Goal: Task Accomplishment & Management: Manage account settings

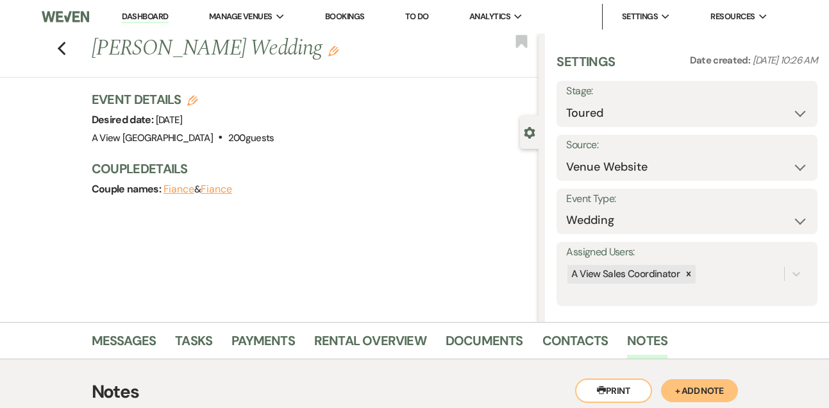
select select "5"
click at [149, 12] on link "Dashboard" at bounding box center [145, 17] width 46 height 12
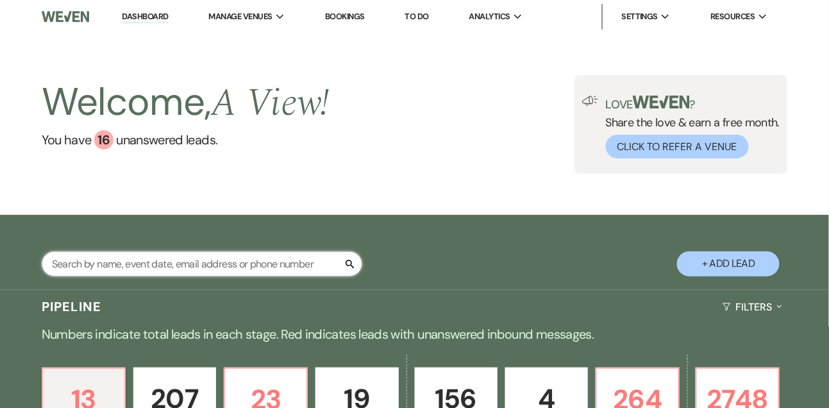
click at [168, 273] on input "text" at bounding box center [202, 263] width 321 height 25
type input "alison jordan"
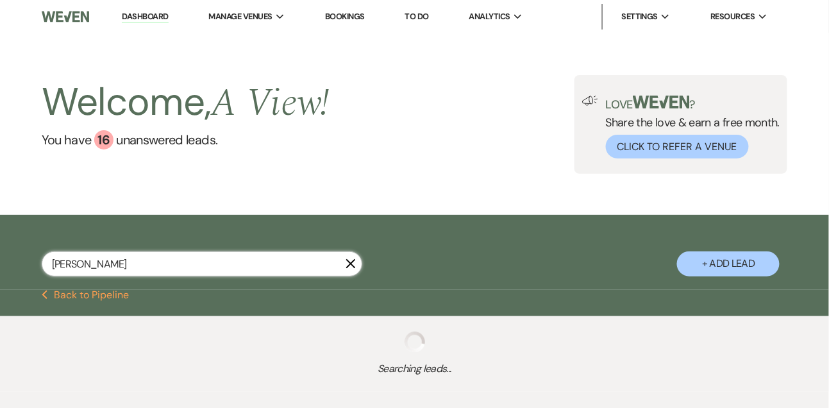
select select "8"
select select "4"
select select "2"
select select "5"
select select "8"
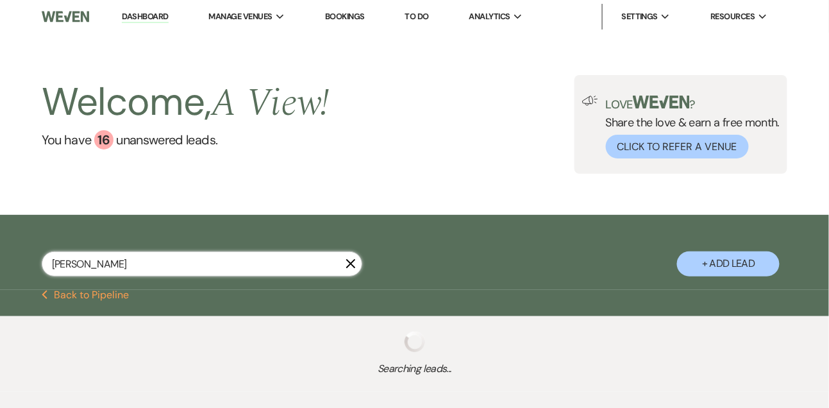
select select "4"
select select "8"
select select "4"
select select "5"
select select "8"
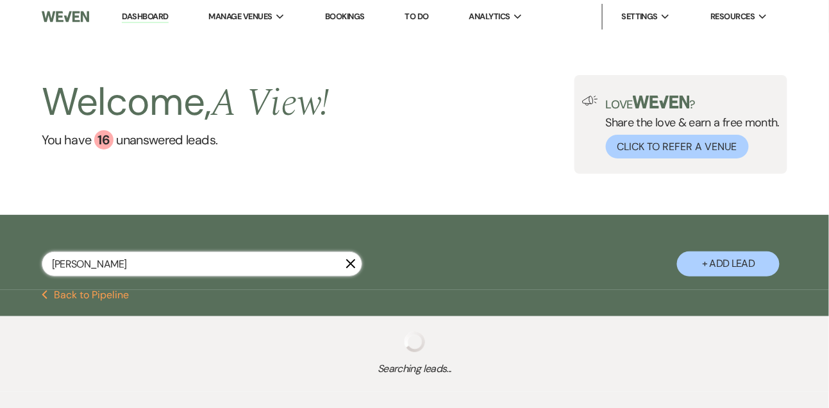
select select "4"
select select "8"
select select "4"
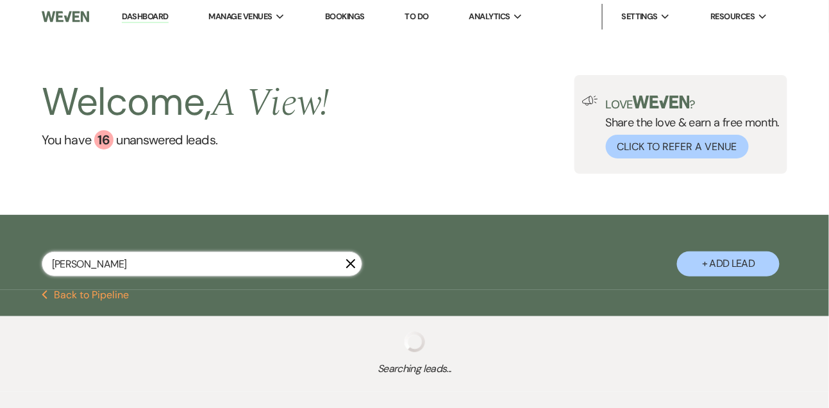
select select "8"
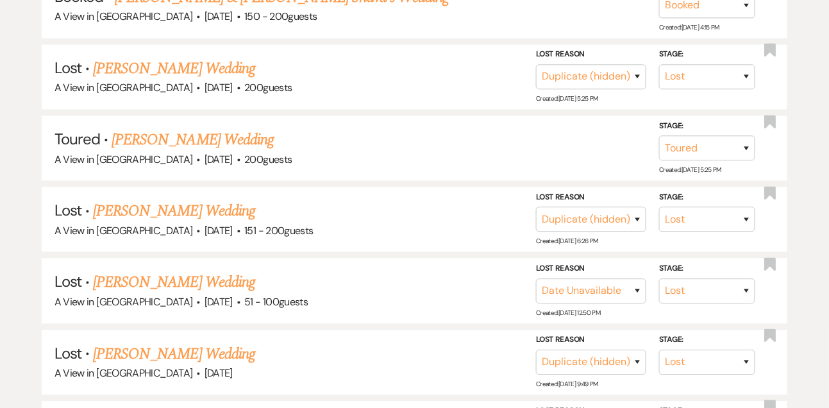
scroll to position [476, 0]
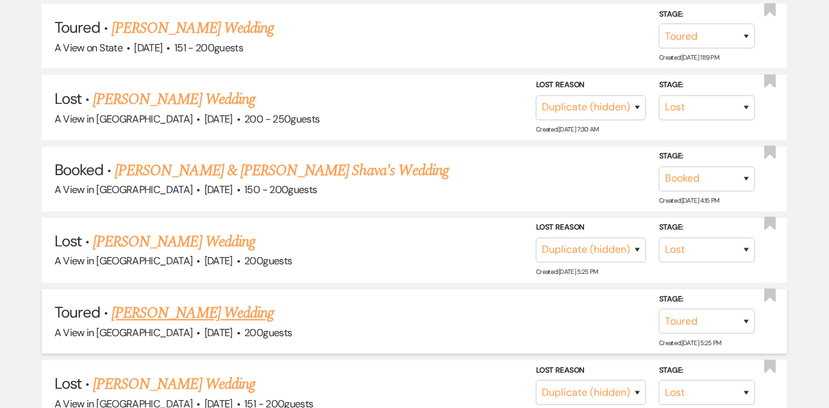
type input "alison jordan"
click at [197, 314] on link "Alison Jordan's Wedding" at bounding box center [193, 313] width 162 height 23
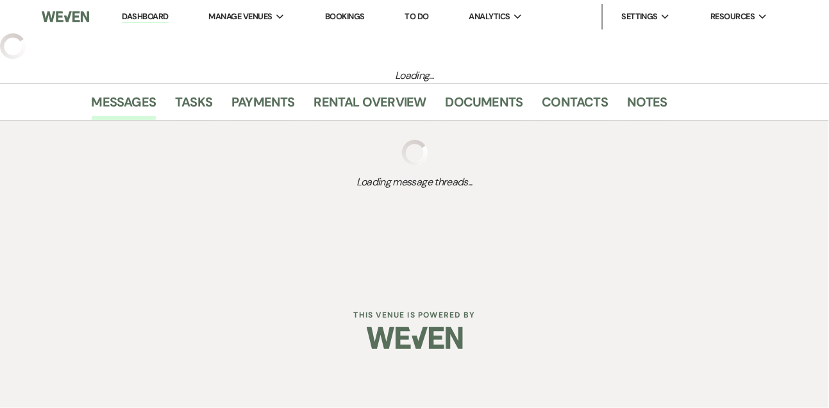
select select "5"
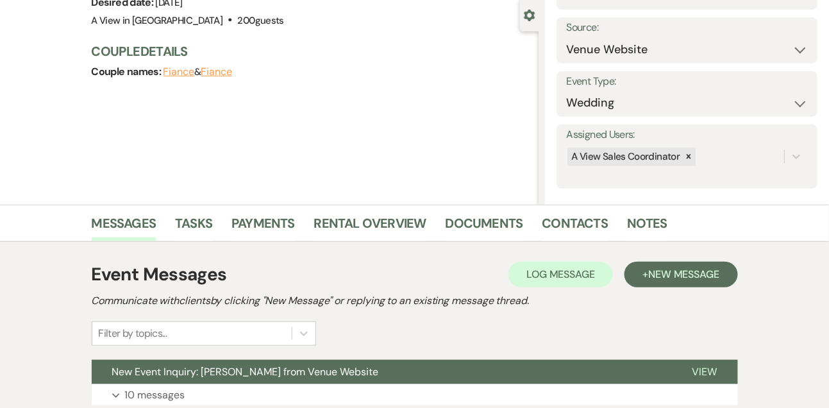
scroll to position [276, 0]
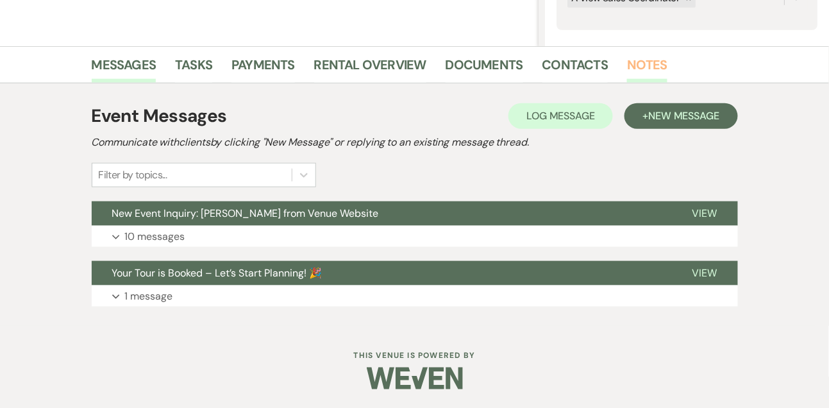
click at [646, 58] on link "Notes" at bounding box center [647, 68] width 40 height 28
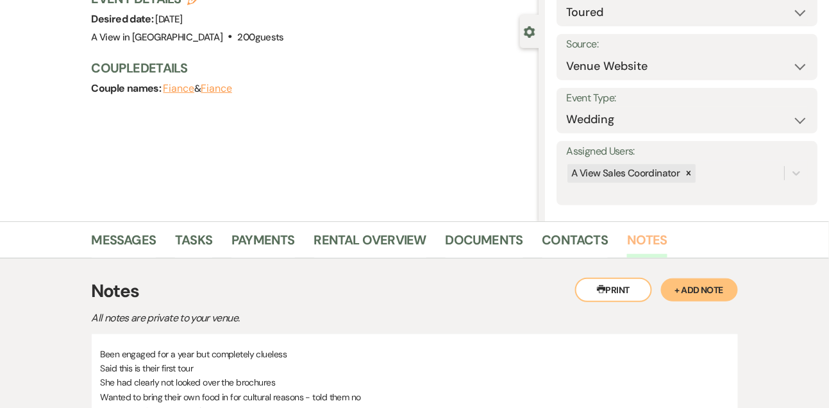
scroll to position [204, 0]
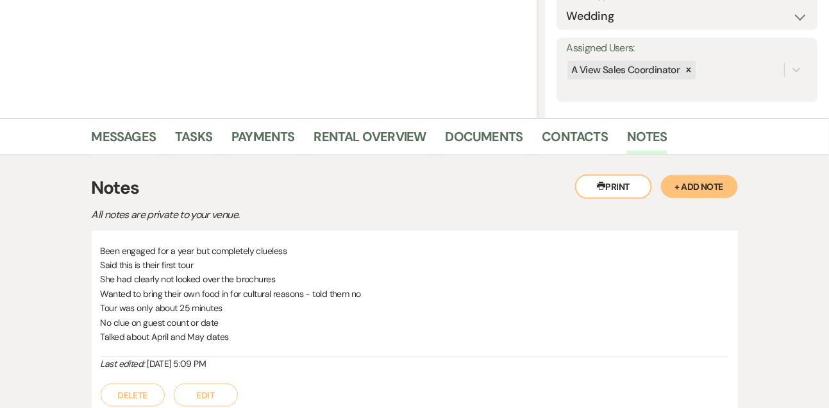
scroll to position [476, 0]
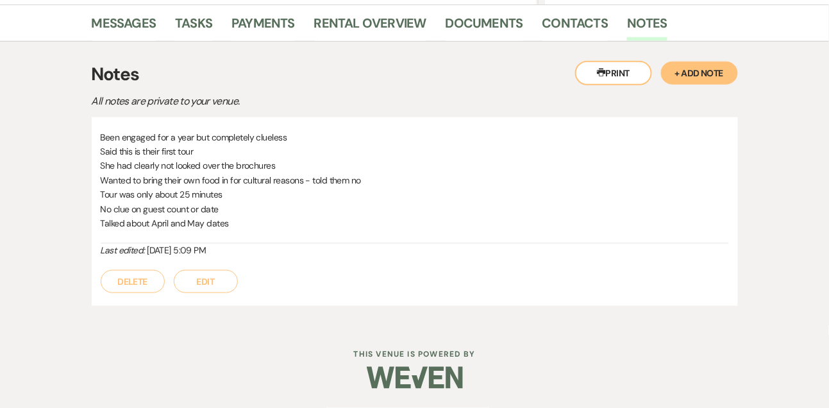
select select "8"
select select "4"
select select "2"
select select "5"
select select "8"
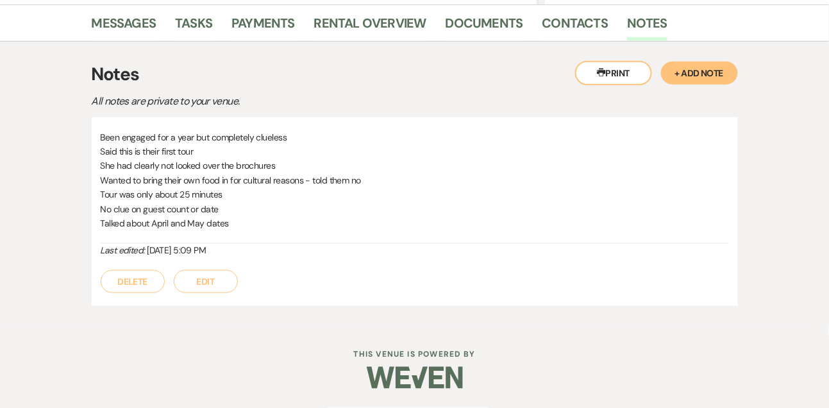
select select "4"
select select "8"
select select "4"
select select "5"
select select "8"
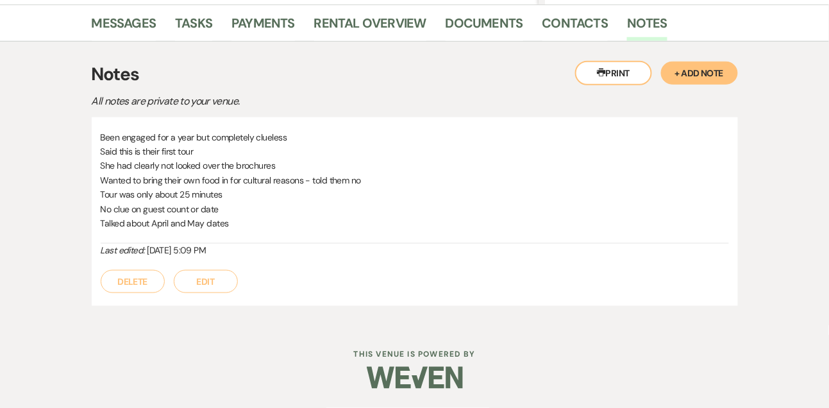
select select "4"
select select "8"
select select "4"
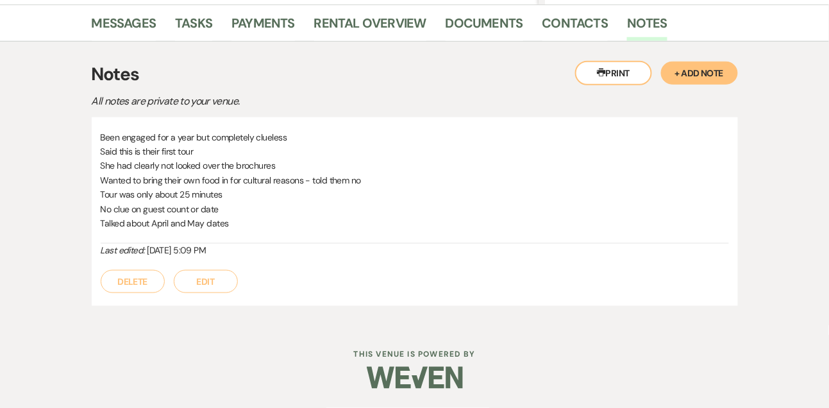
select select "8"
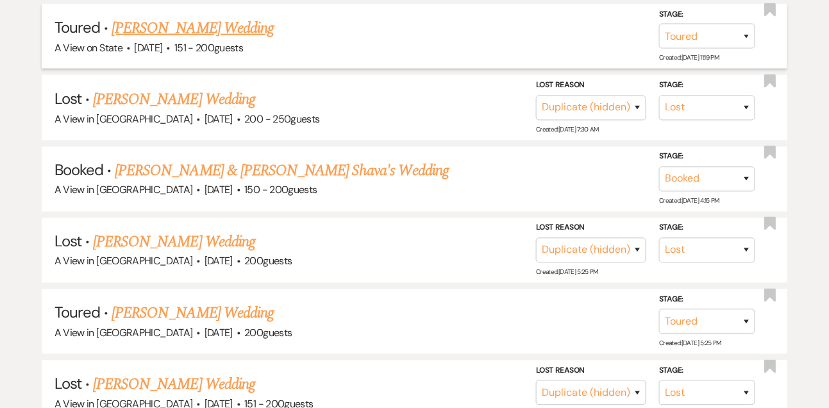
click at [200, 38] on link "Alison Jordan's Wedding" at bounding box center [193, 28] width 162 height 23
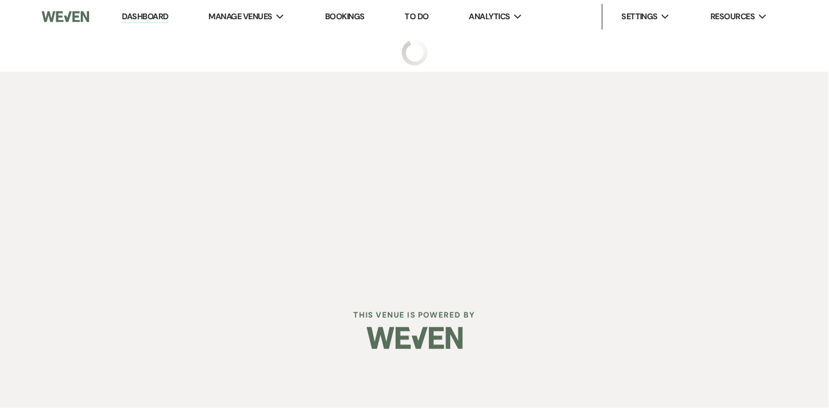
select select "5"
select select "2"
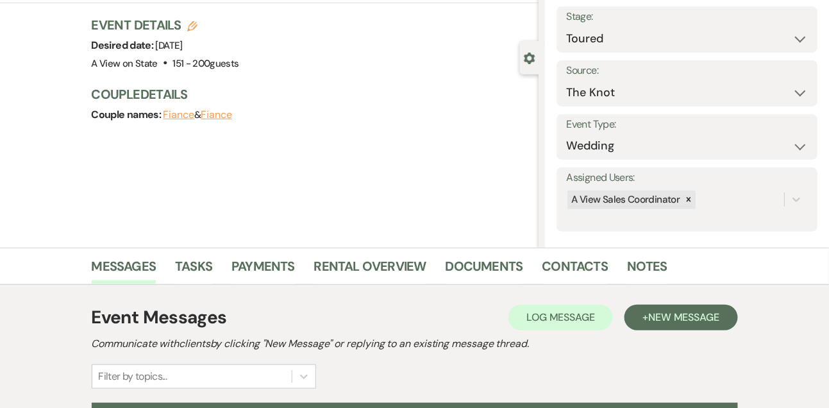
scroll to position [216, 0]
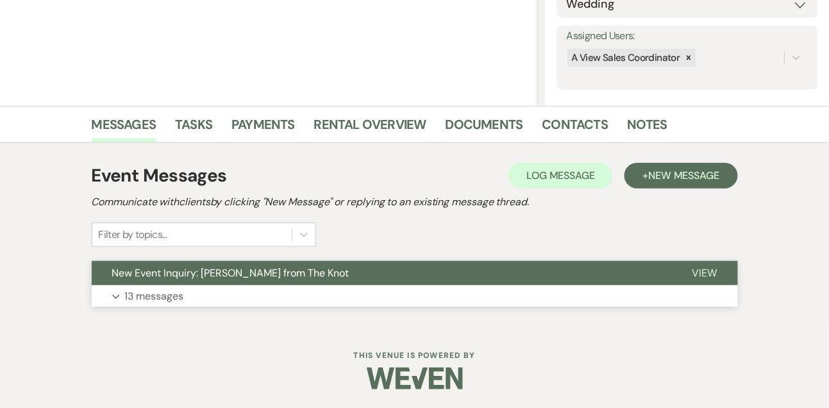
click at [155, 293] on p "13 messages" at bounding box center [154, 296] width 59 height 17
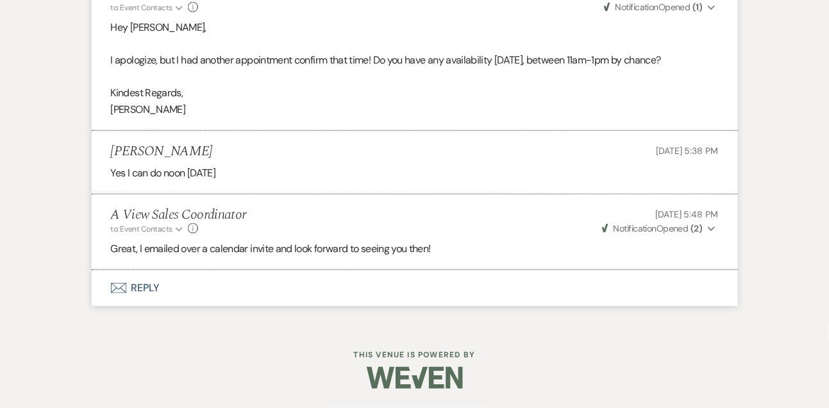
scroll to position [2820, 0]
click at [147, 295] on button "Envelope Reply" at bounding box center [415, 288] width 646 height 36
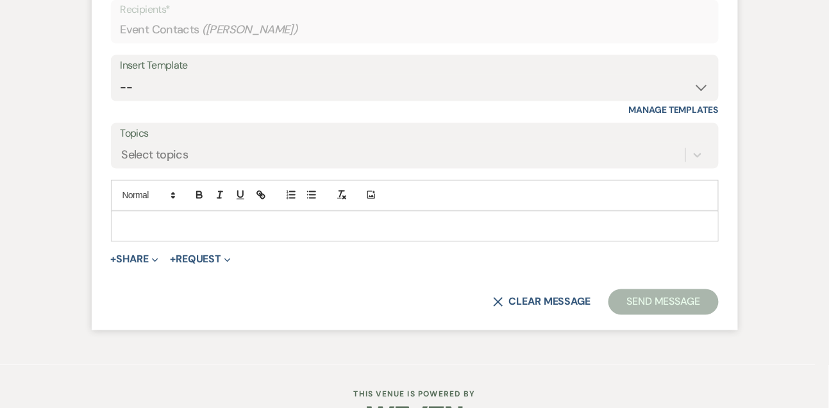
scroll to position [3076, 0]
click at [143, 312] on form "Reply X Recipients* Event Contacts ( Alison Jordan ) Insert Template -- Tour Co…" at bounding box center [415, 138] width 646 height 379
click at [145, 240] on div at bounding box center [415, 224] width 606 height 29
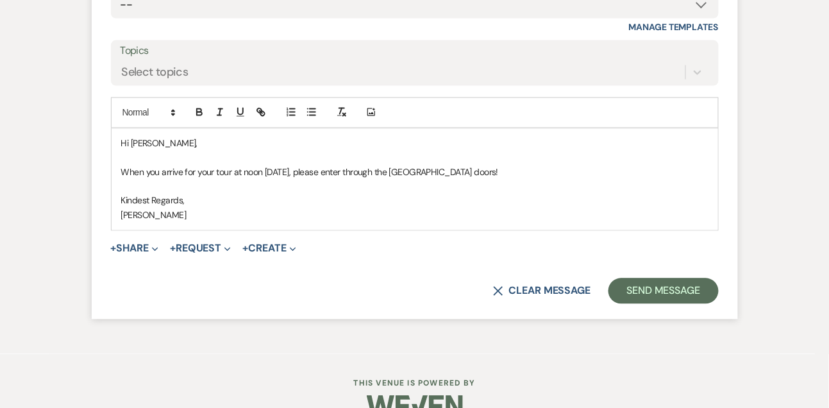
scroll to position [3180, 0]
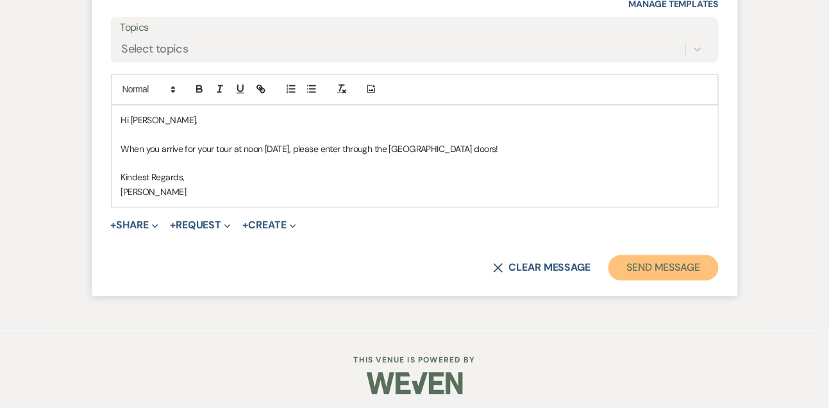
click at [622, 281] on button "Send Message" at bounding box center [663, 268] width 110 height 26
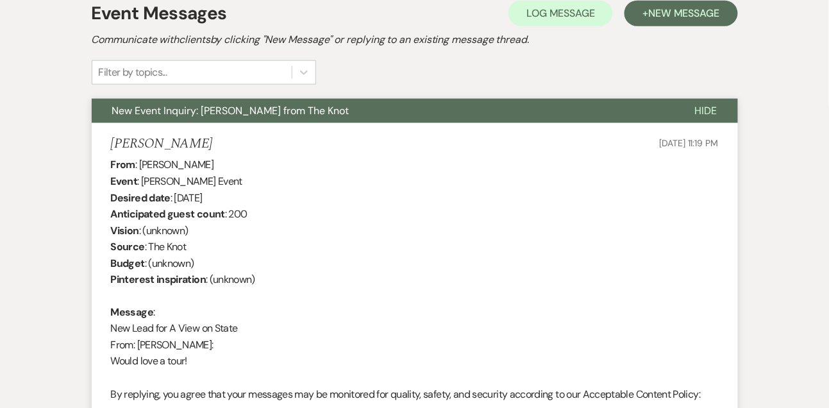
scroll to position [0, 0]
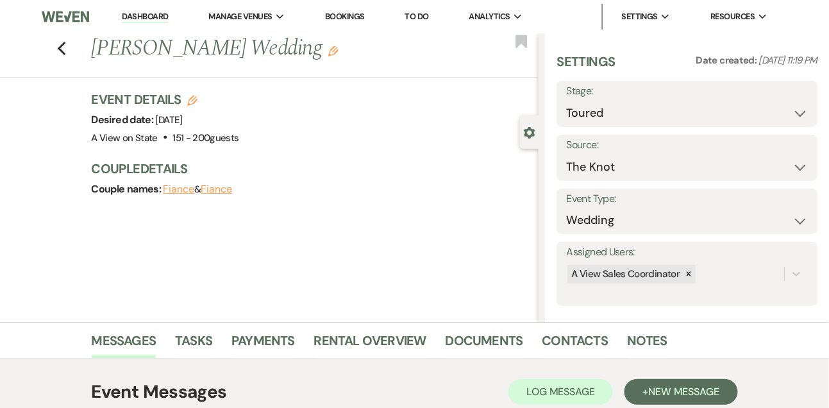
click at [155, 17] on link "Dashboard" at bounding box center [145, 17] width 46 height 12
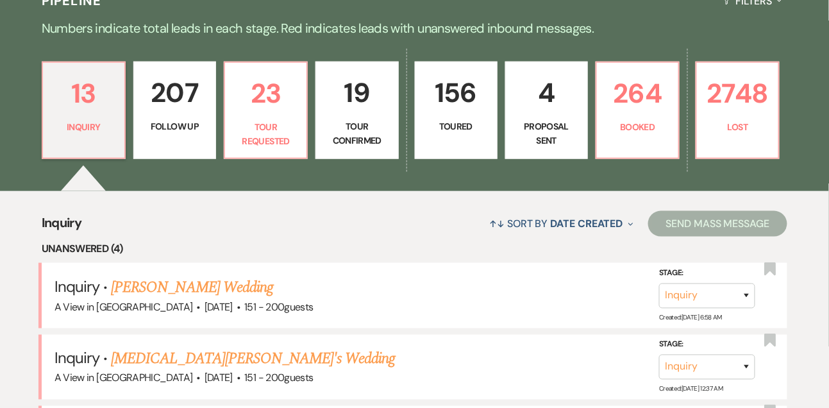
scroll to position [314, 0]
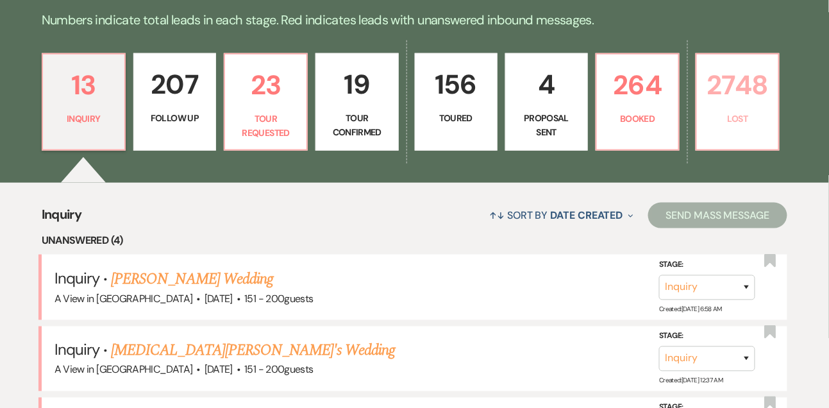
click at [742, 126] on p "Lost" at bounding box center [737, 119] width 66 height 14
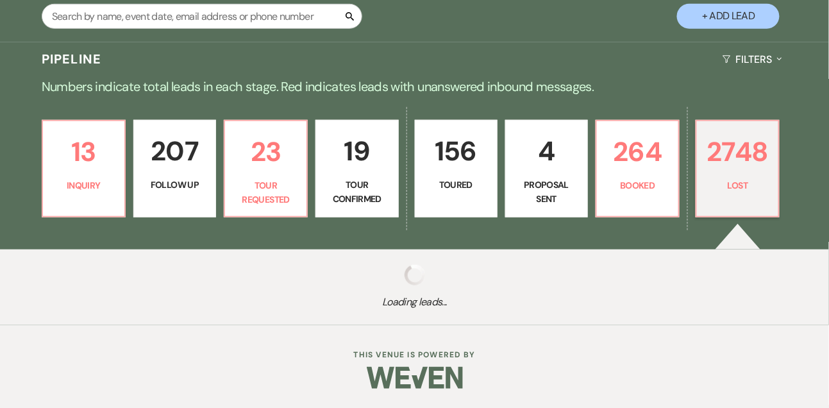
select select "8"
select select "5"
select select "8"
select select "5"
select select "8"
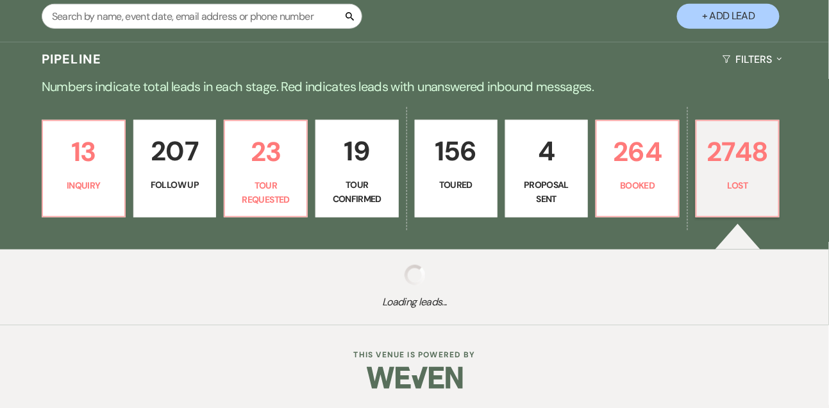
select select "5"
select select "8"
select select "5"
select select "8"
select select "5"
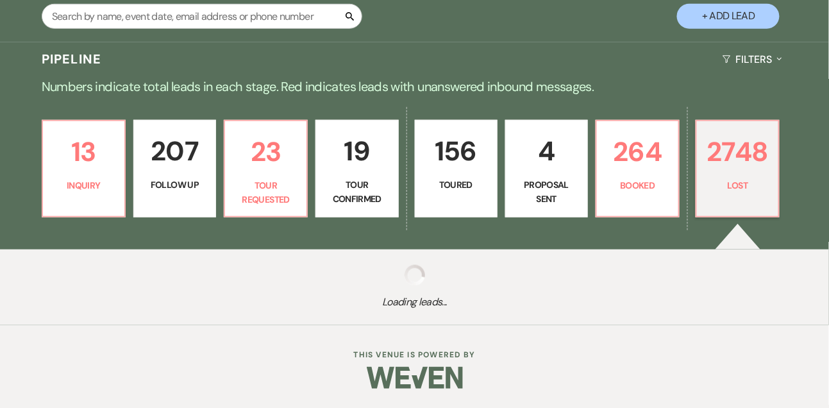
select select "8"
select select "5"
select select "8"
select select "5"
select select "8"
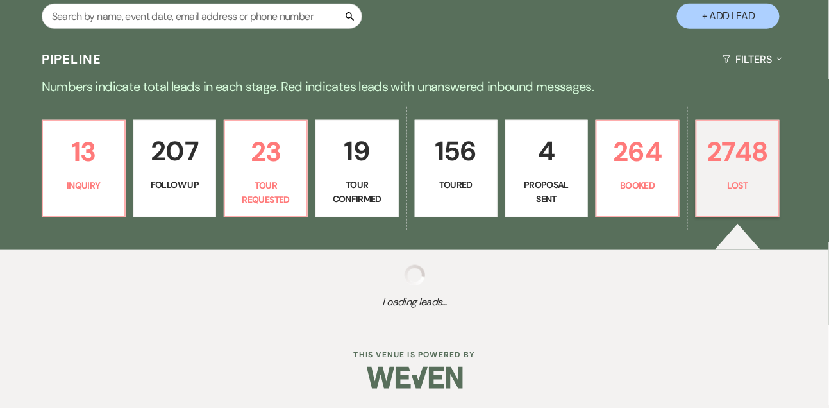
select select "5"
select select "8"
select select "5"
select select "8"
select select "5"
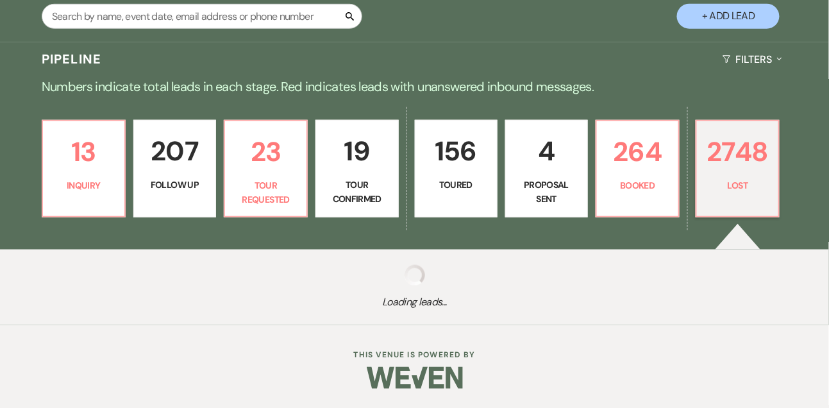
select select "8"
select select "7"
select select "8"
select select "5"
select select "8"
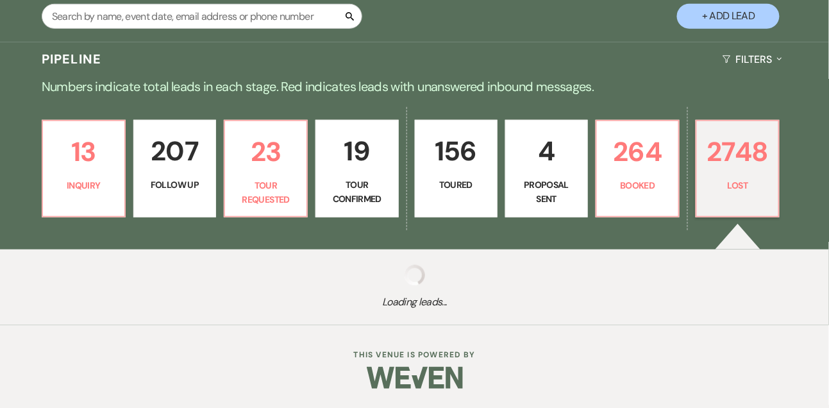
select select "5"
select select "8"
select select "5"
select select "8"
select select "5"
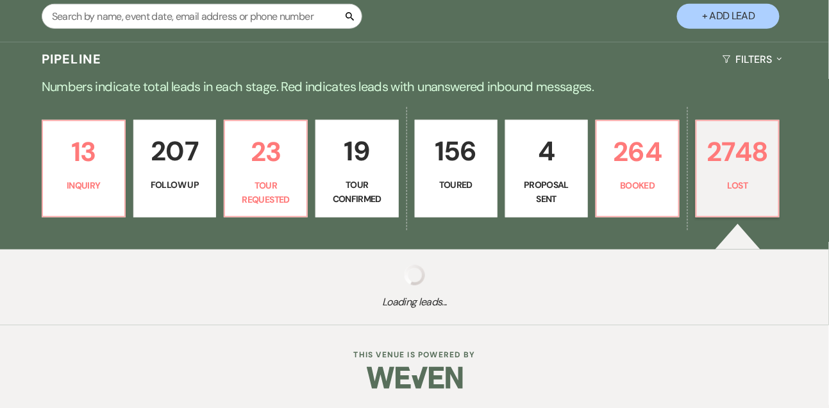
select select "8"
select select "5"
select select "8"
select select "5"
select select "8"
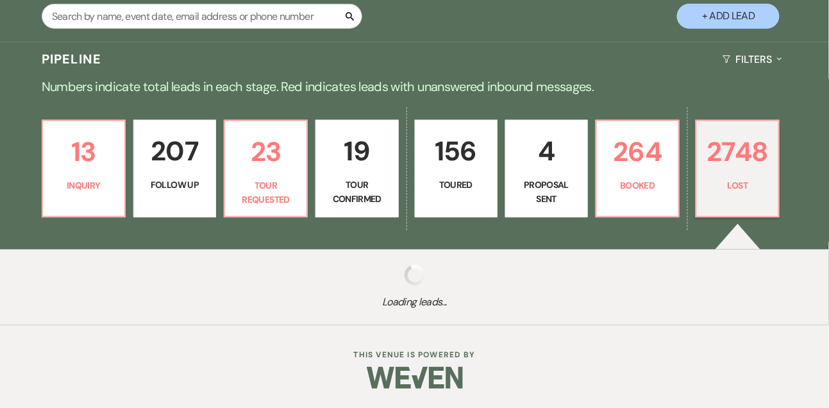
select select "8"
select select "6"
select select "8"
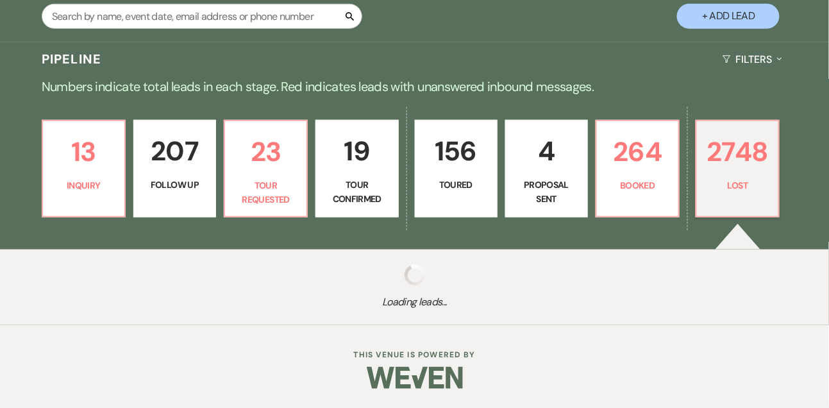
select select "8"
select select "7"
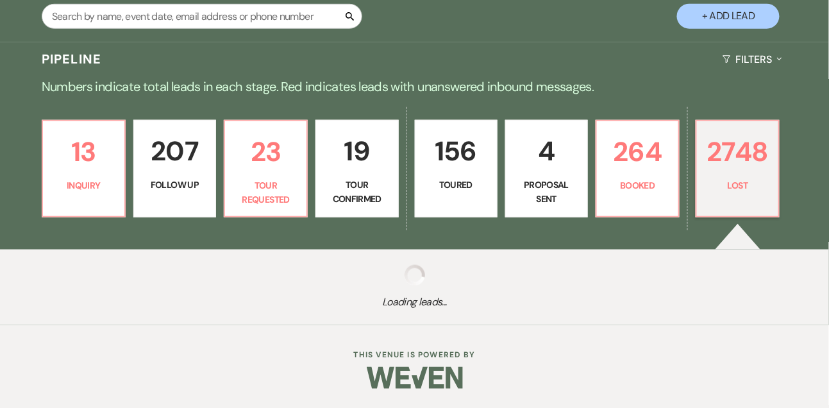
select select "8"
select select "10"
select select "8"
select select "10"
select select "8"
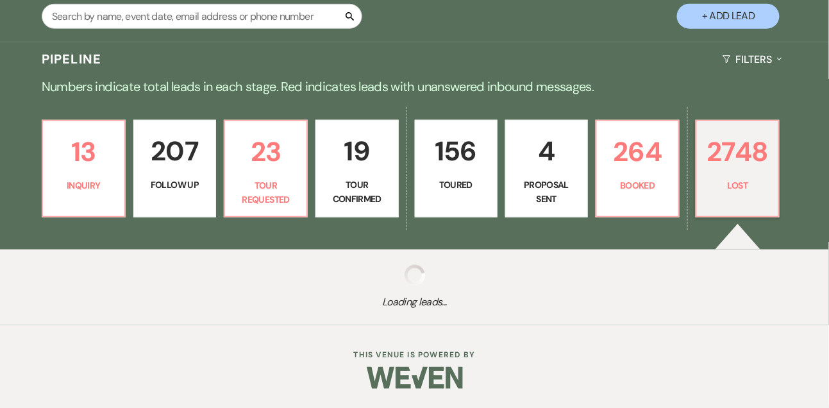
select select "8"
select select "10"
select select "8"
select select "6"
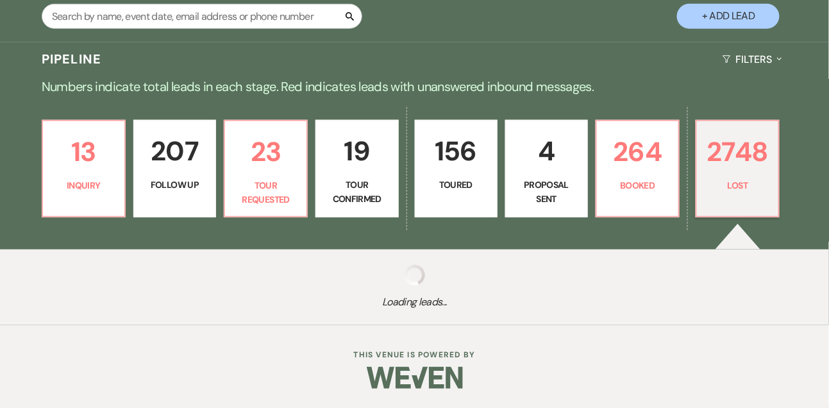
select select "8"
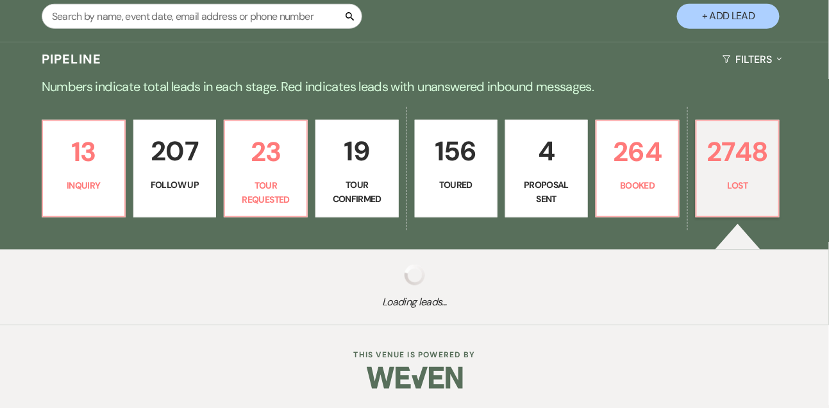
select select "10"
select select "8"
select select "6"
select select "8"
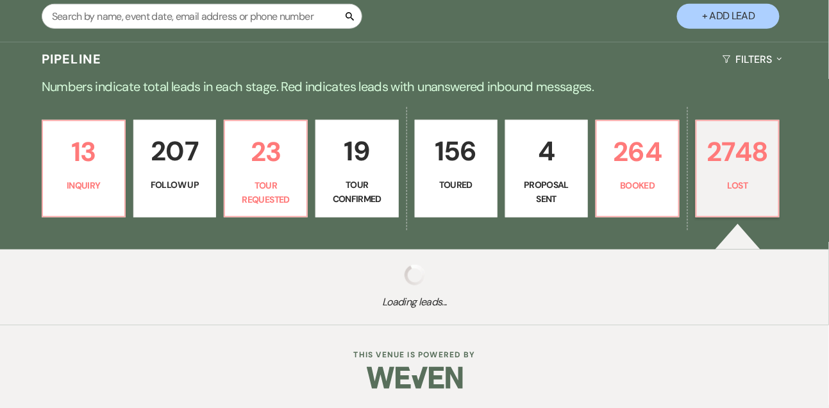
select select "8"
select select "10"
select select "8"
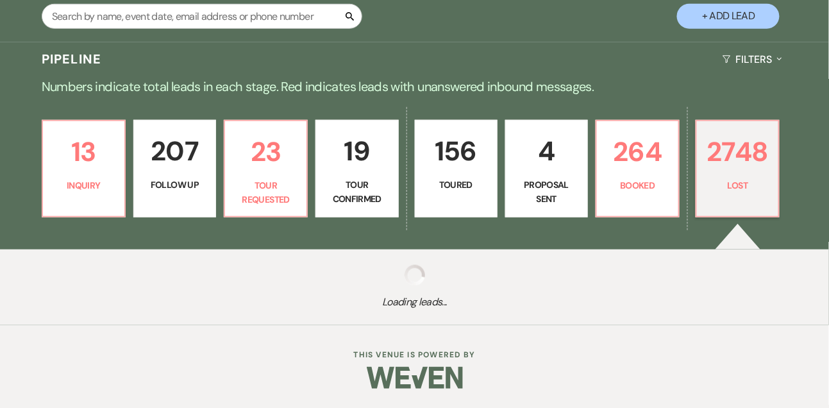
select select "8"
select select "6"
select select "8"
select select "6"
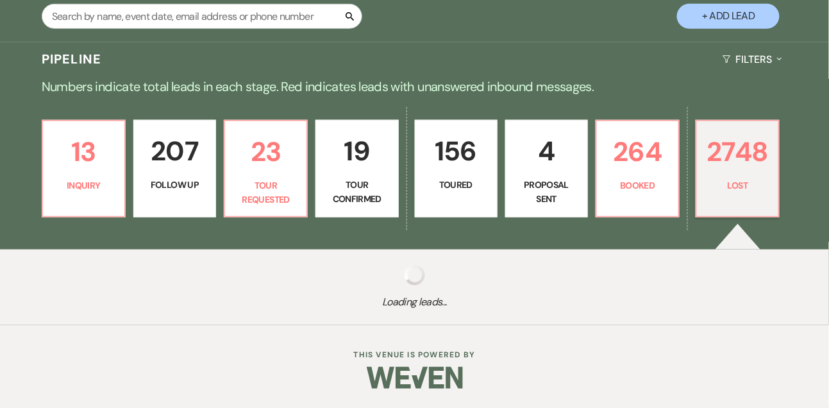
select select "8"
select select "6"
select select "8"
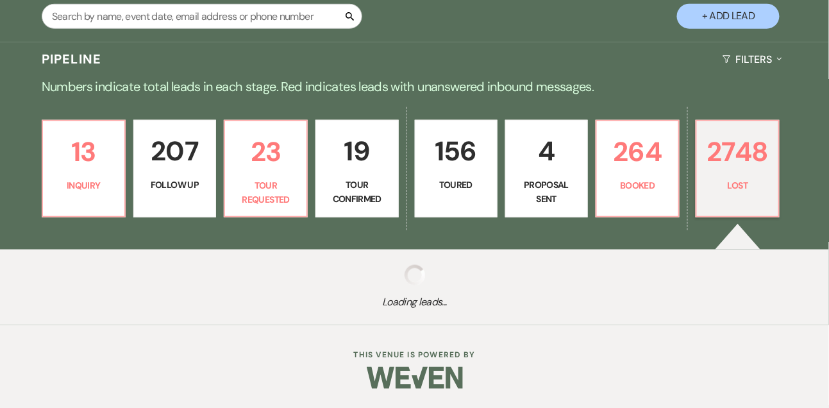
select select "6"
select select "8"
select select "10"
select select "8"
select select "1"
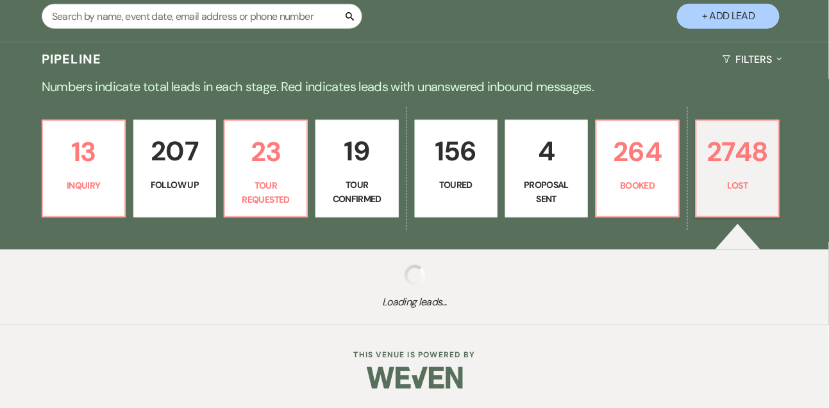
select select "8"
select select "6"
select select "8"
select select "10"
select select "8"
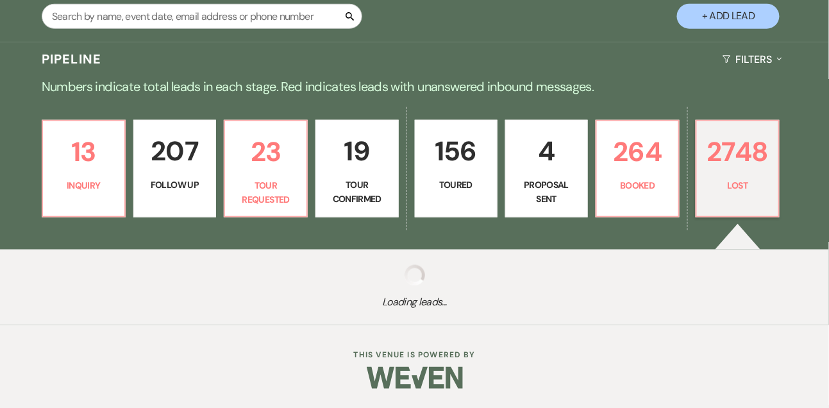
select select "6"
select select "8"
select select "7"
select select "8"
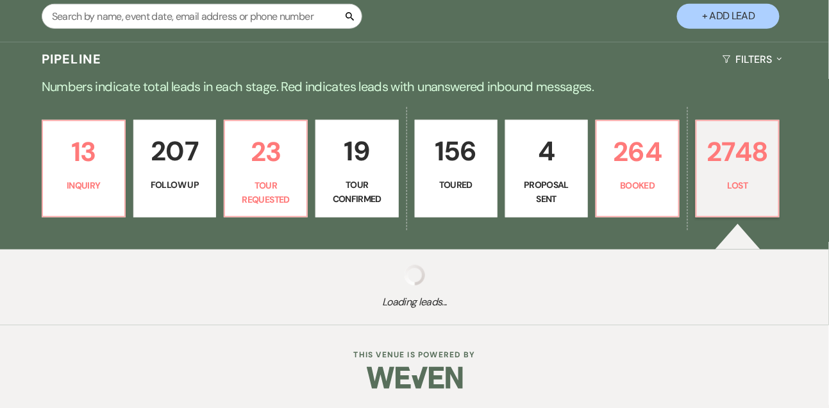
select select "8"
select select "6"
select select "8"
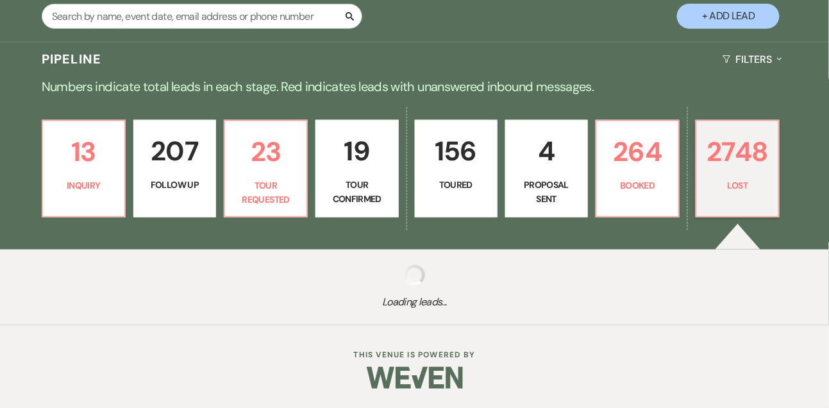
select select "6"
select select "8"
select select "6"
select select "8"
select select "1"
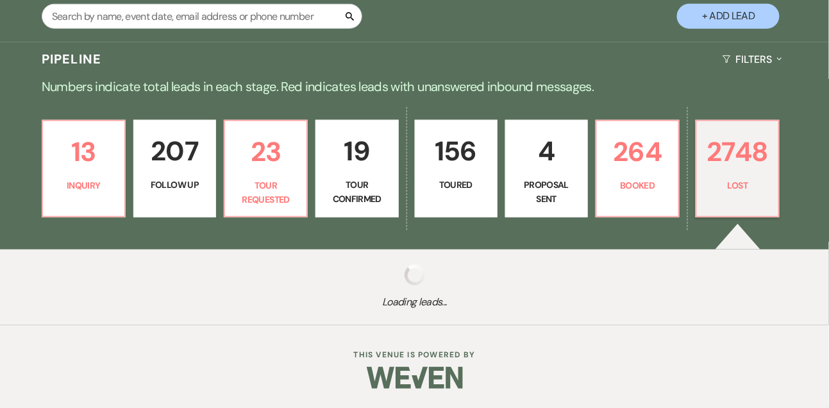
select select "8"
select select "10"
select select "8"
select select "10"
select select "8"
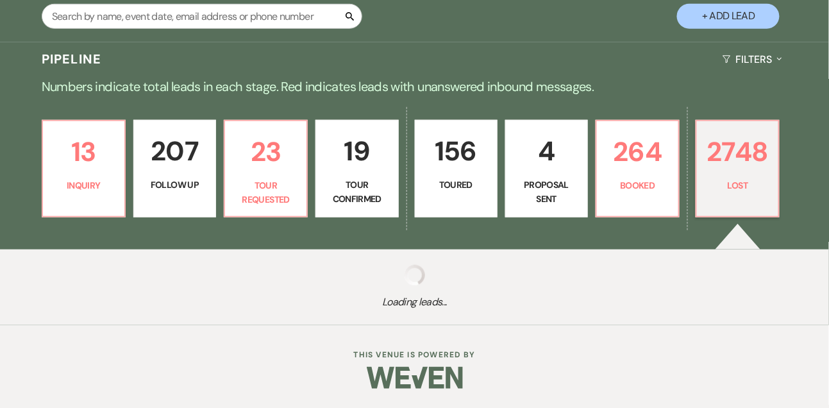
select select "10"
select select "8"
select select "10"
select select "8"
select select "10"
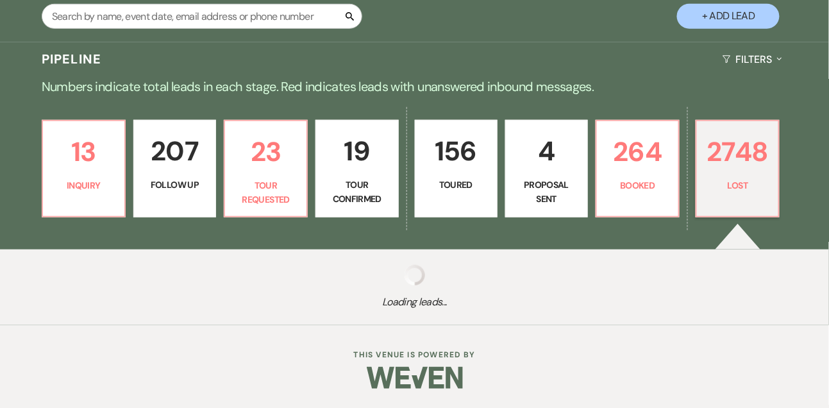
select select "8"
select select "6"
select select "8"
select select "6"
select select "8"
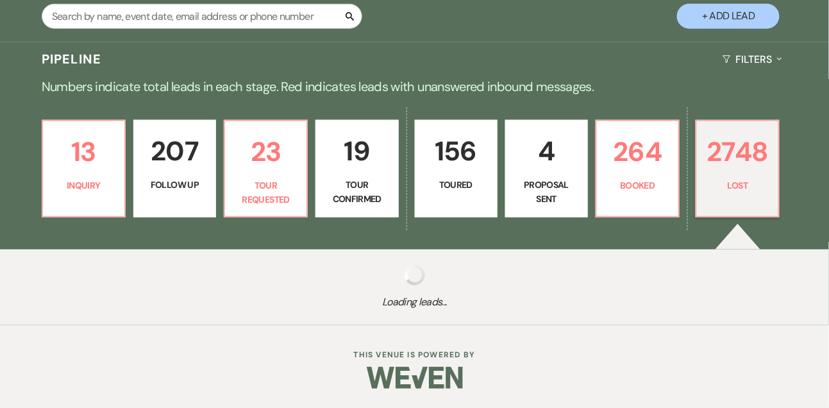
select select "1"
select select "8"
select select "5"
select select "8"
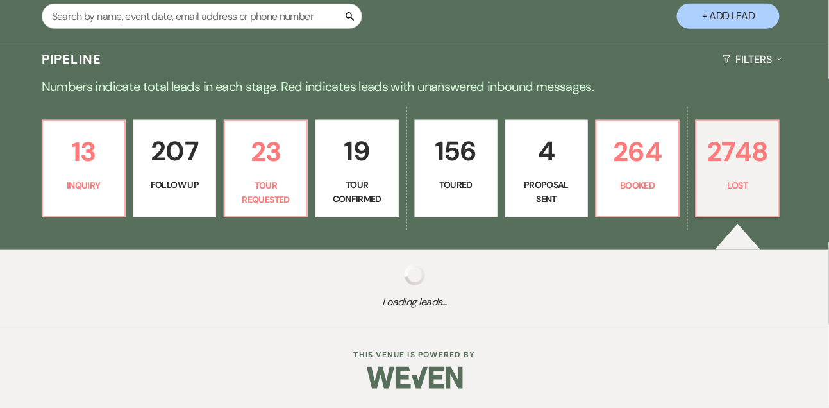
select select "8"
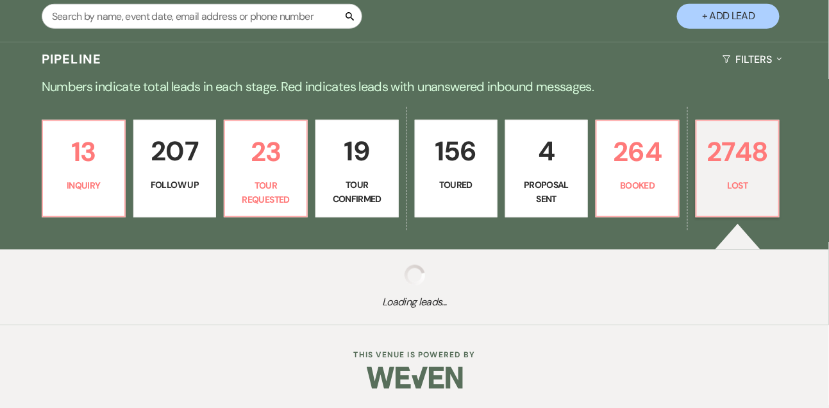
select select "8"
select select "6"
select select "8"
select select "10"
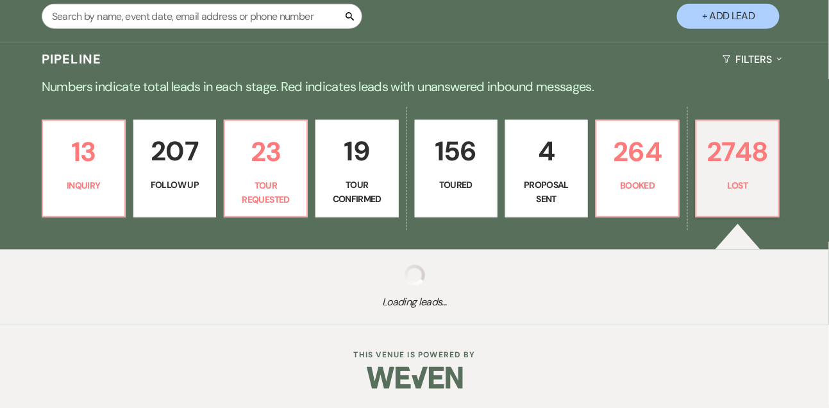
select select "8"
select select "1"
select select "8"
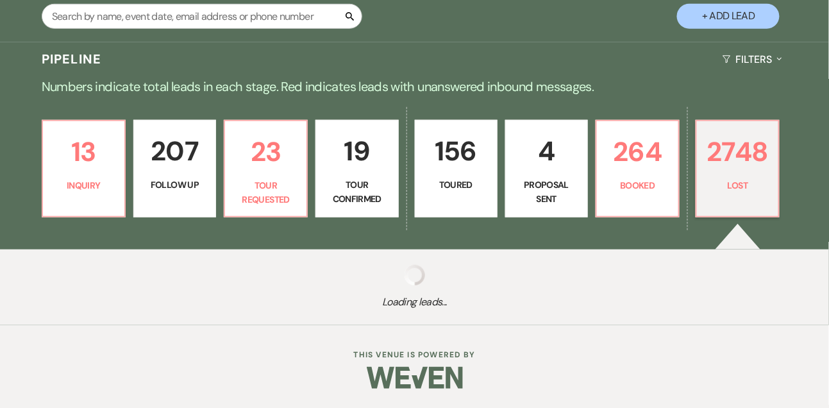
select select "6"
select select "8"
select select "6"
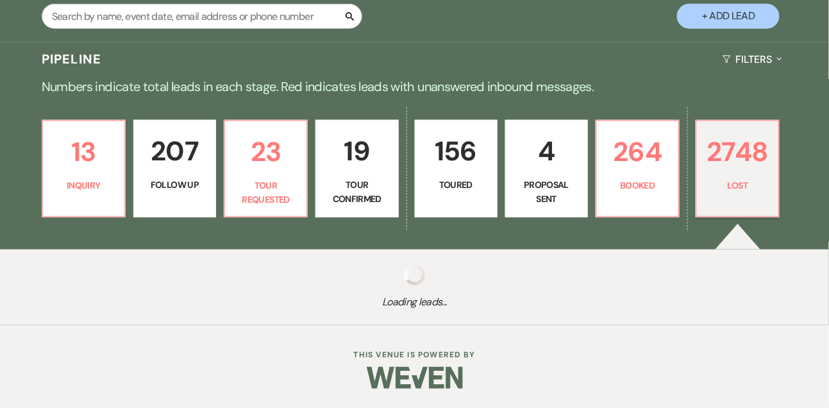
select select "8"
select select "7"
select select "8"
select select "6"
select select "8"
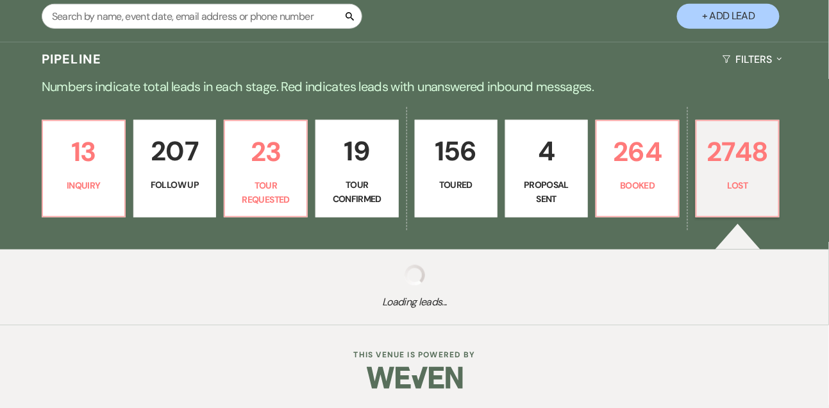
select select "10"
select select "8"
select select "10"
select select "8"
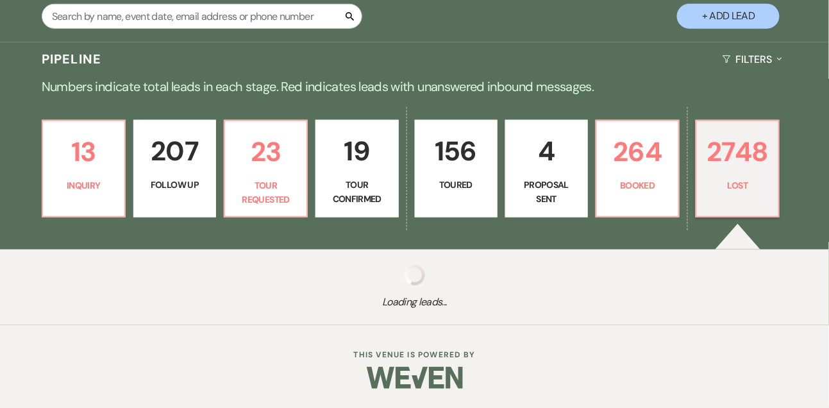
select select "8"
select select "1"
select select "8"
select select "6"
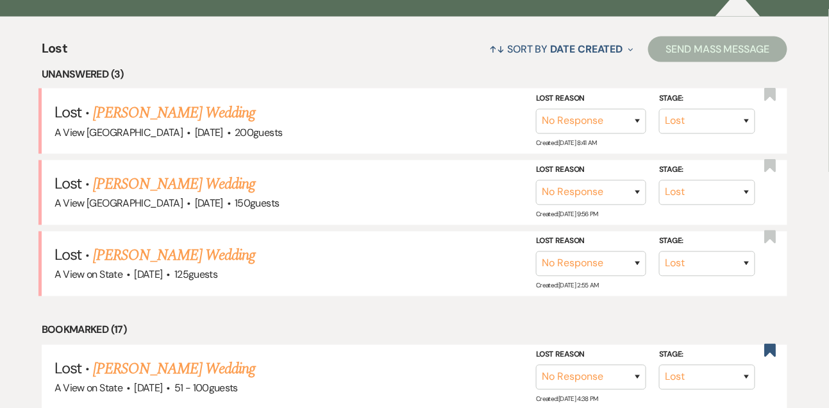
scroll to position [571, 0]
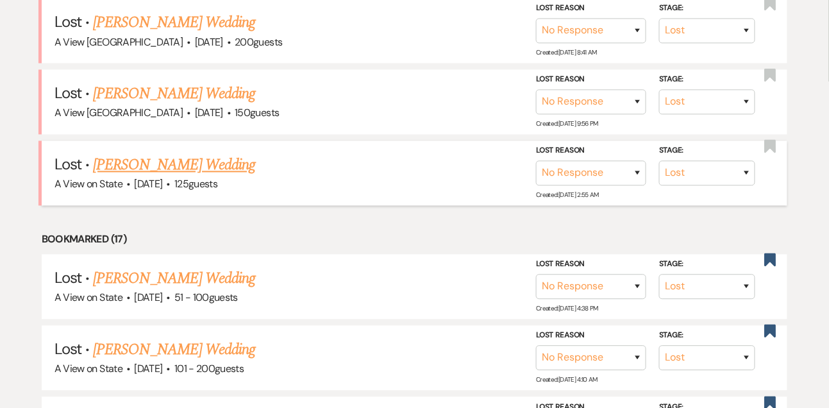
click at [205, 172] on link "Beth Hollister's Wedding" at bounding box center [174, 165] width 162 height 23
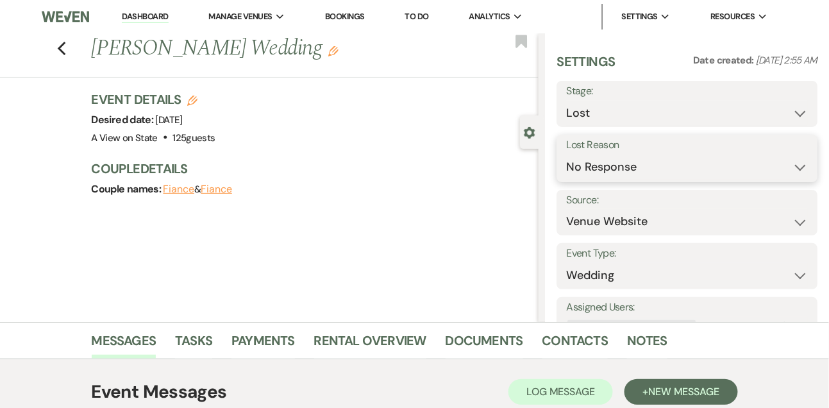
click at [579, 171] on select "Booked Elsewhere Budget Date Unavailable No Response Not a Good Match Capacity …" at bounding box center [687, 166] width 242 height 25
click at [588, 122] on select "Inquiry Follow Up Tour Requested Tour Confirmed Toured Proposal Sent Booked Lost" at bounding box center [687, 113] width 242 height 25
click at [566, 101] on select "Inquiry Follow Up Tour Requested Tour Confirmed Toured Proposal Sent Booked Lost" at bounding box center [687, 113] width 242 height 25
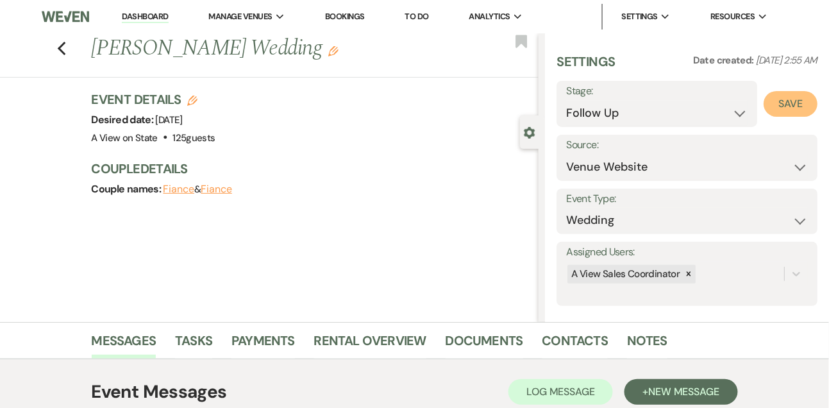
click at [803, 99] on button "Save" at bounding box center [790, 104] width 54 height 26
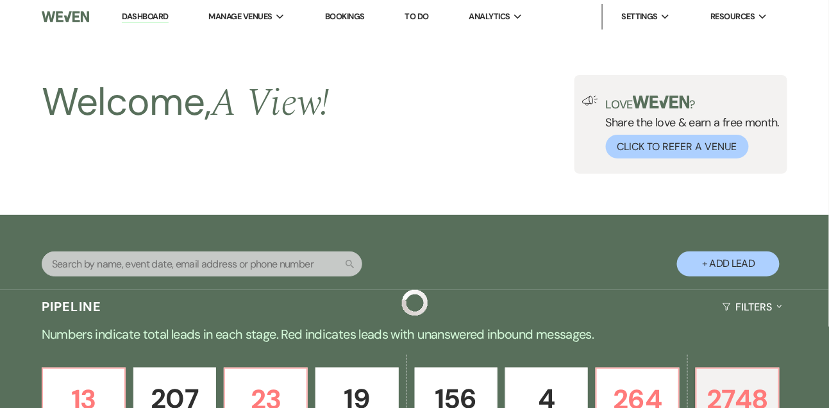
scroll to position [571, 0]
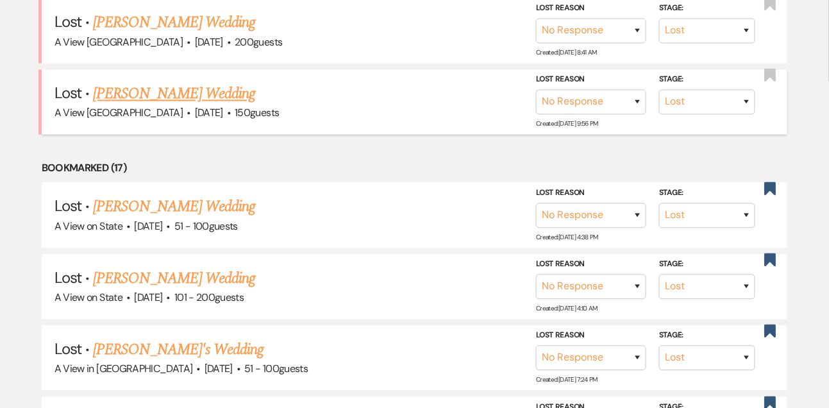
click at [158, 106] on link "Chloe Harris's Wedding" at bounding box center [174, 94] width 162 height 23
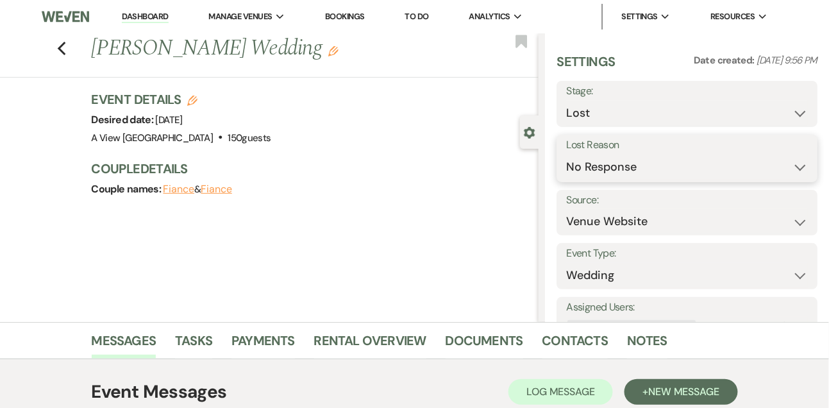
click at [602, 175] on select "Booked Elsewhere Budget Date Unavailable No Response Not a Good Match Capacity …" at bounding box center [687, 166] width 242 height 25
click at [566, 154] on select "Booked Elsewhere Budget Date Unavailable No Response Not a Good Match Capacity …" at bounding box center [687, 166] width 242 height 25
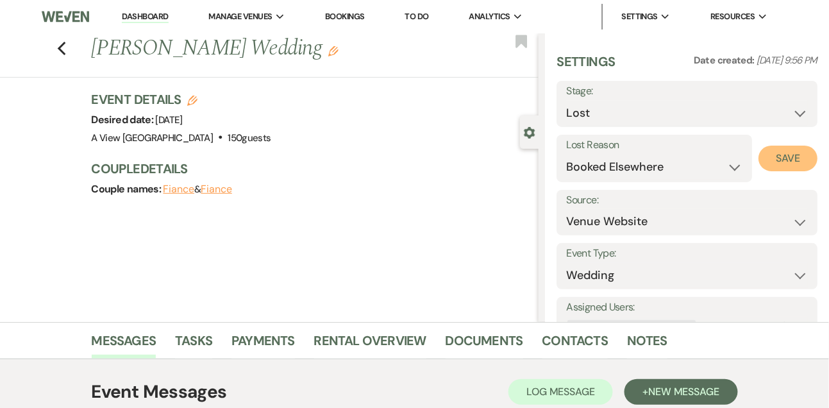
click at [783, 148] on button "Save" at bounding box center [787, 159] width 59 height 26
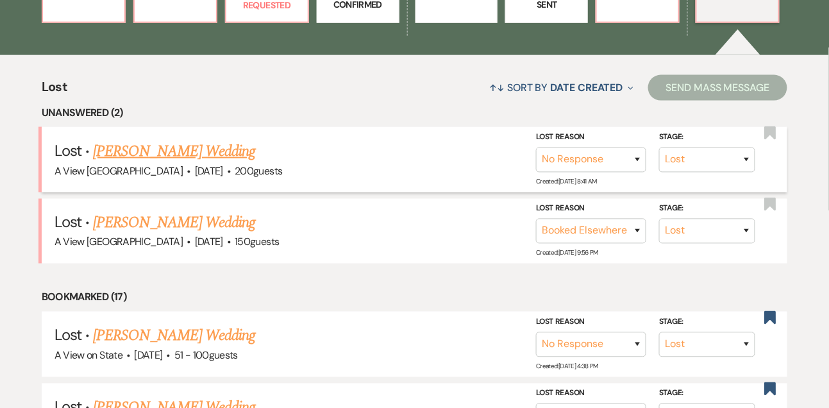
scroll to position [434, 0]
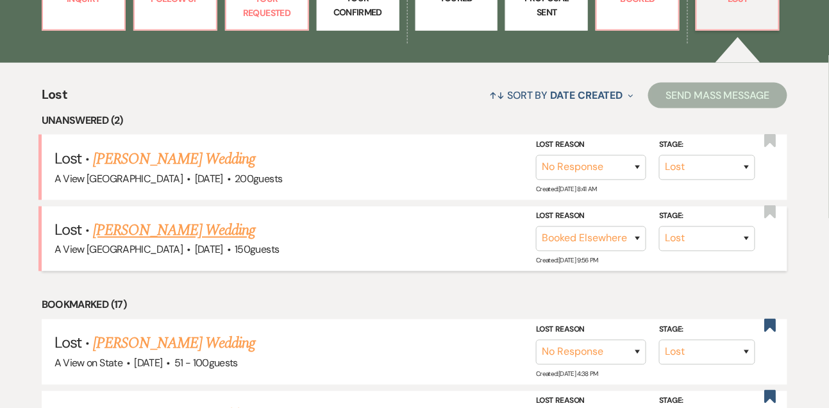
click at [205, 229] on link "Chloe Harris's Wedding" at bounding box center [174, 230] width 162 height 23
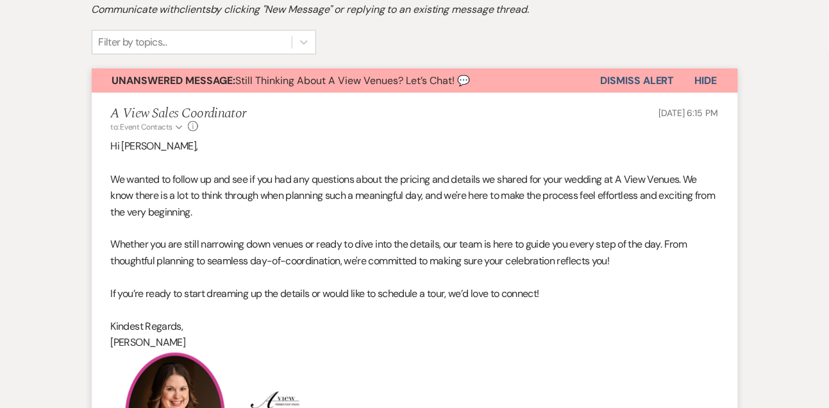
scroll to position [240, 0]
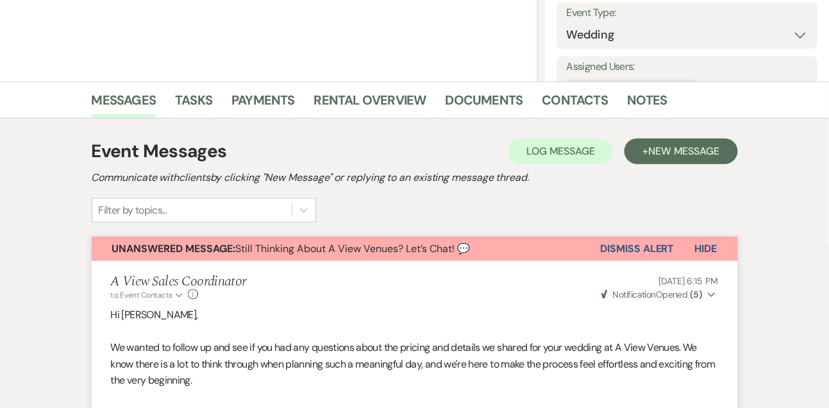
click at [628, 248] on button "Dismiss Alert" at bounding box center [638, 249] width 74 height 24
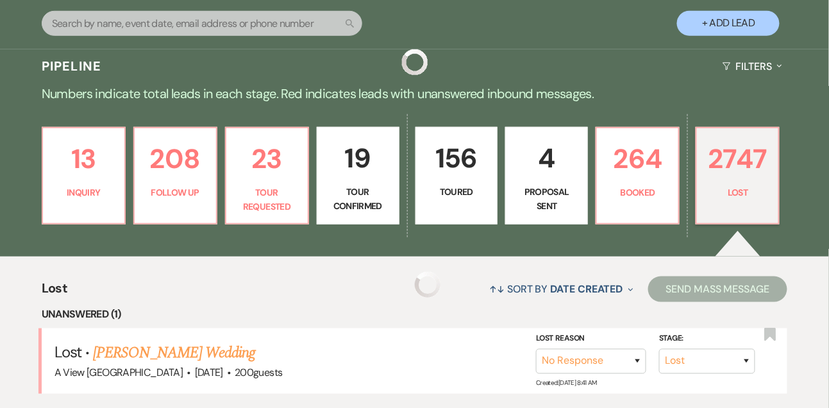
scroll to position [434, 0]
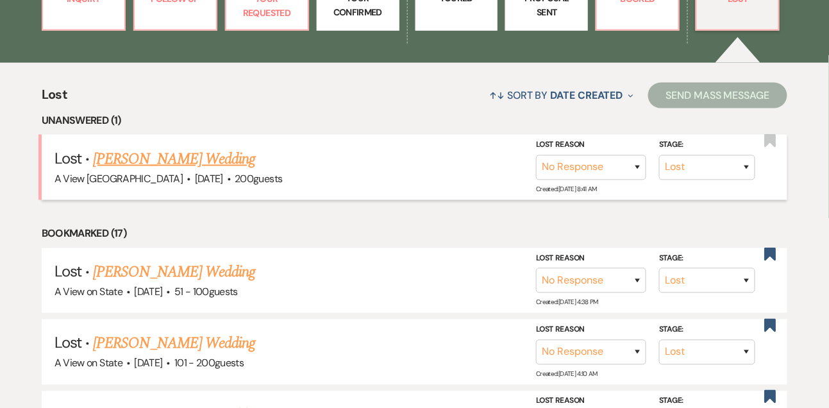
click at [208, 167] on link "Paige Watson's Wedding" at bounding box center [174, 158] width 162 height 23
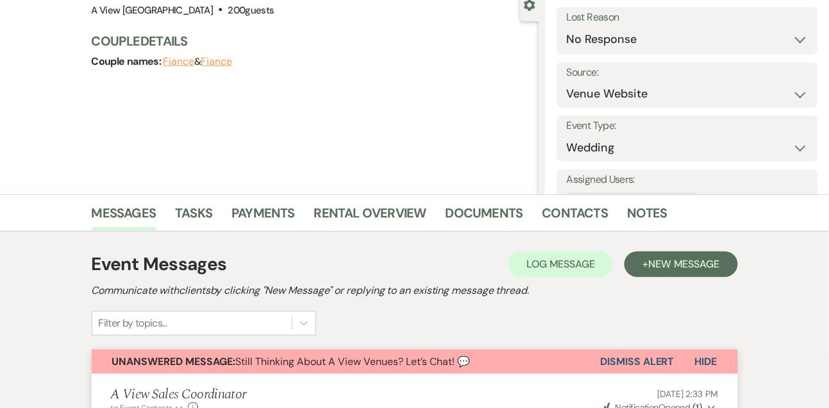
scroll to position [87, 0]
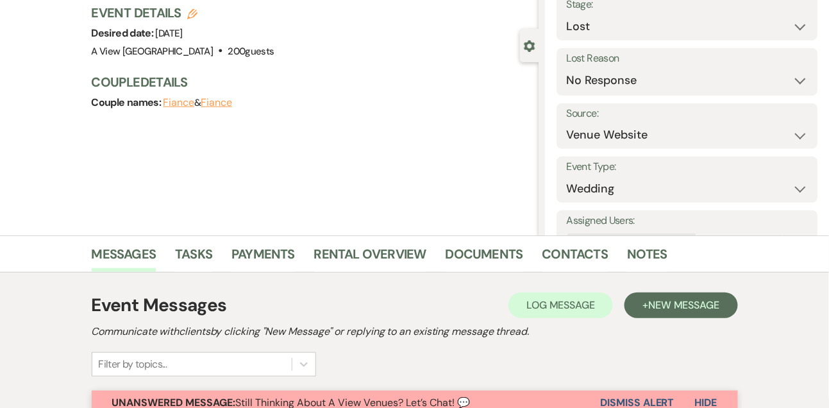
click at [635, 399] on button "Dismiss Alert" at bounding box center [638, 402] width 74 height 24
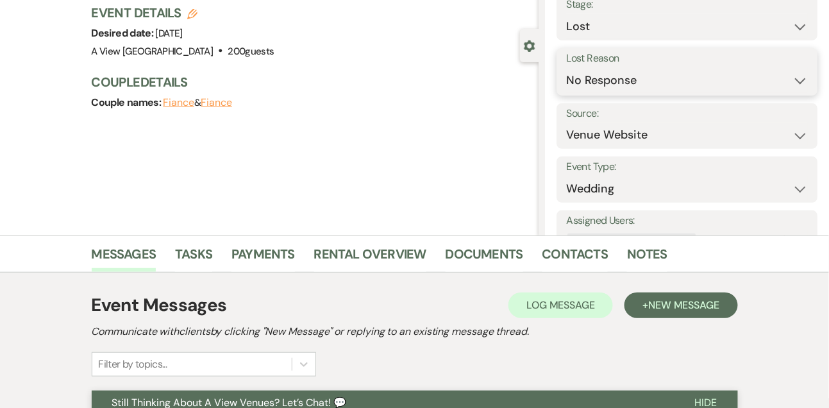
click at [592, 84] on select "Booked Elsewhere Budget Date Unavailable No Response Not a Good Match Capacity …" at bounding box center [687, 80] width 242 height 25
click at [566, 68] on select "Booked Elsewhere Budget Date Unavailable No Response Not a Good Match Capacity …" at bounding box center [687, 80] width 242 height 25
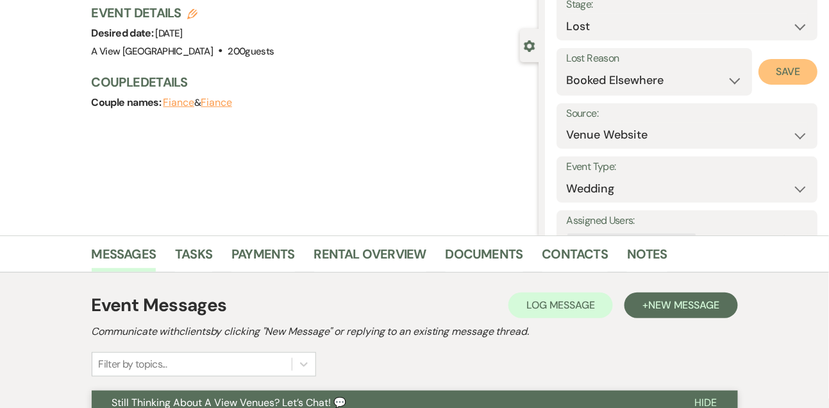
click at [777, 72] on button "Save" at bounding box center [787, 72] width 59 height 26
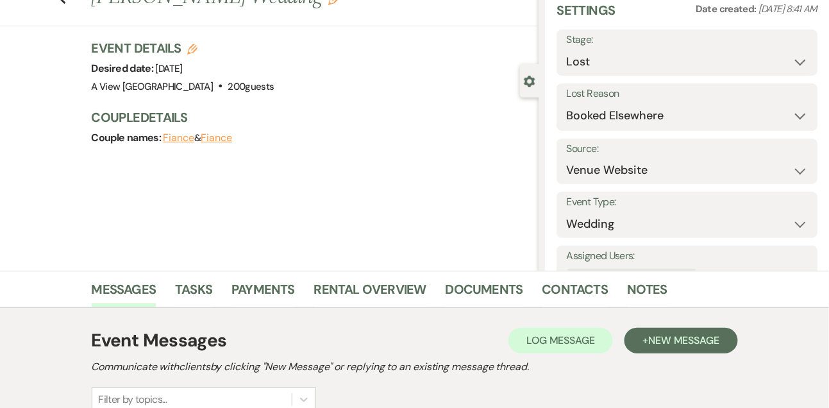
scroll to position [0, 0]
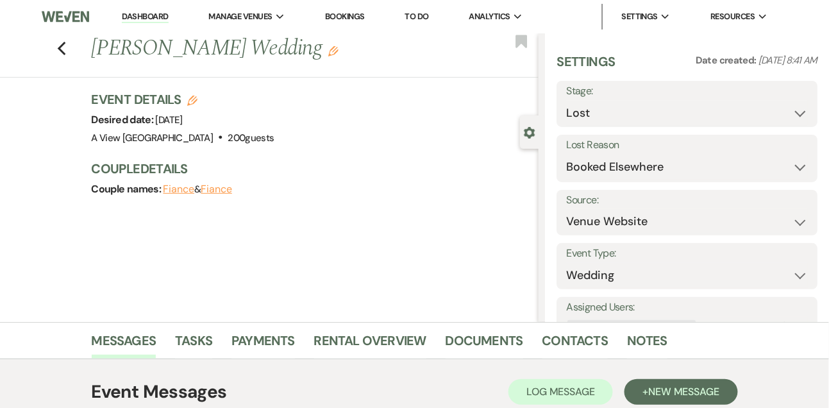
click at [140, 21] on link "Dashboard" at bounding box center [145, 17] width 46 height 12
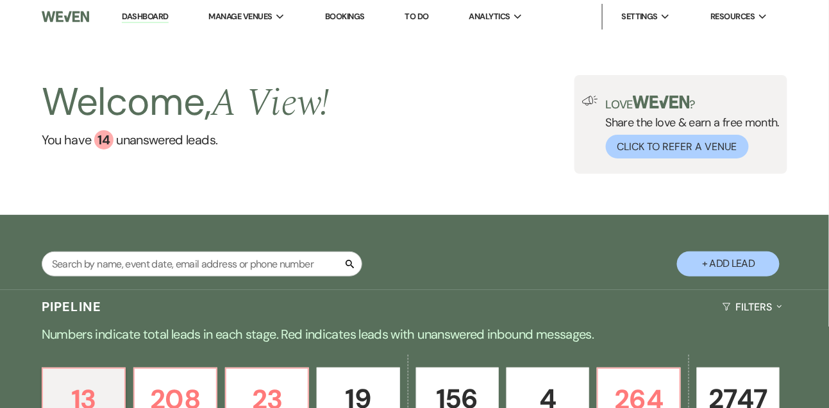
click at [414, 12] on link "To Do" at bounding box center [417, 16] width 24 height 11
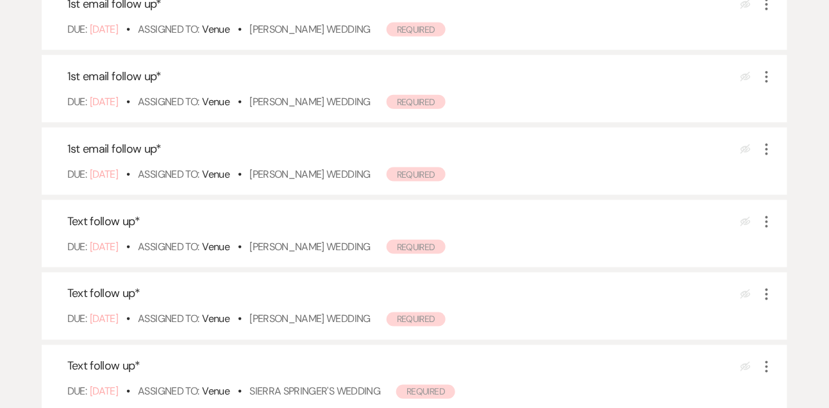
scroll to position [392, 0]
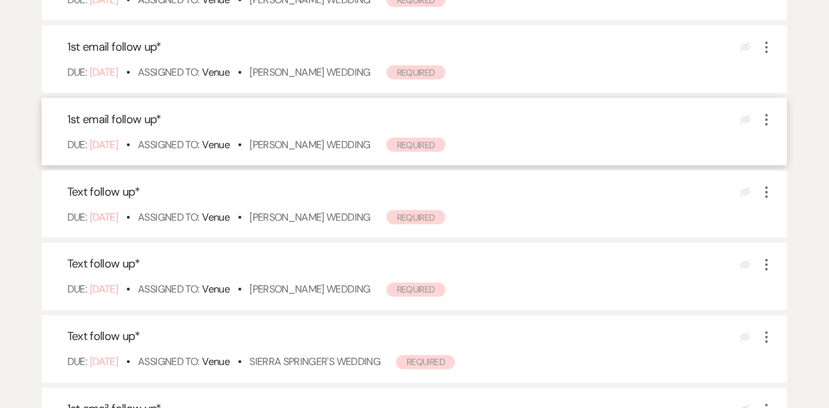
click at [765, 118] on icon "More" at bounding box center [766, 119] width 15 height 15
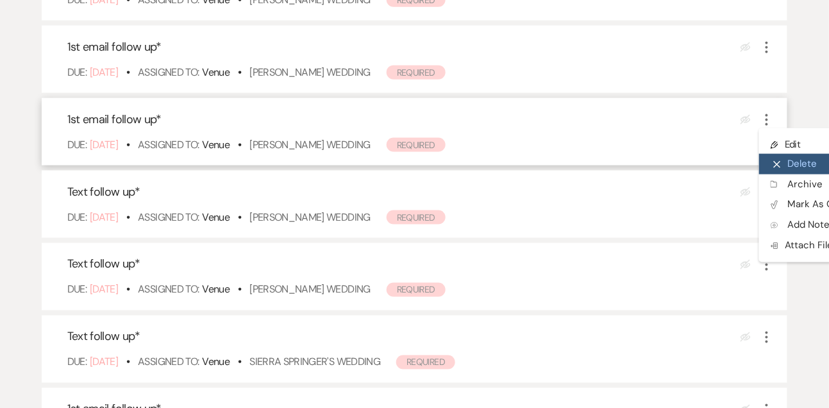
click at [787, 164] on button "X Delete" at bounding box center [820, 164] width 123 height 21
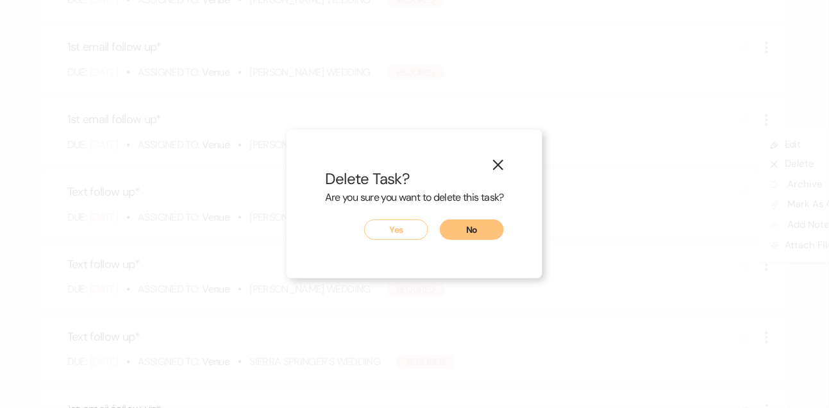
click at [414, 236] on button "Yes" at bounding box center [396, 229] width 64 height 21
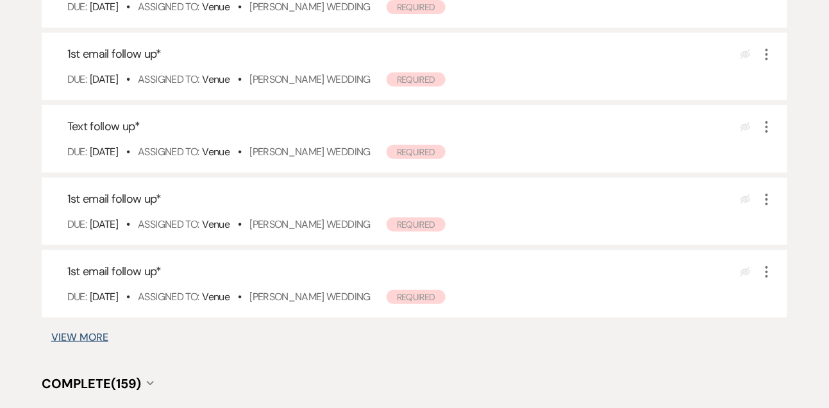
scroll to position [1512, 0]
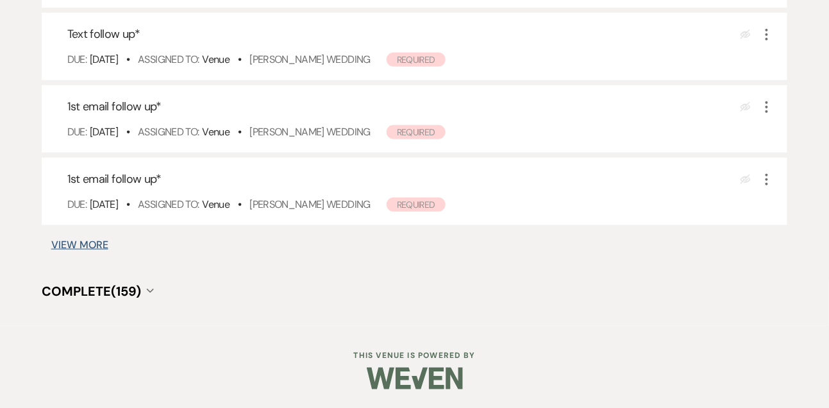
click at [91, 285] on span "Complete (159)" at bounding box center [91, 291] width 99 height 17
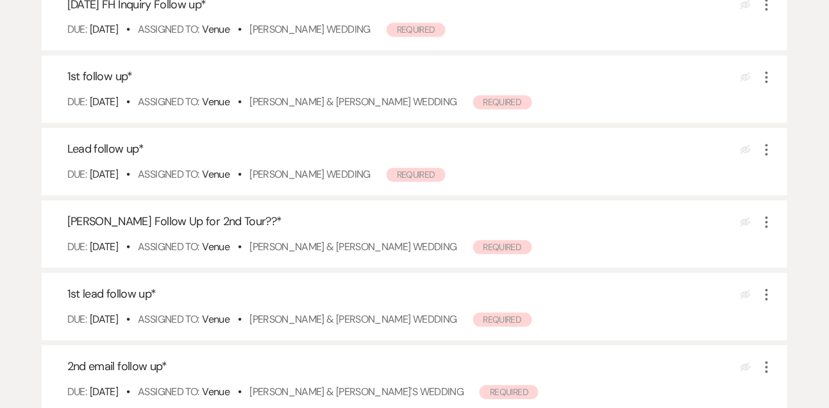
scroll to position [1962, 0]
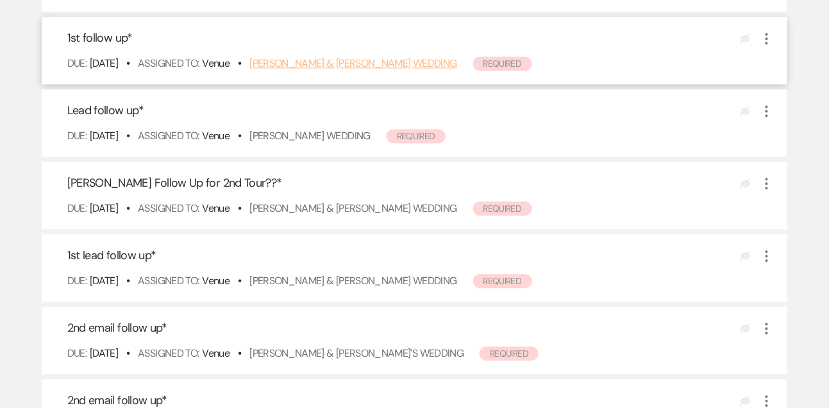
click at [339, 61] on link "Kelsey Ritchie & Kyle Rotherham's Wedding" at bounding box center [352, 62] width 207 height 13
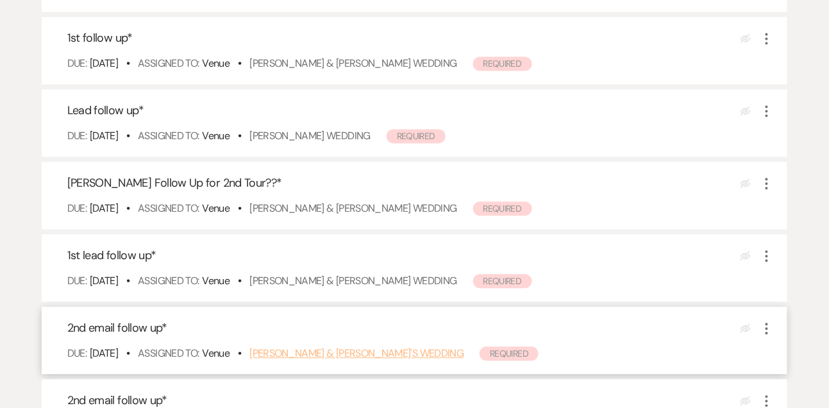
click at [315, 352] on link "[PERSON_NAME] & [PERSON_NAME]'s Wedding" at bounding box center [356, 352] width 214 height 13
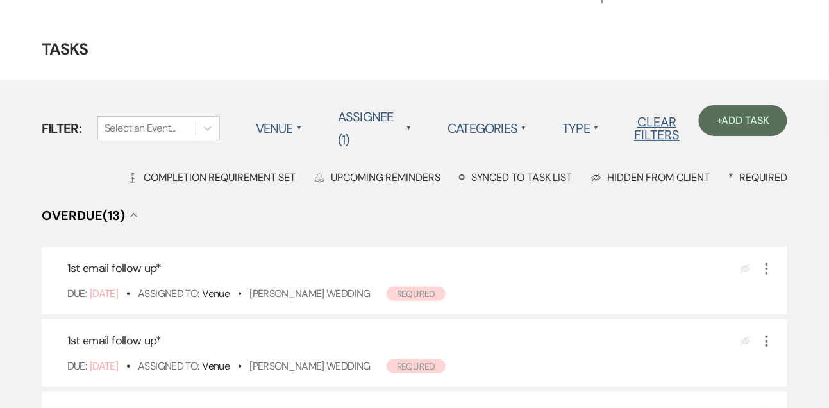
scroll to position [0, 0]
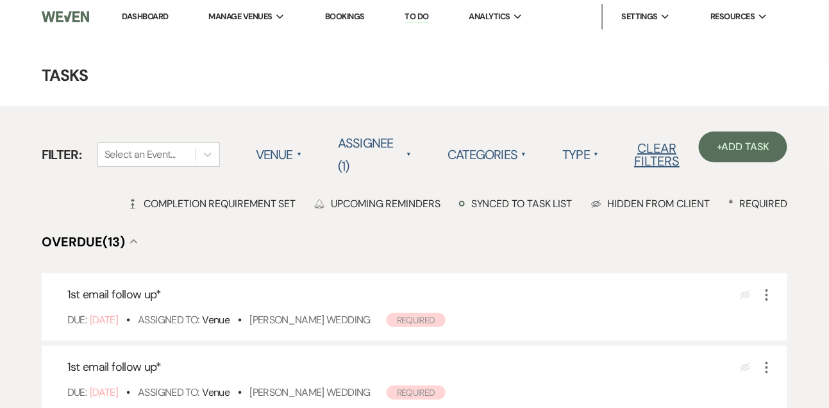
click at [156, 15] on link "Dashboard" at bounding box center [145, 16] width 46 height 11
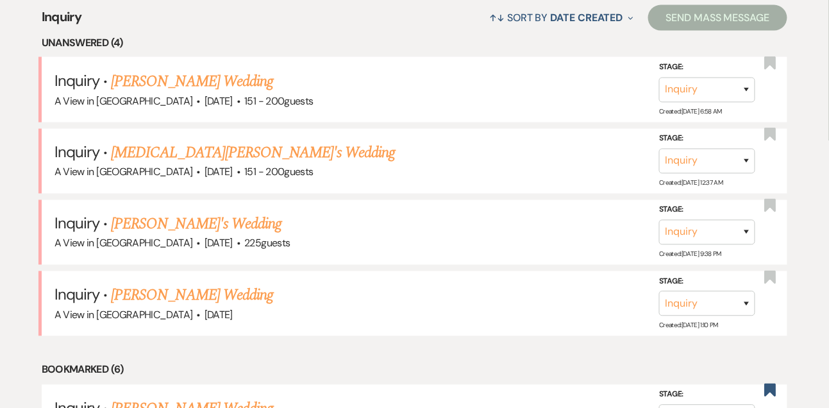
scroll to position [544, 0]
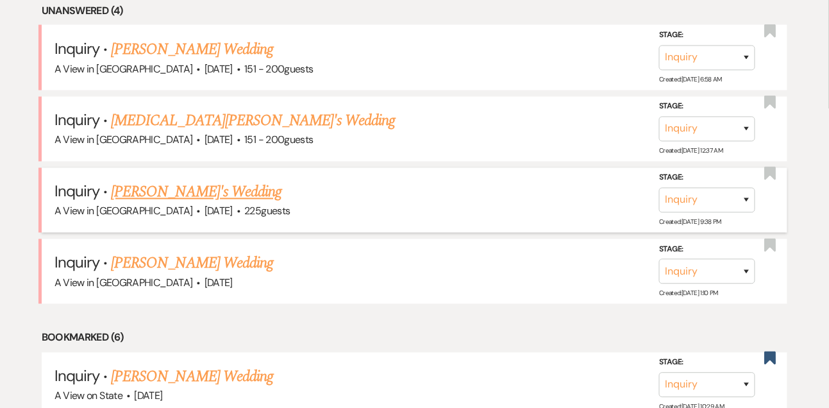
click at [186, 193] on link "Ava Limbo's Wedding" at bounding box center [196, 192] width 171 height 23
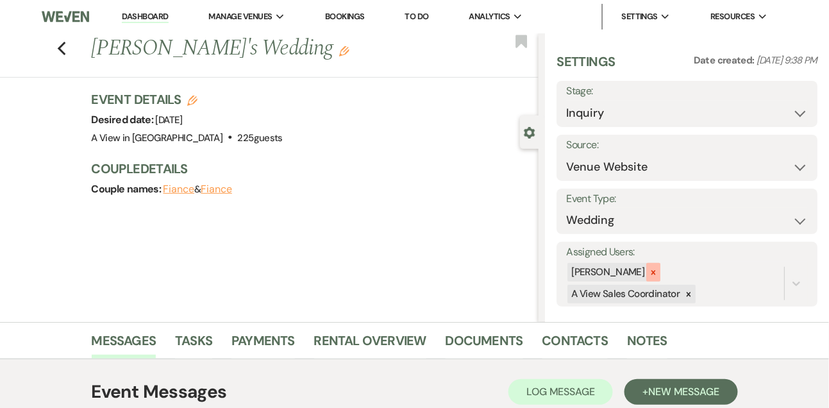
click at [658, 269] on icon at bounding box center [653, 272] width 9 height 9
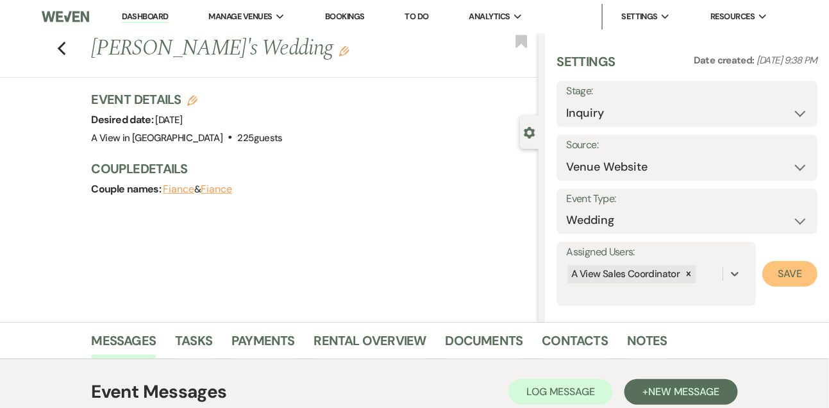
click at [767, 279] on button "Save" at bounding box center [789, 274] width 55 height 26
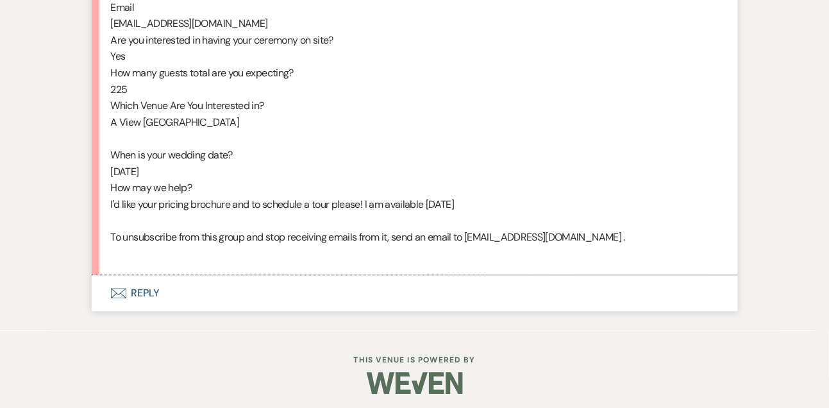
scroll to position [786, 0]
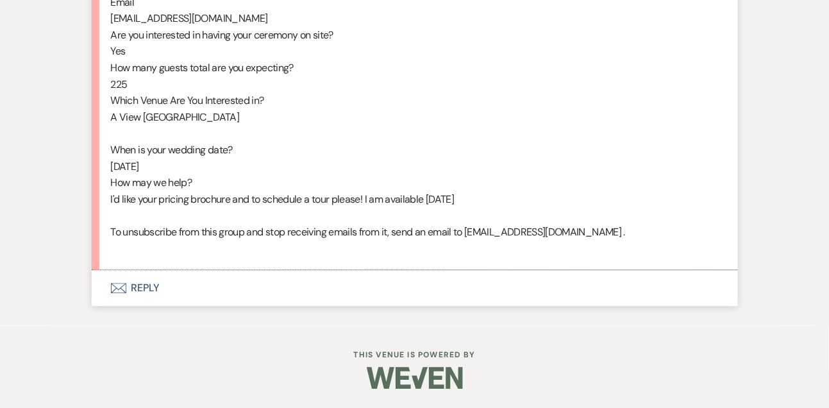
click at [154, 286] on button "Envelope Reply" at bounding box center [415, 288] width 646 height 36
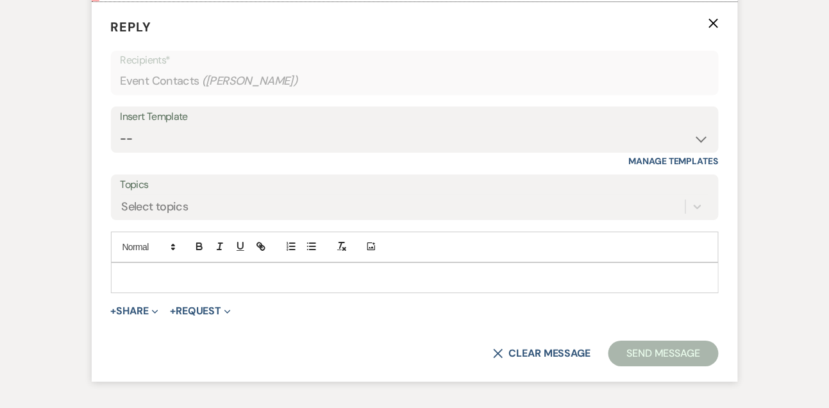
scroll to position [1042, 0]
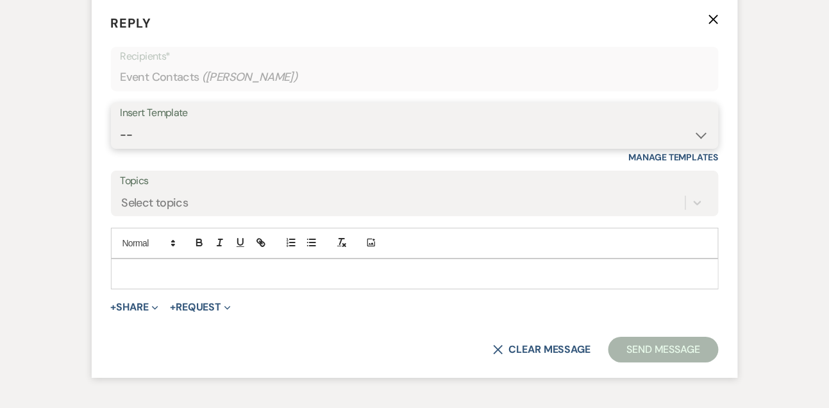
click at [151, 147] on select "-- Tour Confirmation Contract (Pre-Booked Leads) Out of office Inquiry Email Al…" at bounding box center [415, 134] width 588 height 25
click at [121, 138] on select "-- Tour Confirmation Contract (Pre-Booked Leads) Out of office Inquiry Email Al…" at bounding box center [415, 134] width 588 height 25
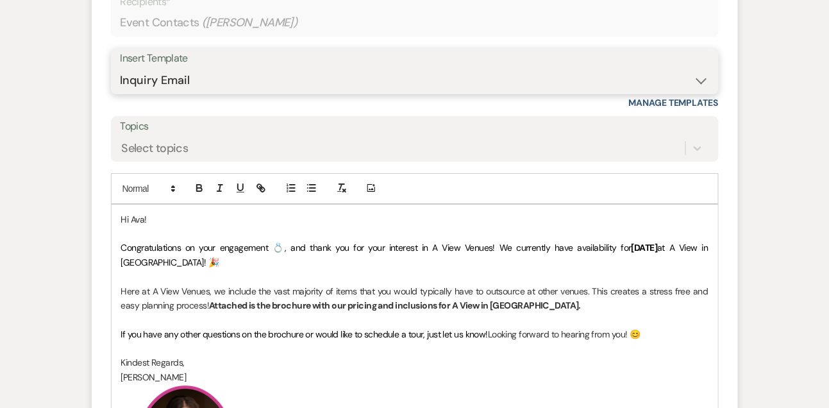
scroll to position [1122, 0]
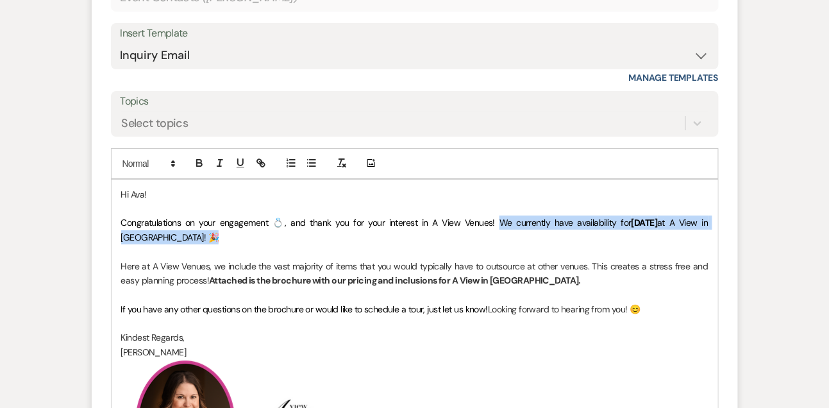
drag, startPoint x: 481, startPoint y: 235, endPoint x: 485, endPoint y: 246, distance: 12.2
click at [485, 244] on p "Congratulations on your engagement 💍, and thank you for your interest in A View…" at bounding box center [414, 229] width 587 height 29
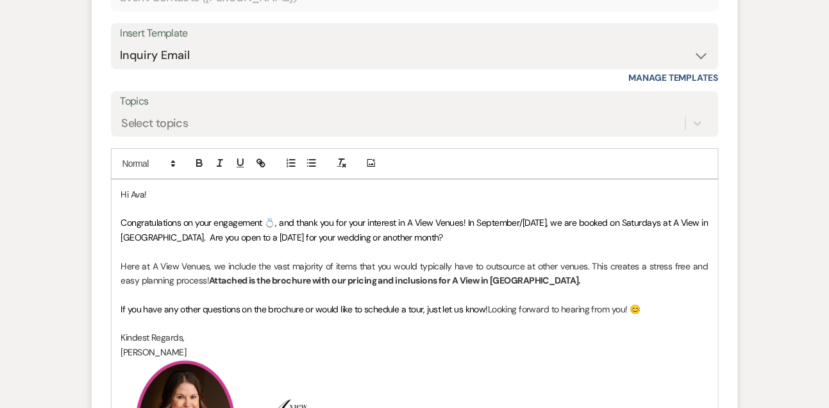
click at [394, 315] on span "If you have any other questions on the brochure or would like to schedule a tou…" at bounding box center [304, 309] width 367 height 12
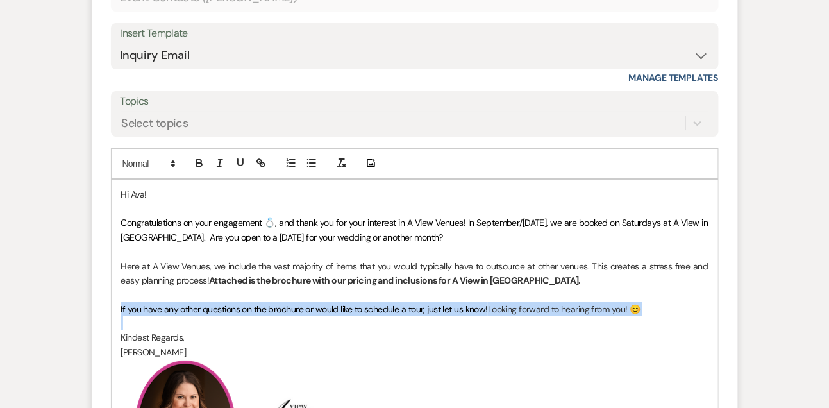
click at [394, 315] on span "If you have any other questions on the brochure or would like to schedule a tou…" at bounding box center [304, 309] width 367 height 12
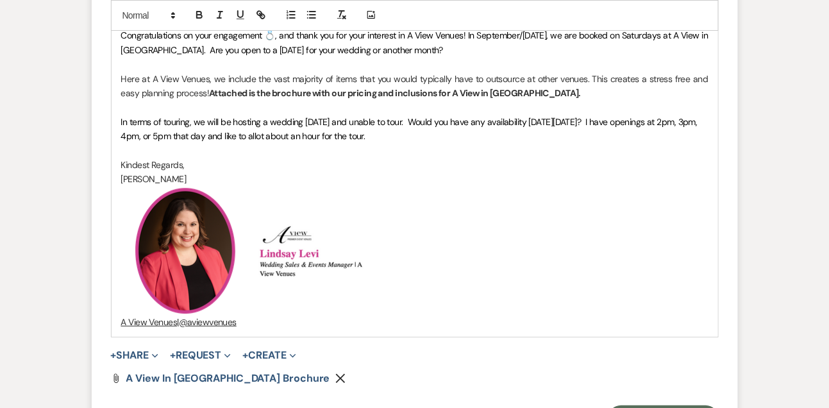
scroll to position [1378, 0]
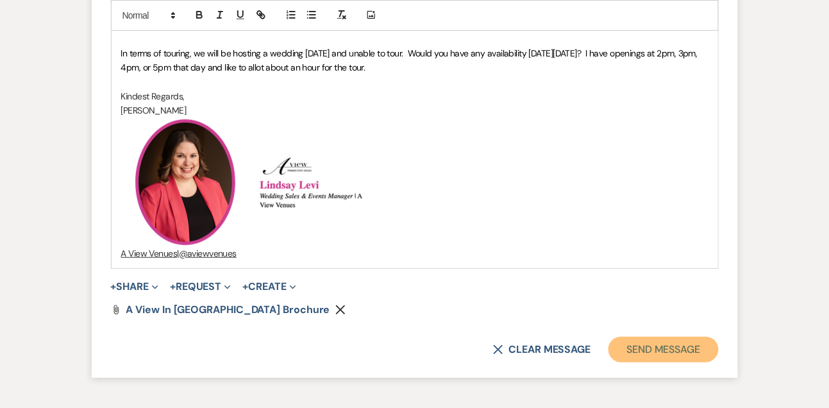
click at [662, 362] on button "Send Message" at bounding box center [663, 350] width 110 height 26
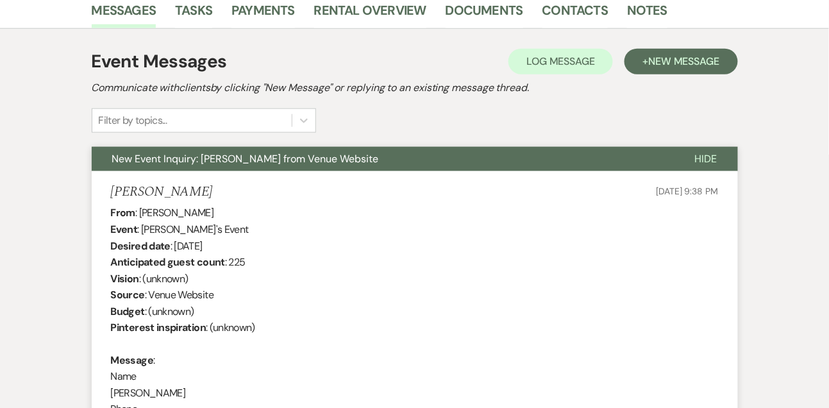
scroll to position [0, 0]
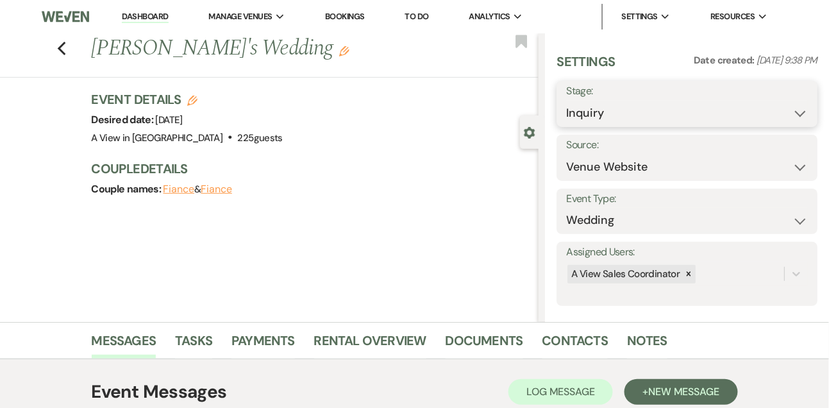
click at [594, 121] on select "Inquiry Follow Up Tour Requested Tour Confirmed Toured Proposal Sent Booked Lost" at bounding box center [687, 113] width 242 height 25
click at [566, 101] on select "Inquiry Follow Up Tour Requested Tour Confirmed Toured Proposal Sent Booked Lost" at bounding box center [687, 113] width 242 height 25
click at [772, 103] on button "Save" at bounding box center [790, 104] width 54 height 26
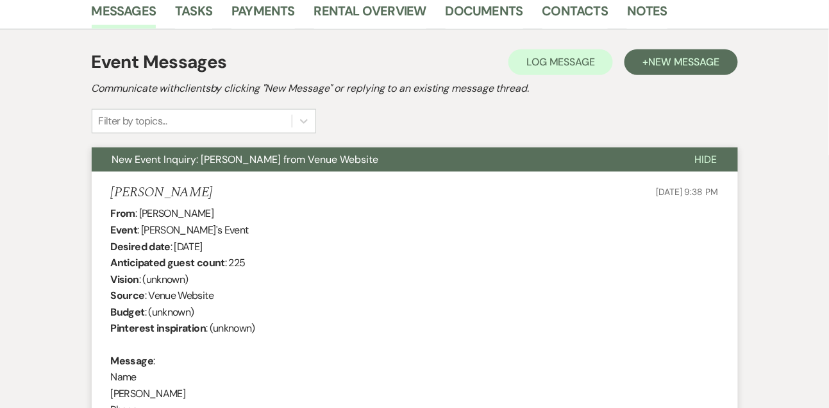
scroll to position [354, 0]
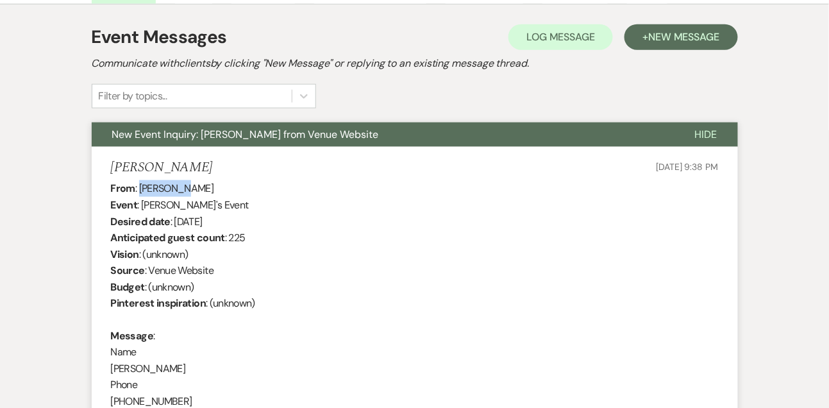
drag, startPoint x: 140, startPoint y: 188, endPoint x: 196, endPoint y: 188, distance: 55.1
copy div "Ava Limbo"
drag, startPoint x: 174, startPoint y: 224, endPoint x: 288, endPoint y: 220, distance: 114.8
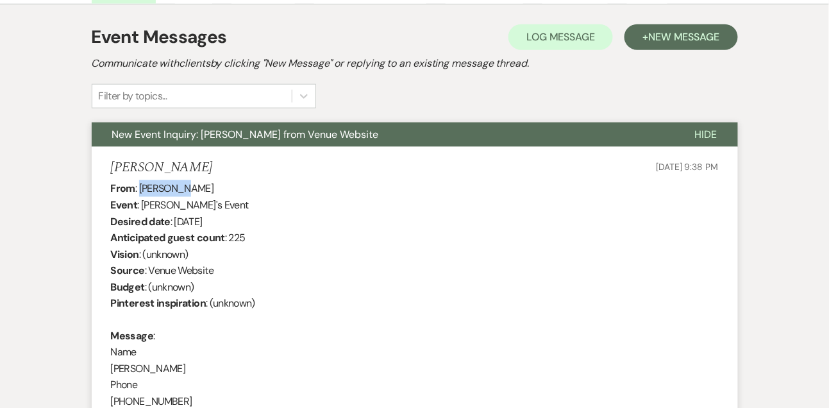
copy div "October 24th 2026"
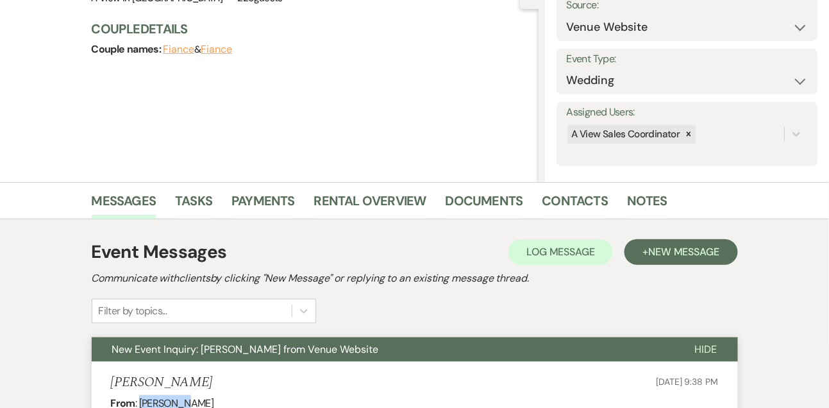
scroll to position [0, 0]
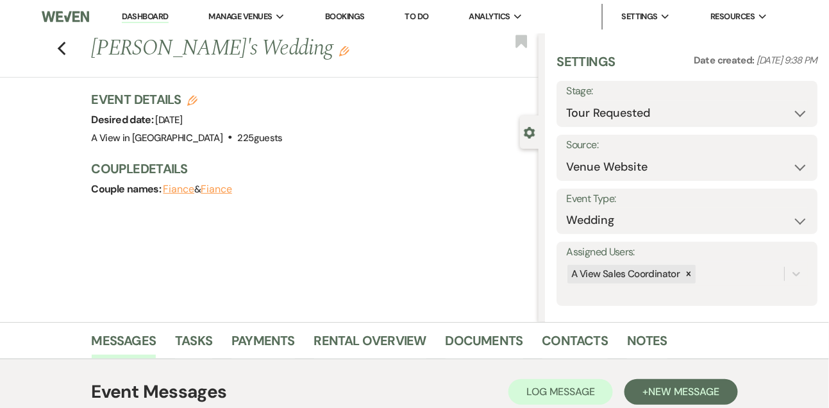
click at [140, 19] on link "Dashboard" at bounding box center [145, 17] width 46 height 12
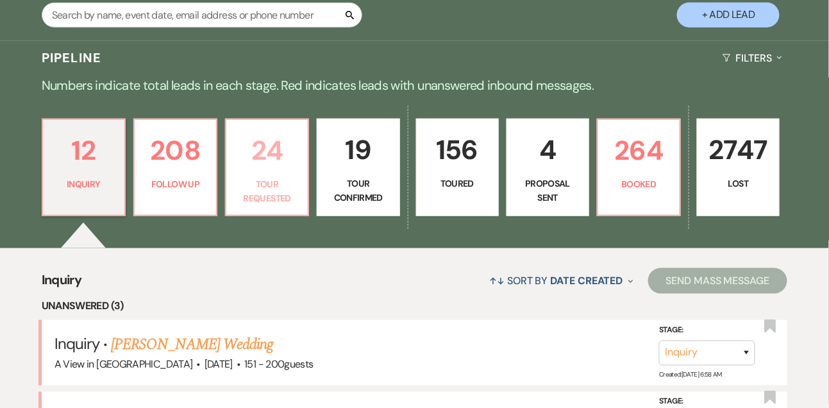
scroll to position [250, 0]
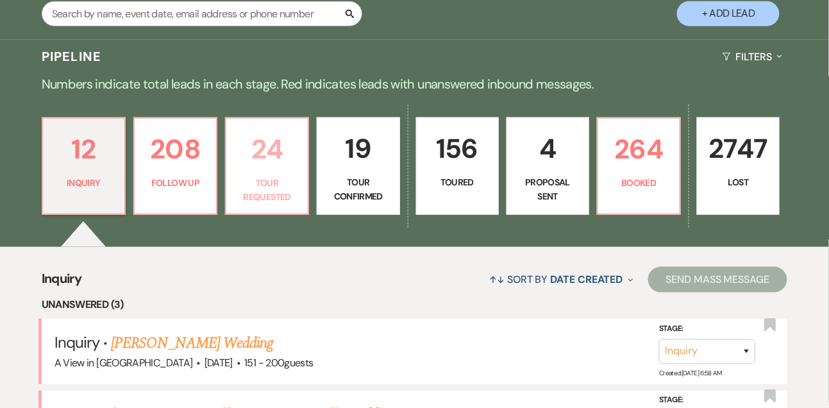
click at [261, 171] on p "24" at bounding box center [267, 149] width 66 height 43
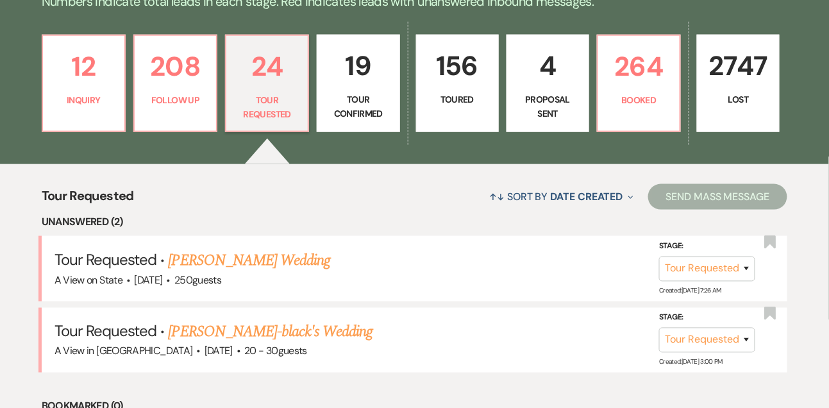
scroll to position [412, 0]
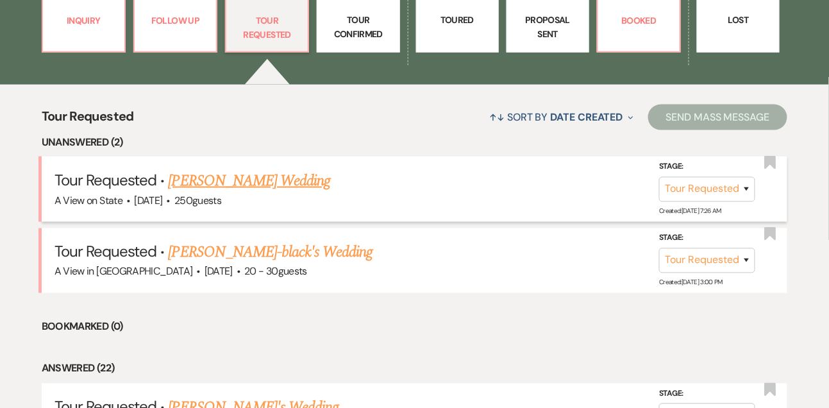
click at [260, 188] on link "Alison Fricke's Wedding" at bounding box center [250, 180] width 162 height 23
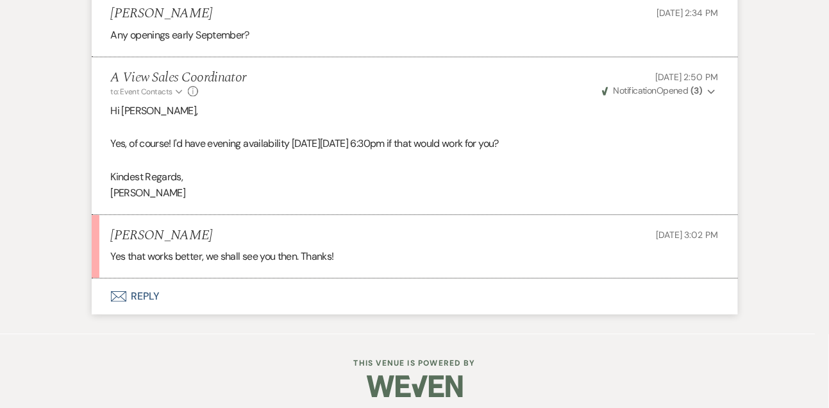
scroll to position [2171, 0]
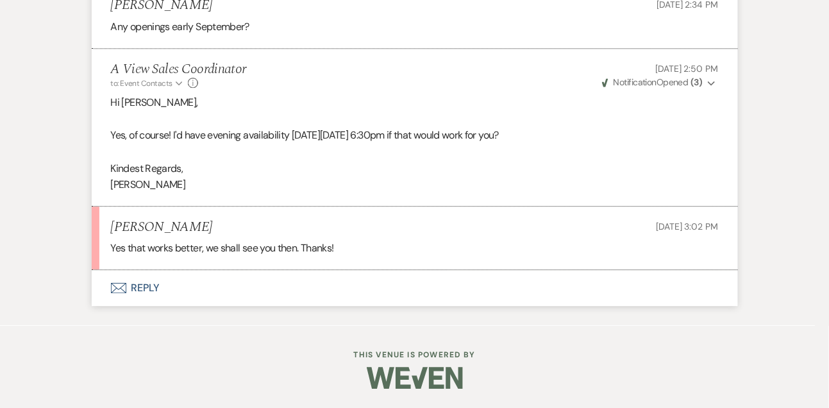
click at [164, 13] on h5 "Alison Fricke" at bounding box center [162, 5] width 102 height 16
copy h5 "Alison Fricke"
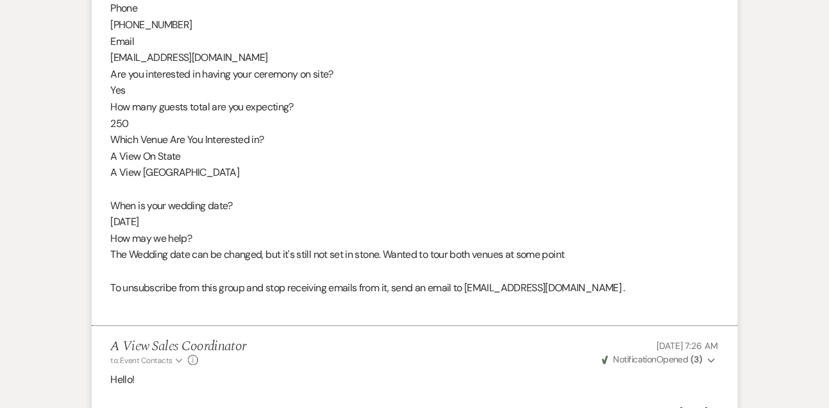
scroll to position [696, 0]
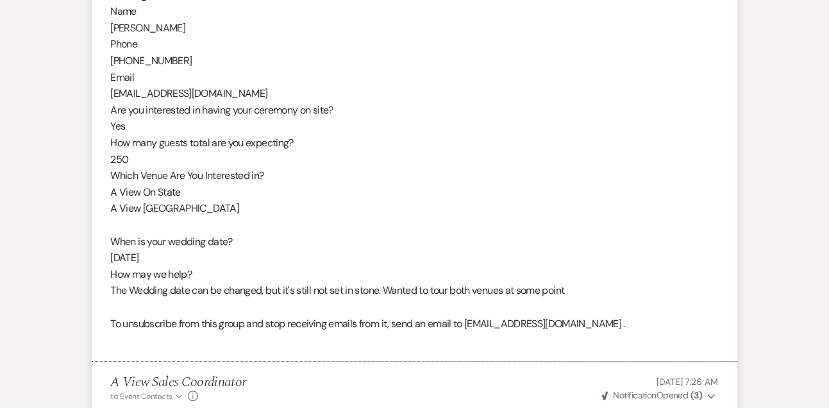
click at [179, 95] on div "From : Alison Fricke Event : Alison Fricke's Event Desired date : November 6th …" at bounding box center [415, 93] width 608 height 508
copy div "984rewards@gmail.com"
click at [158, 253] on div "From : Alison Fricke Event : Alison Fricke's Event Desired date : November 6th …" at bounding box center [415, 93] width 608 height 508
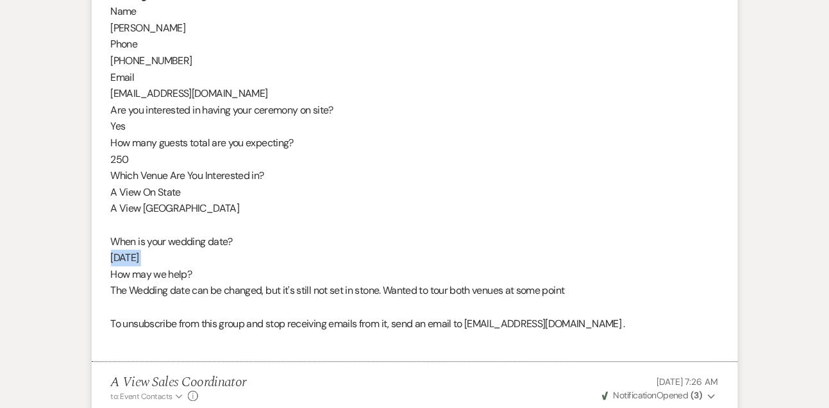
click at [158, 253] on div "From : Alison Fricke Event : Alison Fricke's Event Desired date : November 6th …" at bounding box center [415, 93] width 608 height 508
copy div "11/06/2026"
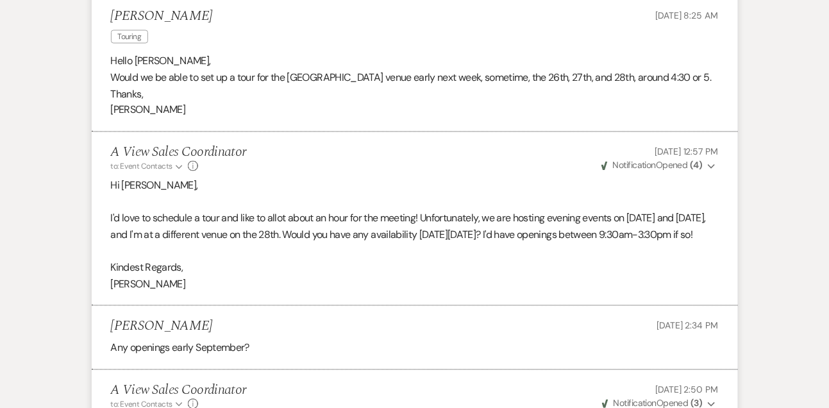
scroll to position [2219, 0]
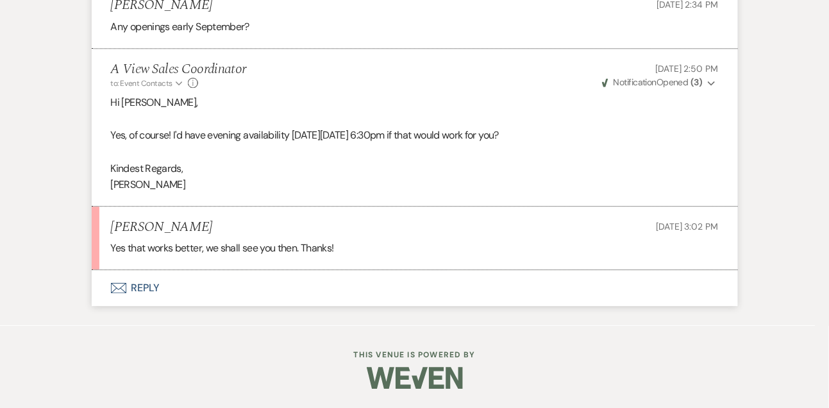
click at [147, 286] on button "Envelope Reply" at bounding box center [415, 288] width 646 height 36
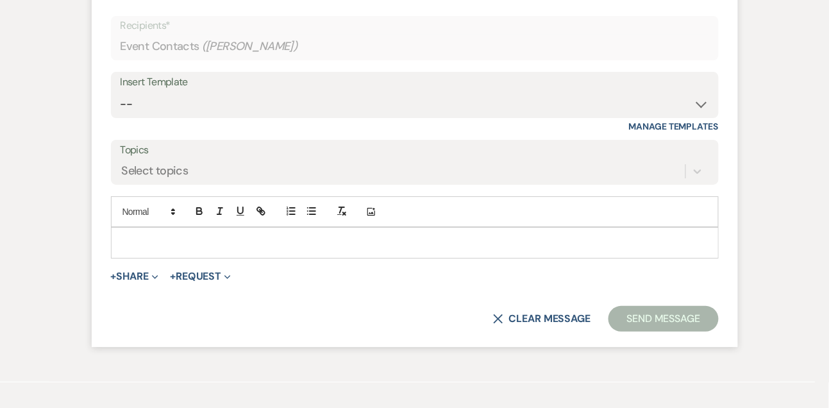
scroll to position [2474, 0]
click at [147, 248] on p at bounding box center [414, 241] width 587 height 14
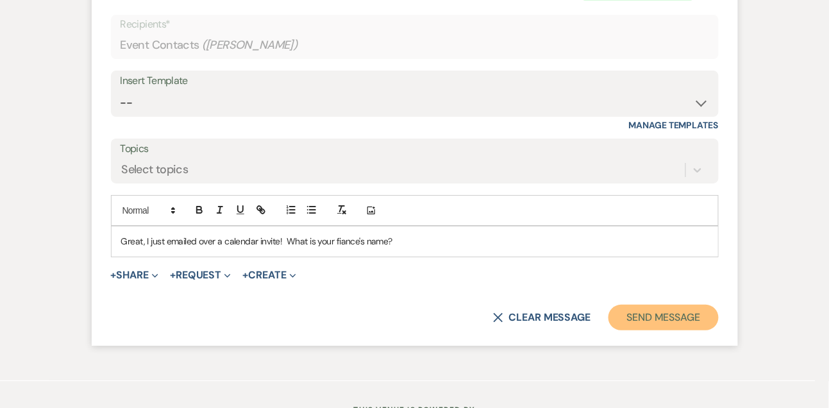
click at [637, 330] on button "Send Message" at bounding box center [663, 317] width 110 height 26
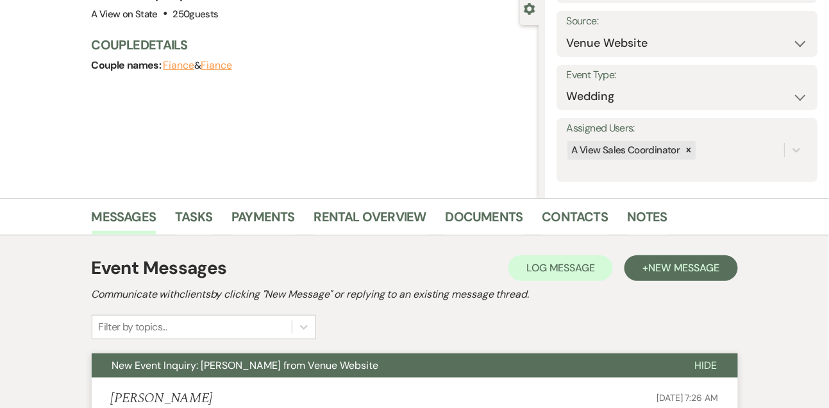
scroll to position [0, 0]
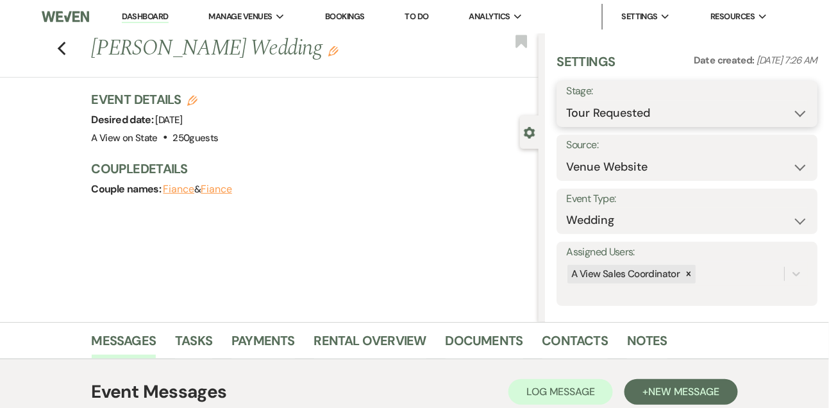
click at [589, 123] on select "Inquiry Follow Up Tour Requested Tour Confirmed Toured Proposal Sent Booked Lost" at bounding box center [687, 113] width 242 height 25
click at [566, 101] on select "Inquiry Follow Up Tour Requested Tour Confirmed Toured Proposal Sent Booked Lost" at bounding box center [687, 113] width 242 height 25
click at [796, 92] on button "Save" at bounding box center [790, 104] width 54 height 26
click at [146, 16] on link "Dashboard" at bounding box center [145, 17] width 46 height 12
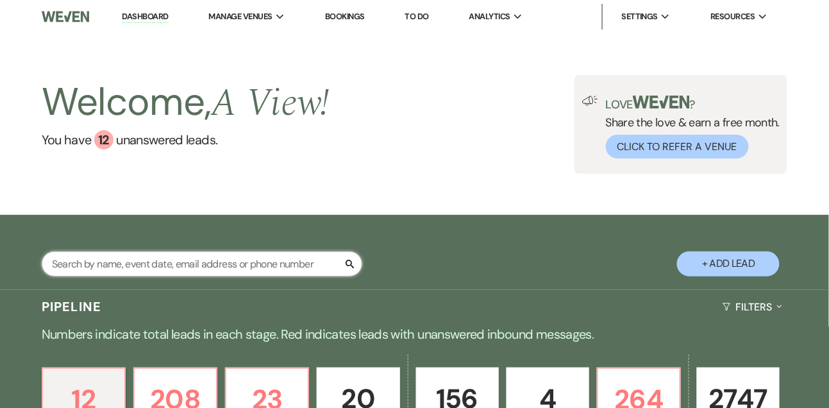
click at [205, 262] on input "text" at bounding box center [202, 263] width 321 height 25
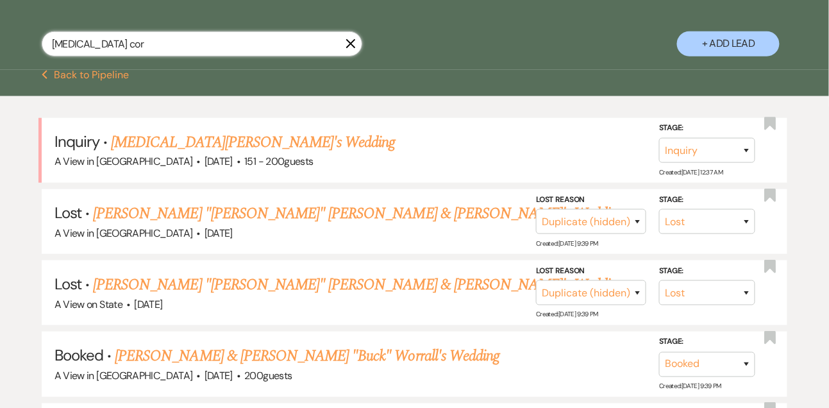
scroll to position [266, 0]
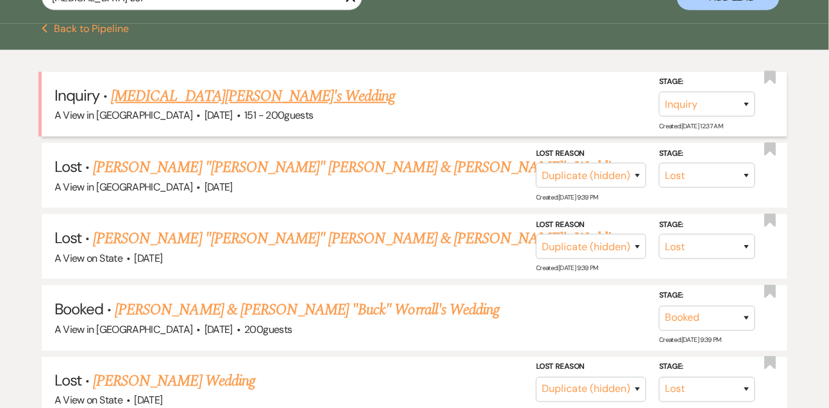
click at [232, 98] on link "Makena Cordis's Wedding" at bounding box center [253, 96] width 284 height 23
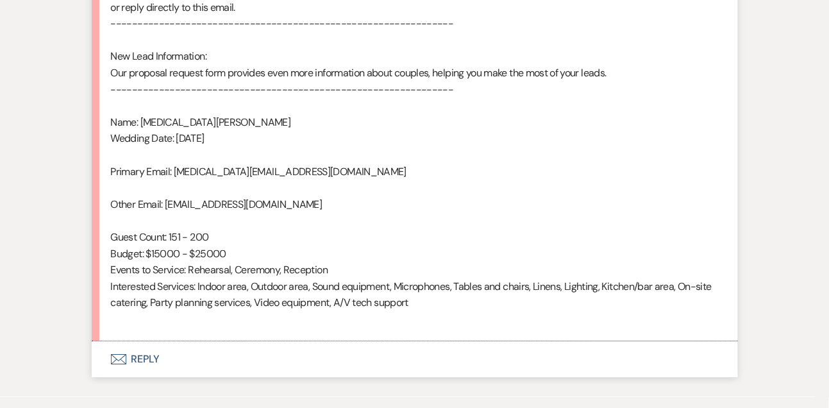
scroll to position [917, 0]
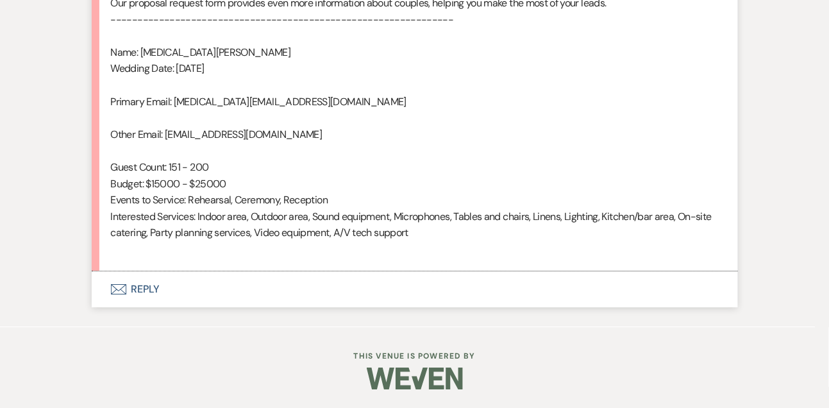
click at [153, 288] on button "Envelope Reply" at bounding box center [415, 289] width 646 height 36
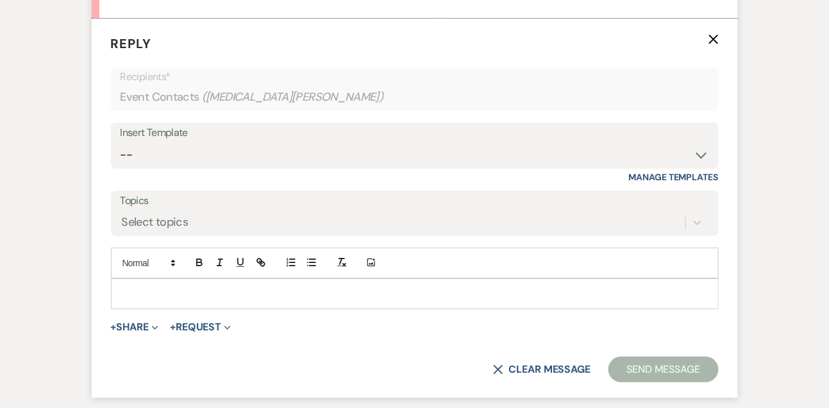
scroll to position [1174, 0]
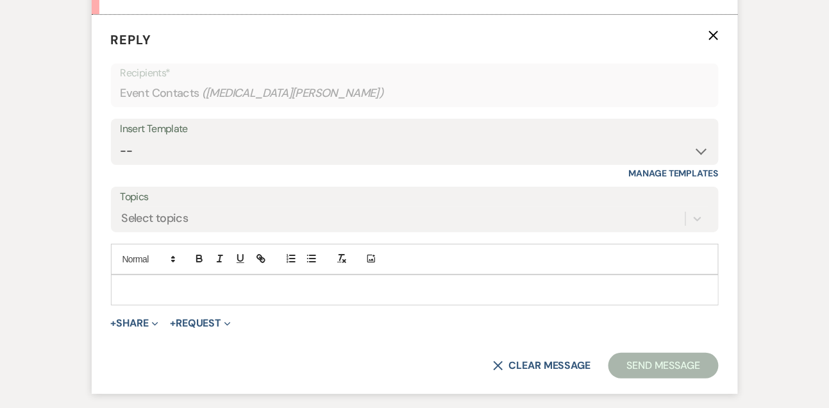
click at [137, 280] on div at bounding box center [415, 289] width 606 height 29
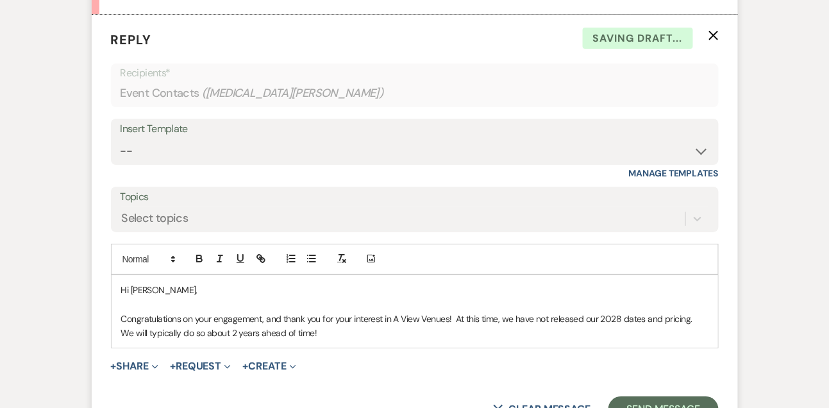
click at [164, 316] on p "Congratulations on your engagement, and thank you for your interest in A View V…" at bounding box center [414, 326] width 587 height 29
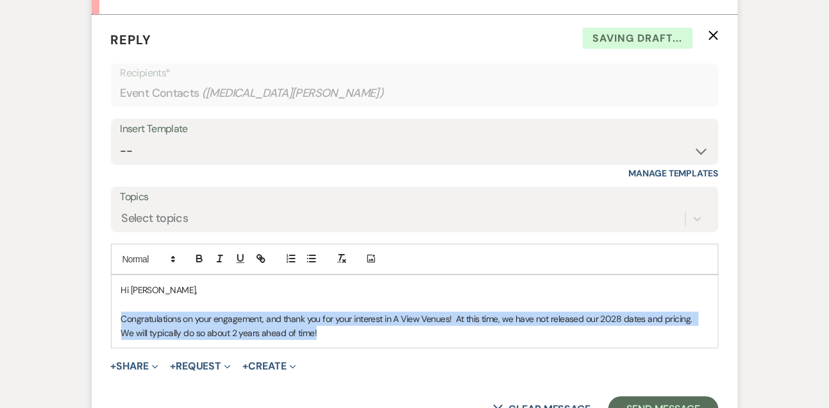
click at [164, 316] on p "Congratulations on your engagement, and thank you for your interest in A View V…" at bounding box center [414, 326] width 587 height 29
copy p "Congratulations on your engagement, and thank you for your interest in A View V…"
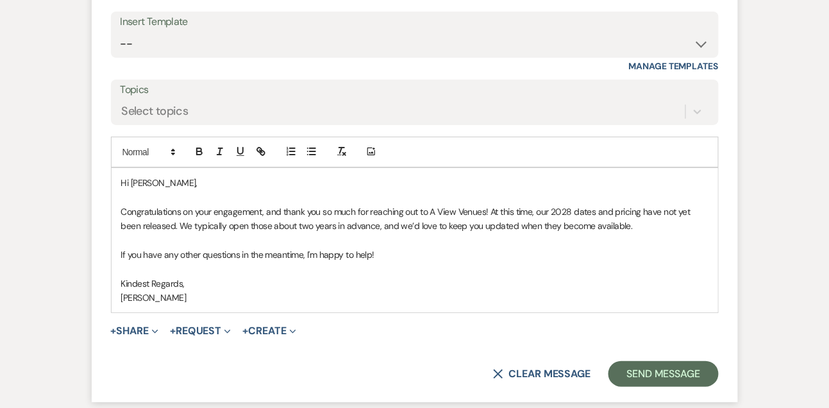
scroll to position [1303, 0]
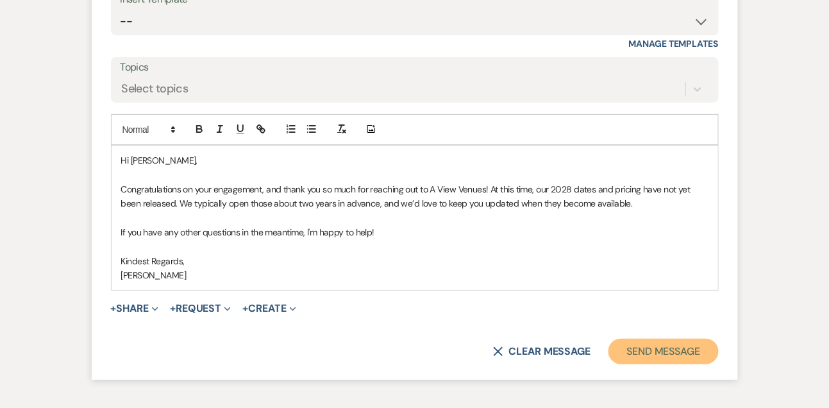
click at [660, 344] on button "Send Message" at bounding box center [663, 351] width 110 height 26
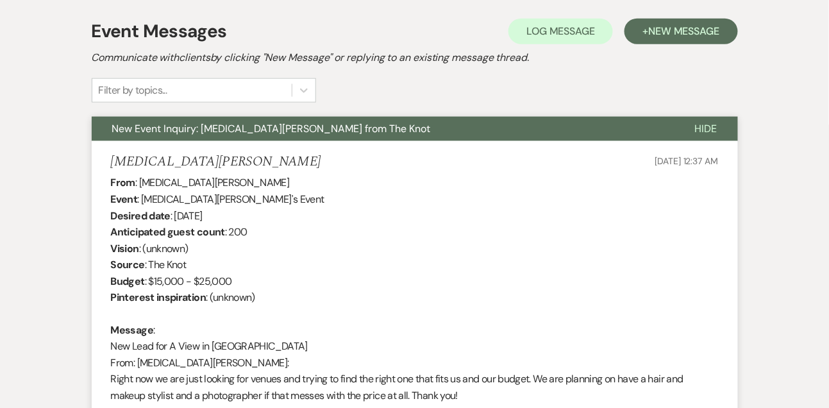
scroll to position [0, 0]
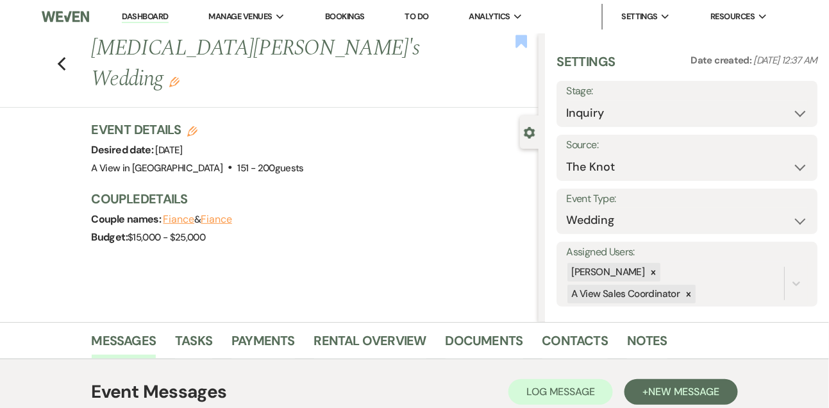
click at [519, 41] on use "button" at bounding box center [522, 41] width 12 height 13
click at [660, 276] on div at bounding box center [653, 272] width 14 height 19
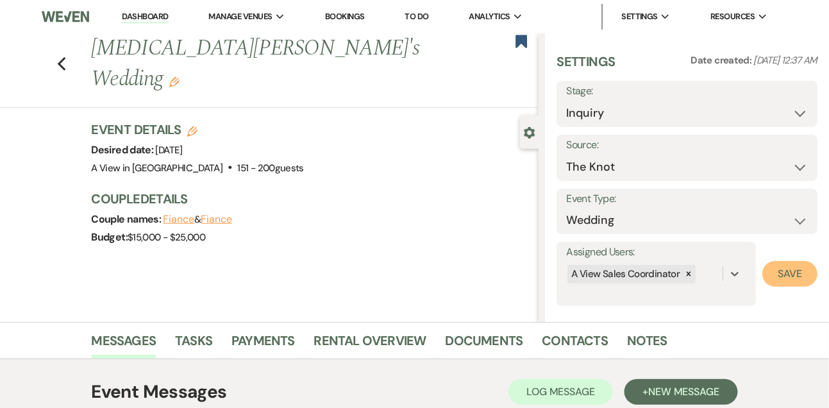
click at [793, 280] on button "Save" at bounding box center [789, 274] width 55 height 26
click at [194, 126] on icon "Edit" at bounding box center [192, 131] width 10 height 10
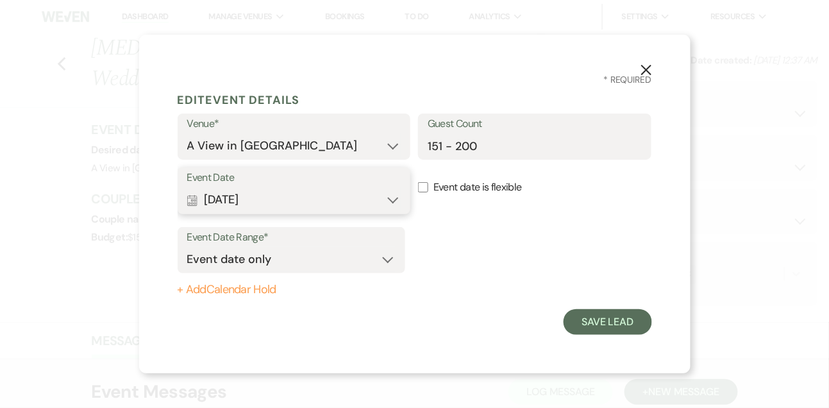
click at [259, 202] on button "Calendar Oct 05, 2026 Expand" at bounding box center [294, 200] width 214 height 26
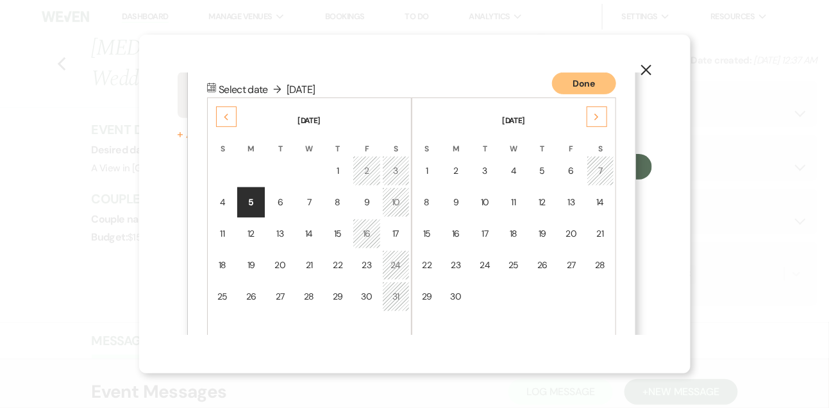
scroll to position [163, 0]
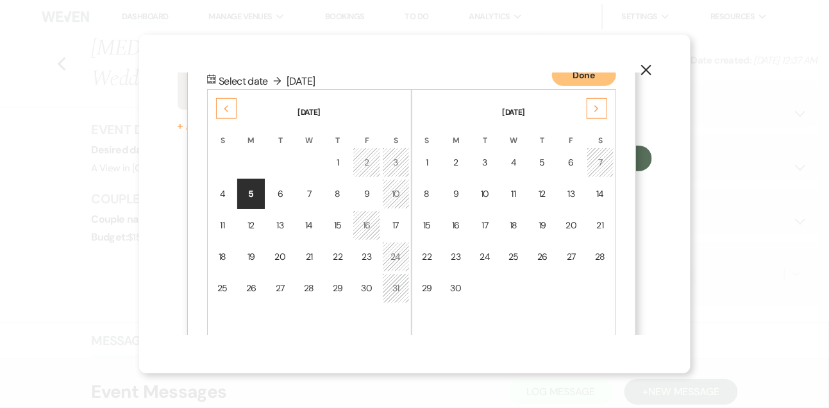
click at [592, 107] on div "Next" at bounding box center [597, 108] width 21 height 21
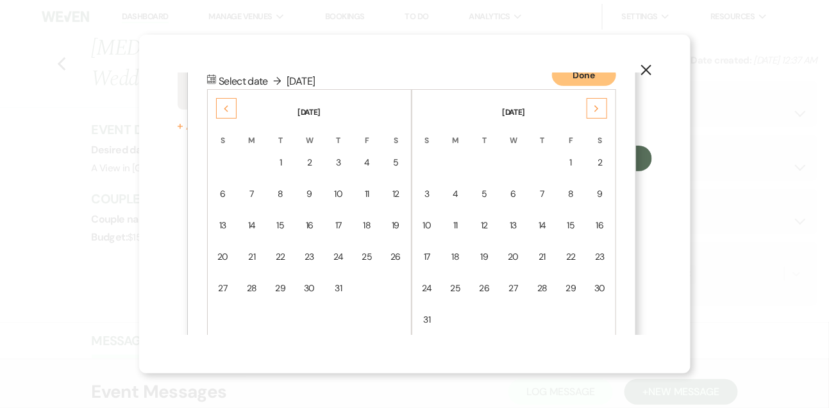
click at [592, 107] on div "Next" at bounding box center [597, 108] width 21 height 21
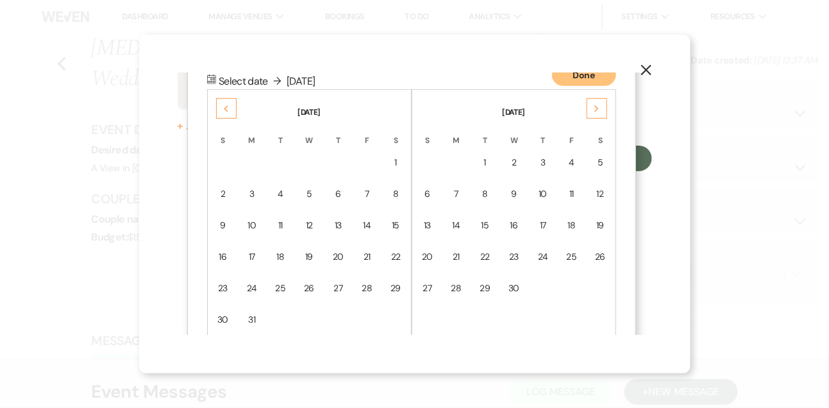
click at [592, 107] on div "Next" at bounding box center [597, 108] width 21 height 21
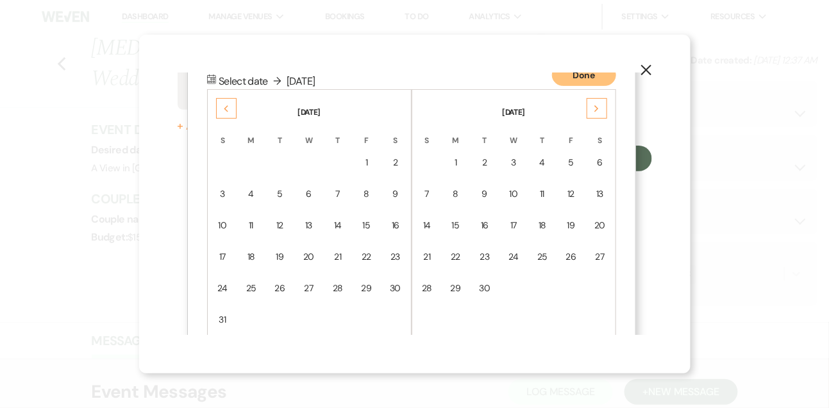
click at [592, 107] on div "Next" at bounding box center [597, 108] width 21 height 21
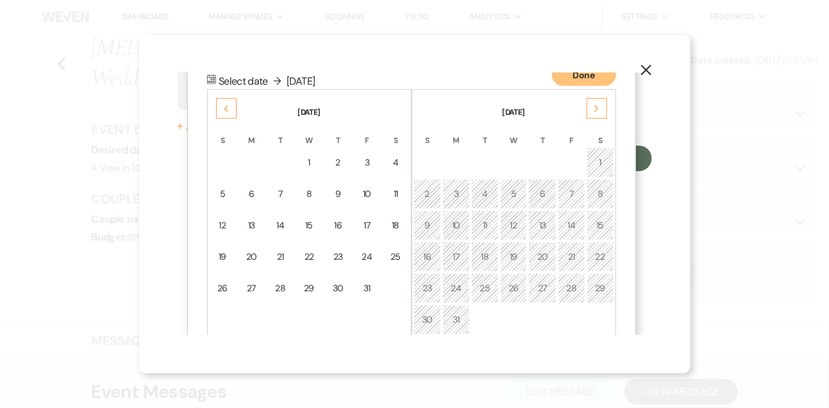
click at [592, 107] on div "Next" at bounding box center [597, 108] width 21 height 21
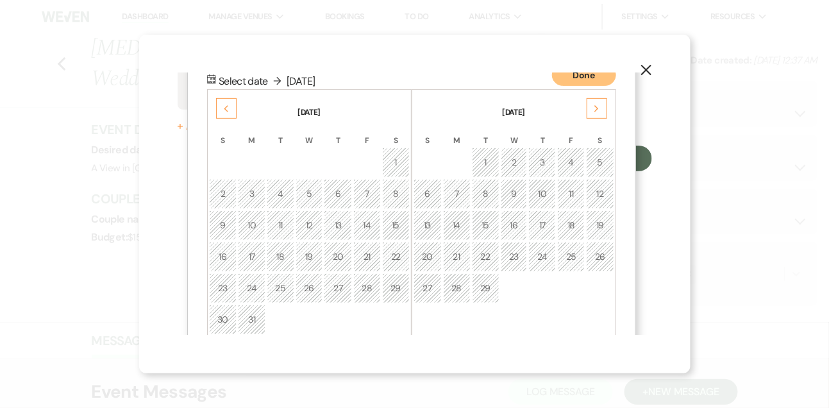
click at [592, 107] on div "Next" at bounding box center [597, 108] width 21 height 21
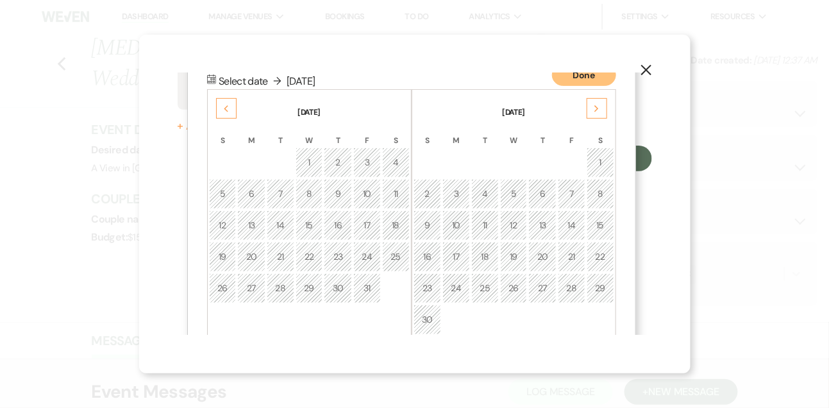
click at [592, 107] on div "Next" at bounding box center [597, 108] width 21 height 21
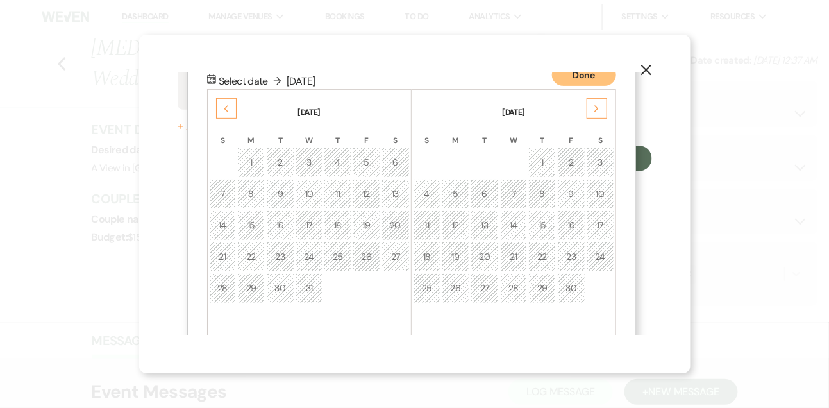
click at [592, 107] on div "Next" at bounding box center [597, 108] width 21 height 21
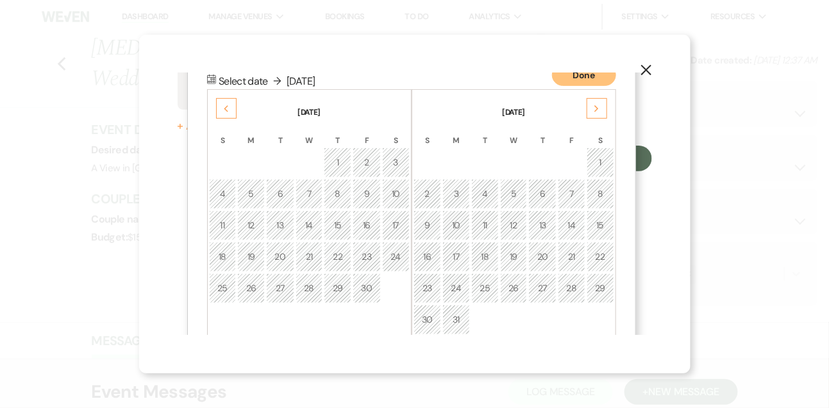
click at [592, 107] on div "Next" at bounding box center [597, 108] width 21 height 21
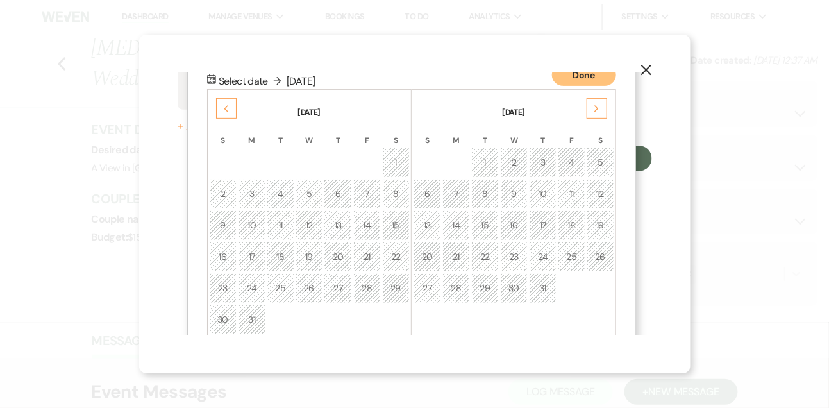
click at [592, 107] on div "Next" at bounding box center [597, 108] width 21 height 21
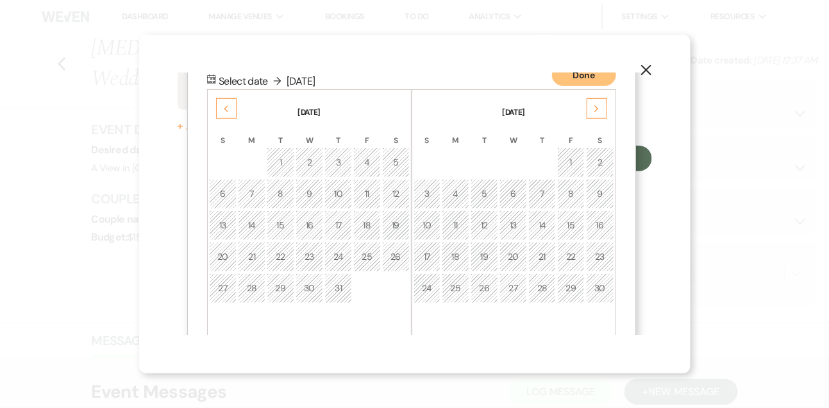
click at [490, 192] on td "5" at bounding box center [485, 194] width 28 height 30
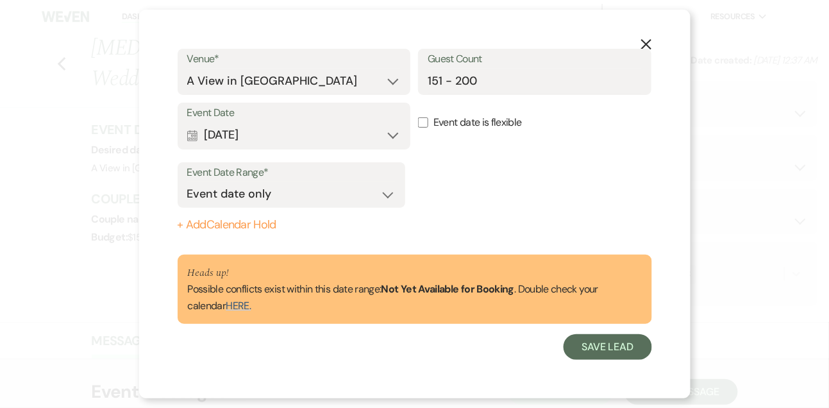
scroll to position [39, 0]
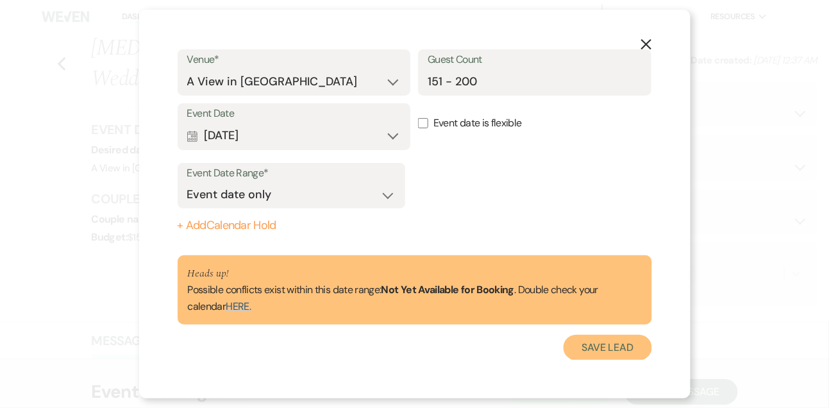
click at [574, 337] on button "Save Lead" at bounding box center [607, 348] width 88 height 26
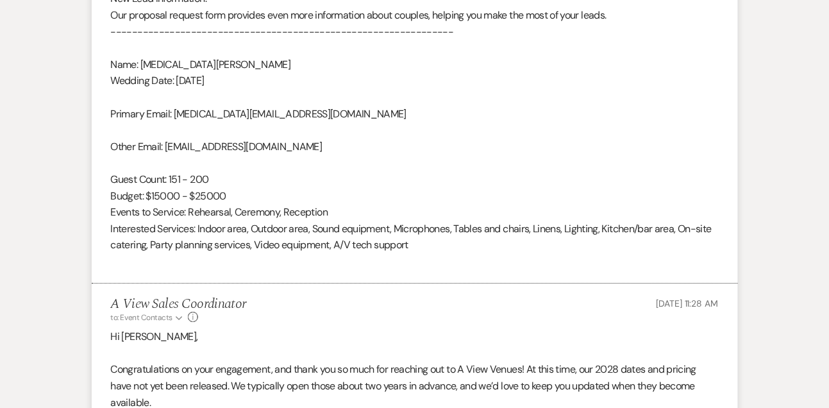
scroll to position [1140, 0]
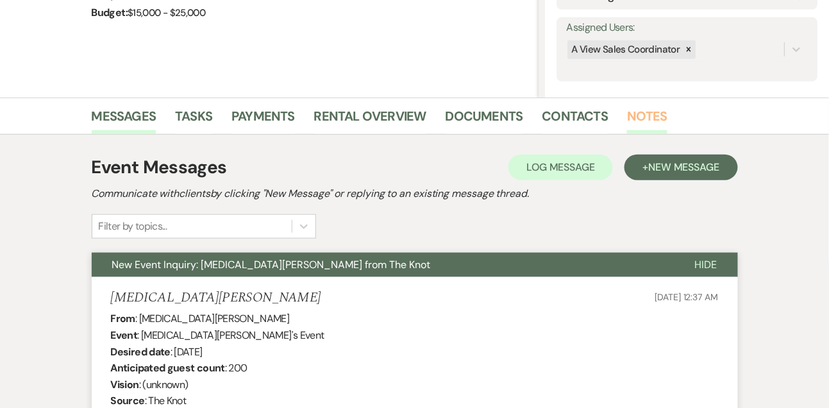
click at [636, 121] on link "Notes" at bounding box center [647, 120] width 40 height 28
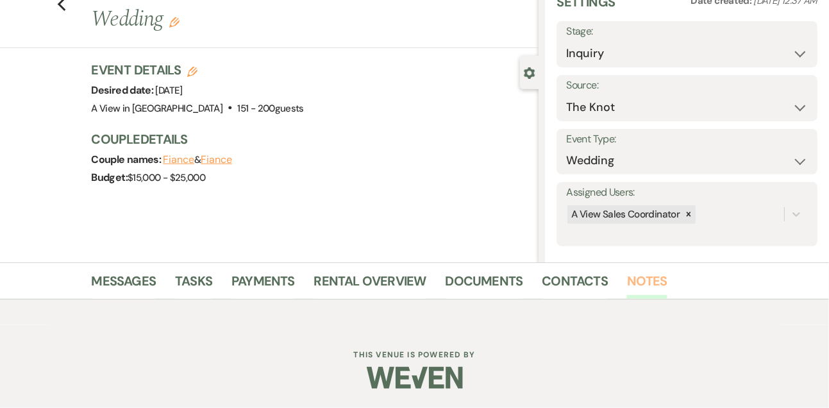
scroll to position [183, 0]
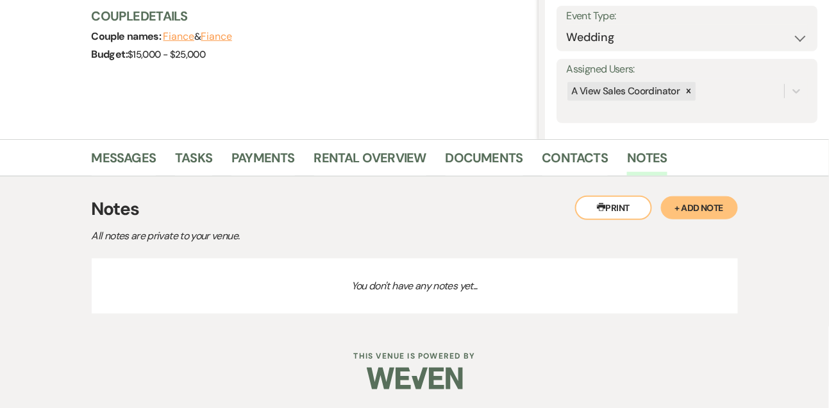
click at [709, 196] on button "+ Add Note" at bounding box center [699, 207] width 77 height 23
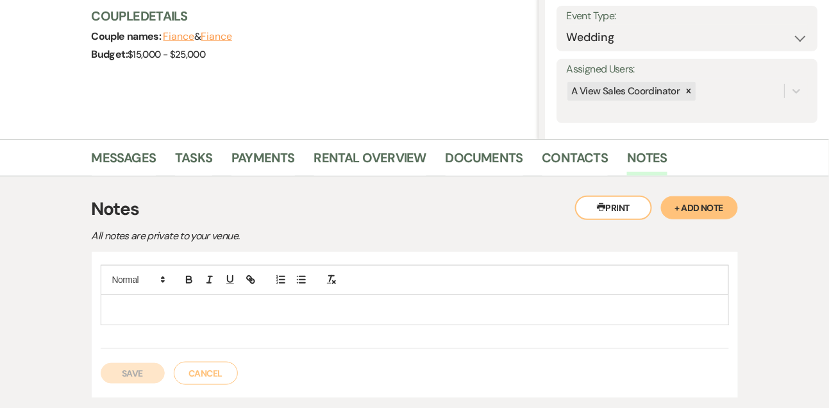
click at [332, 303] on p at bounding box center [415, 310] width 608 height 14
click at [143, 371] on button "Save" at bounding box center [133, 373] width 64 height 21
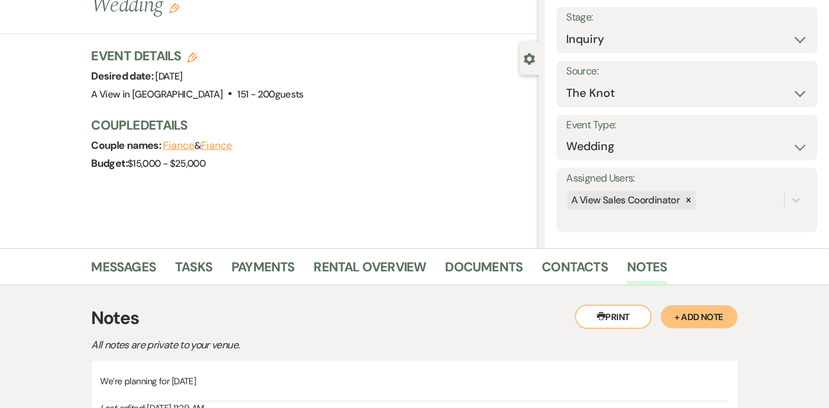
scroll to position [0, 0]
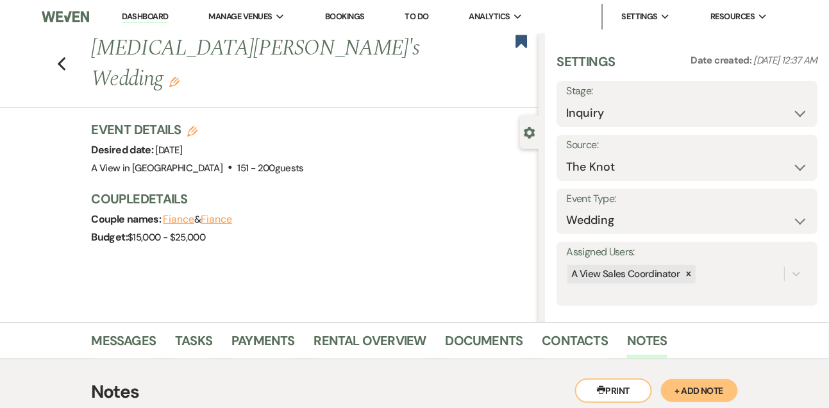
click at [140, 12] on link "Dashboard" at bounding box center [145, 17] width 46 height 12
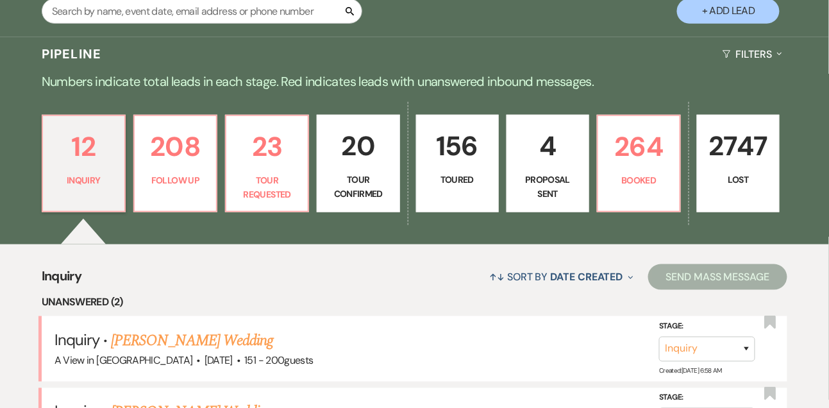
scroll to position [256, 0]
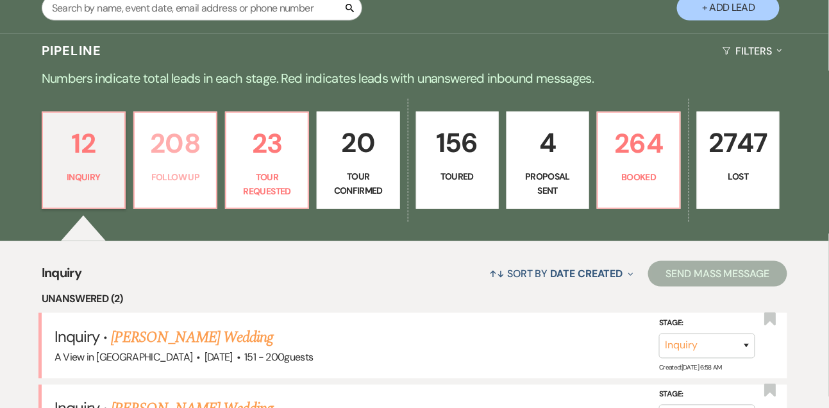
click at [181, 126] on link "208 Follow Up" at bounding box center [175, 160] width 84 height 97
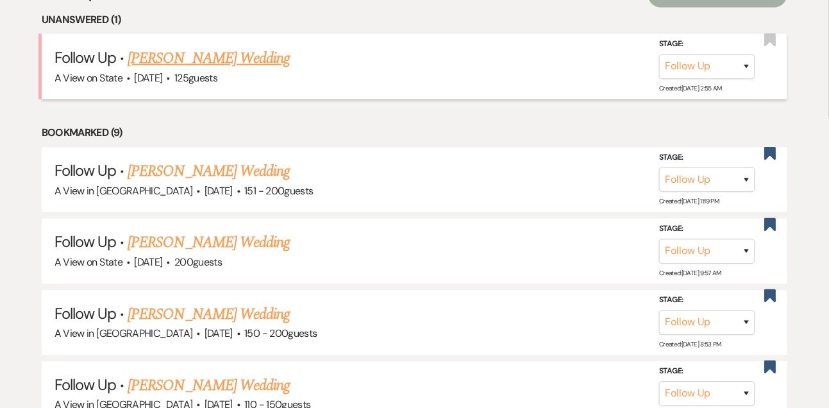
click at [189, 70] on link "Beth Hollister's Wedding" at bounding box center [209, 58] width 162 height 23
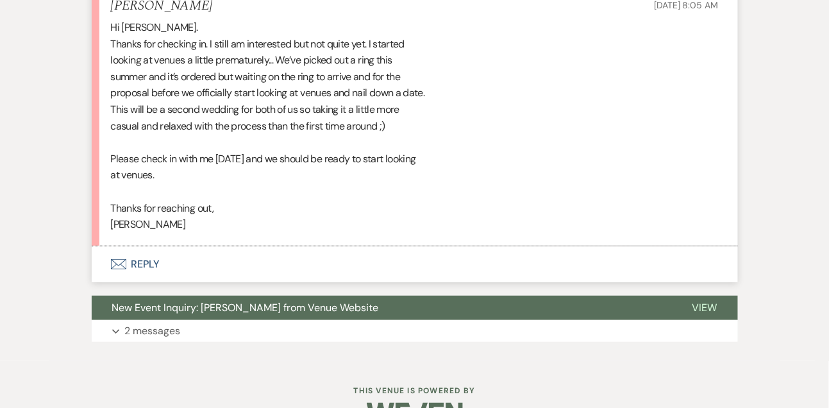
scroll to position [1297, 0]
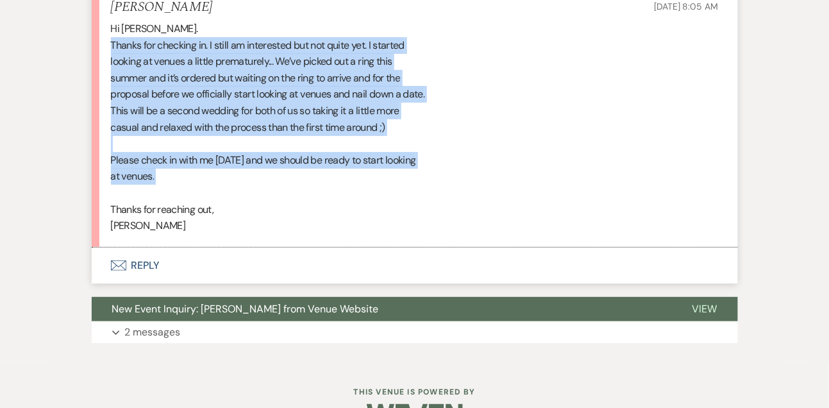
drag, startPoint x: 112, startPoint y: 44, endPoint x: 124, endPoint y: 190, distance: 146.0
click at [124, 190] on div "Hi Britney. Thanks for checking in. I still am interested but not quite yet. I …" at bounding box center [415, 127] width 608 height 213
copy div "Thanks for checking in. I still am interested but not quite yet. I started look…"
click at [140, 267] on button "Envelope Reply" at bounding box center [415, 265] width 646 height 36
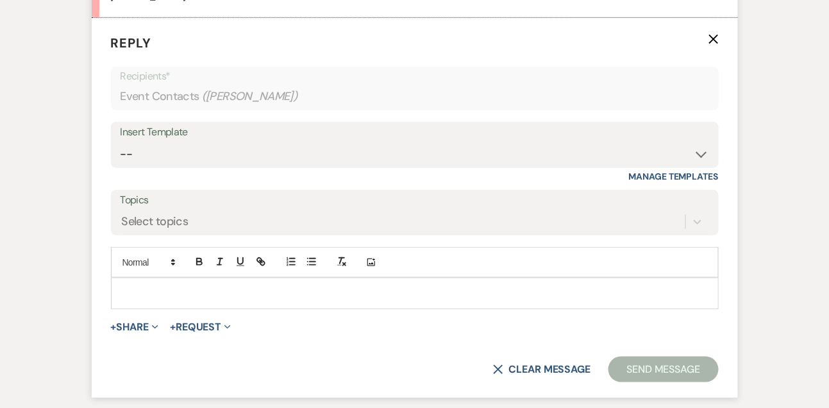
scroll to position [1530, 0]
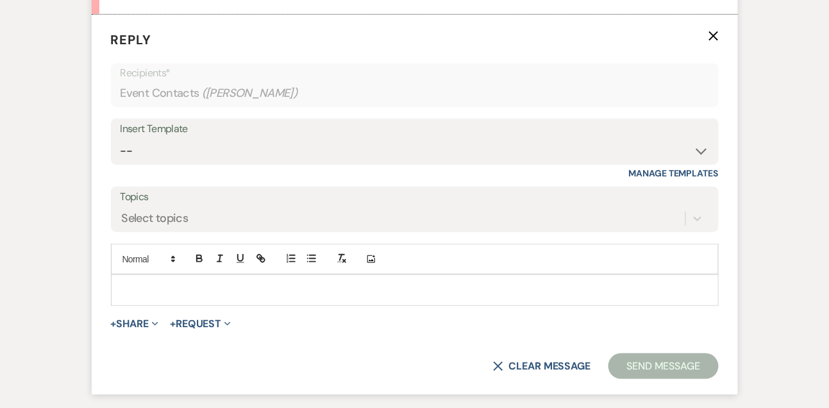
click at [142, 290] on p at bounding box center [414, 290] width 587 height 14
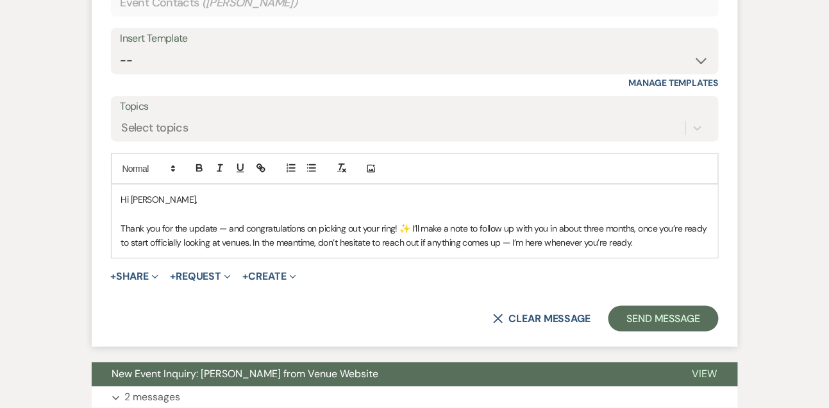
scroll to position [1622, 0]
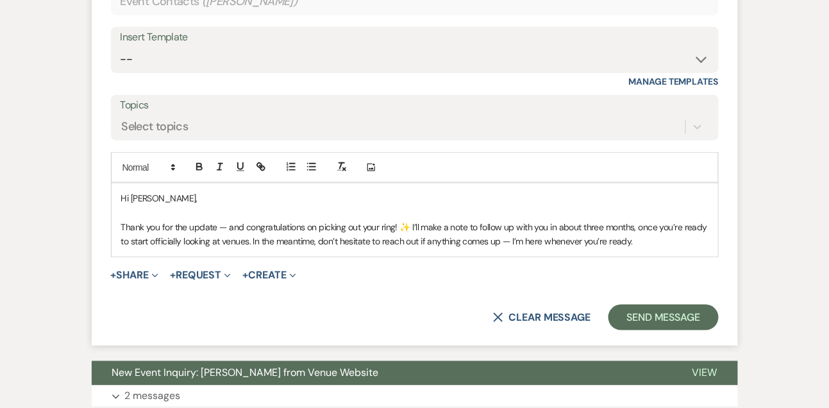
click at [251, 237] on p "Thank you for the update — and congratulations on picking out your ring! ✨ I’ll…" at bounding box center [414, 234] width 587 height 29
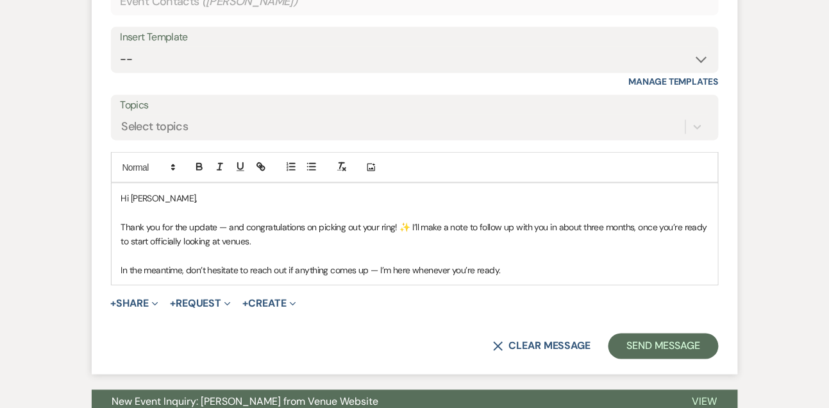
click at [390, 265] on p "In the meantime, don’t hesitate to reach out if anything comes up — I’m here wh…" at bounding box center [414, 270] width 587 height 14
click at [524, 278] on div "Hi Beth, Thank you for the update — and congratulations on picking out your rin…" at bounding box center [415, 233] width 606 height 101
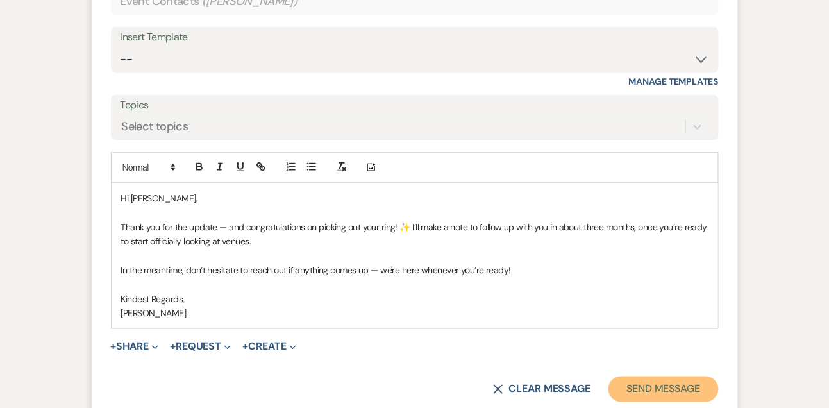
click at [687, 378] on button "Send Message" at bounding box center [663, 389] width 110 height 26
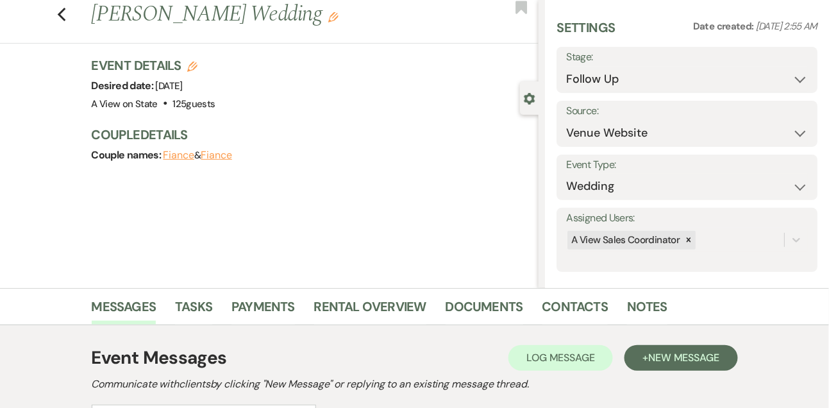
scroll to position [31, 0]
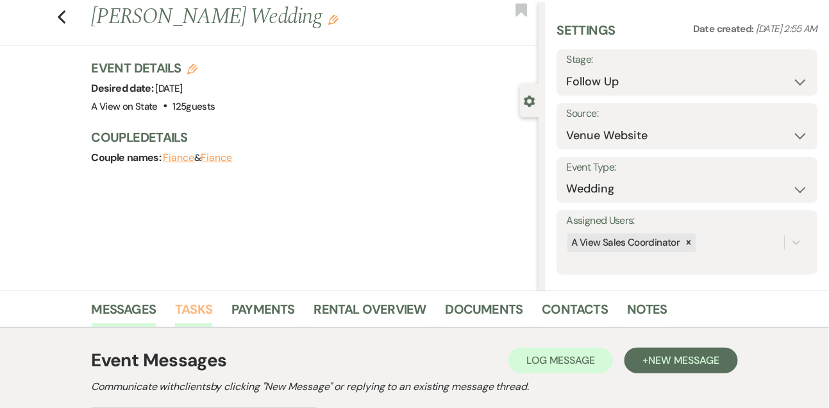
click at [187, 301] on link "Tasks" at bounding box center [193, 313] width 37 height 28
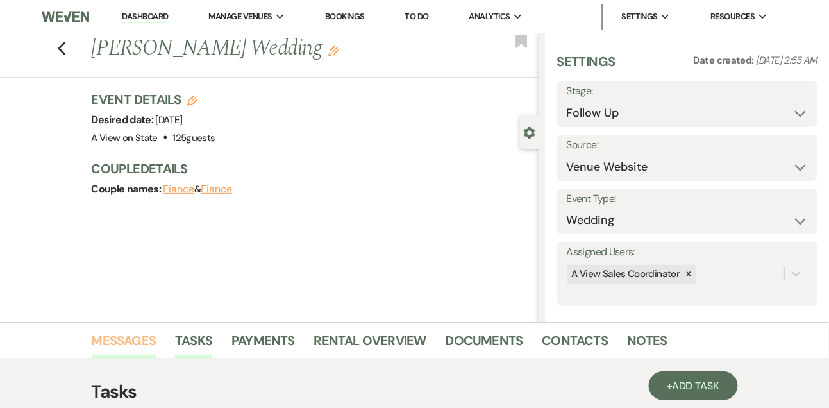
click at [151, 337] on link "Messages" at bounding box center [124, 344] width 65 height 28
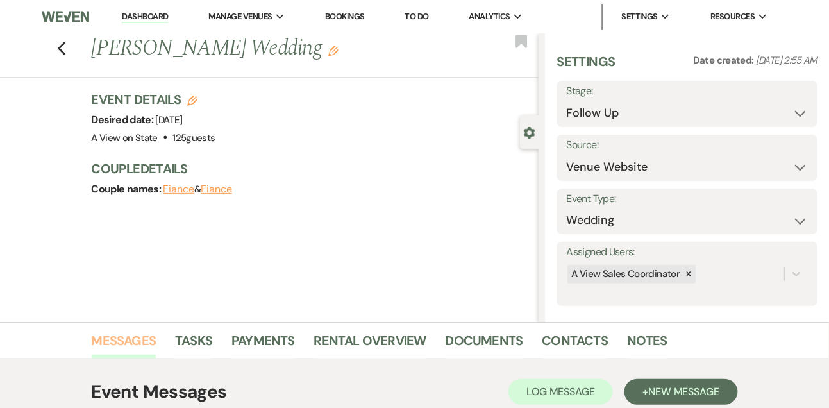
scroll to position [276, 0]
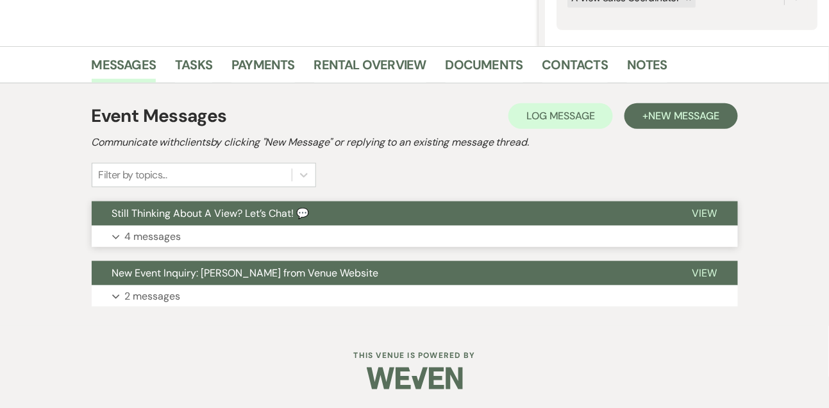
click at [171, 239] on p "4 messages" at bounding box center [153, 236] width 56 height 17
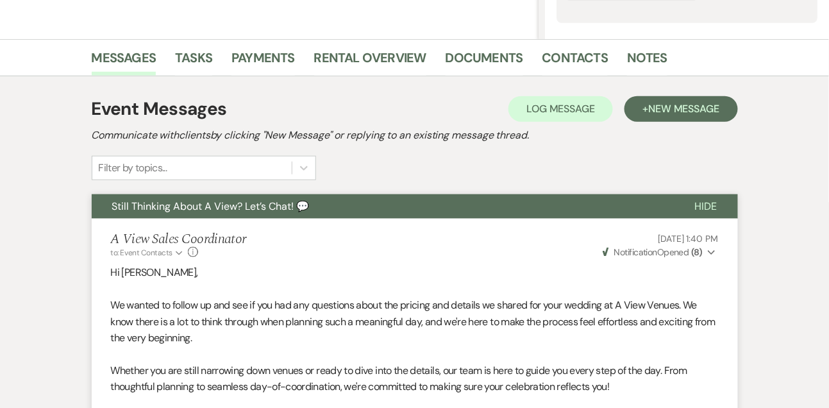
scroll to position [9, 0]
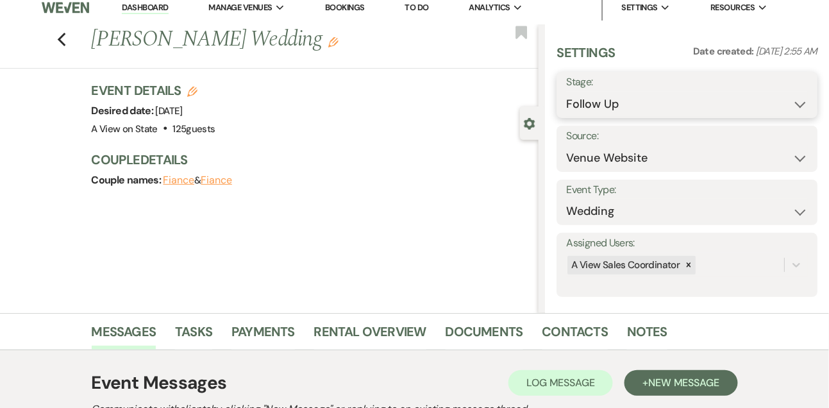
click at [613, 105] on select "Inquiry Follow Up Tour Requested Tour Confirmed Toured Proposal Sent Booked Lost" at bounding box center [687, 104] width 242 height 25
click at [566, 92] on select "Inquiry Follow Up Tour Requested Tour Confirmed Toured Proposal Sent Booked Lost" at bounding box center [687, 104] width 242 height 25
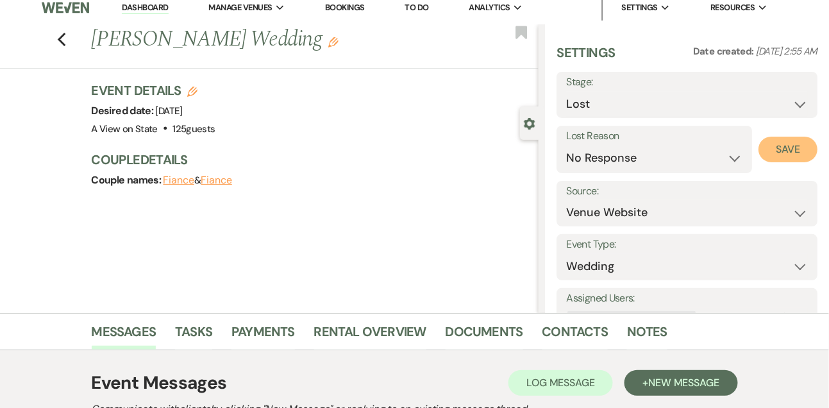
click at [802, 139] on button "Save" at bounding box center [787, 150] width 59 height 26
click at [154, 9] on link "Dashboard" at bounding box center [145, 8] width 46 height 12
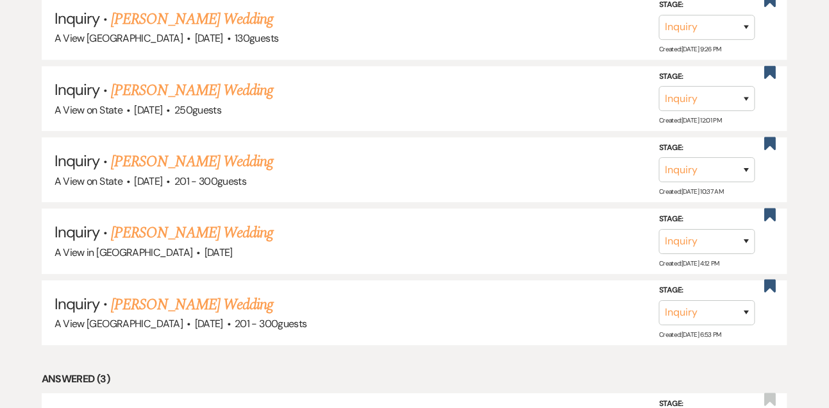
scroll to position [904, 0]
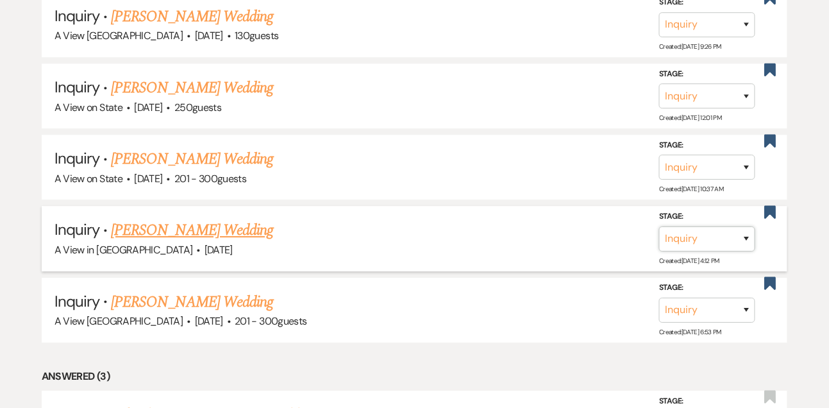
click at [683, 245] on select "Inquiry Follow Up Tour Requested Tour Confirmed Toured Proposal Sent Booked Lost" at bounding box center [707, 238] width 96 height 25
click at [659, 231] on select "Inquiry Follow Up Tour Requested Tour Confirmed Toured Proposal Sent Booked Lost" at bounding box center [707, 238] width 96 height 25
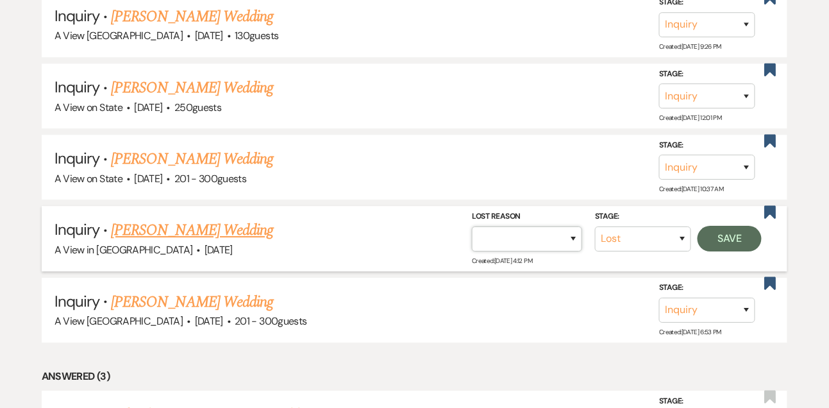
click at [544, 241] on select "Booked Elsewhere Budget Date Unavailable No Response Not a Good Match Capacity …" at bounding box center [527, 238] width 110 height 25
click at [472, 231] on select "Booked Elsewhere Budget Date Unavailable No Response Not a Good Match Capacity …" at bounding box center [527, 238] width 110 height 25
click at [727, 242] on button "Save" at bounding box center [729, 238] width 64 height 26
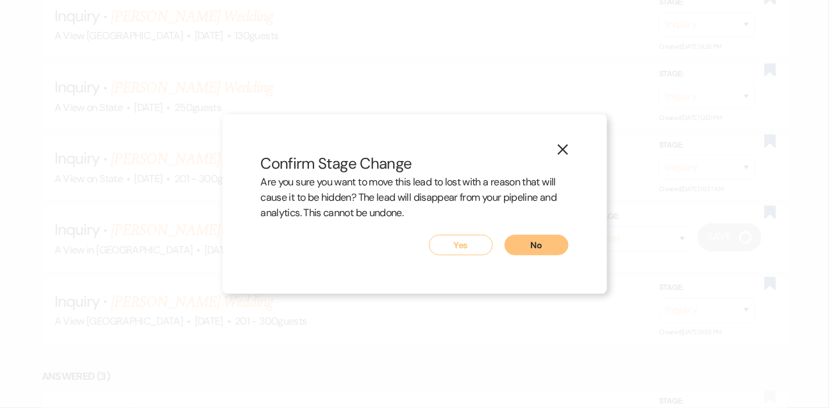
click at [438, 253] on button "Yes" at bounding box center [461, 245] width 64 height 21
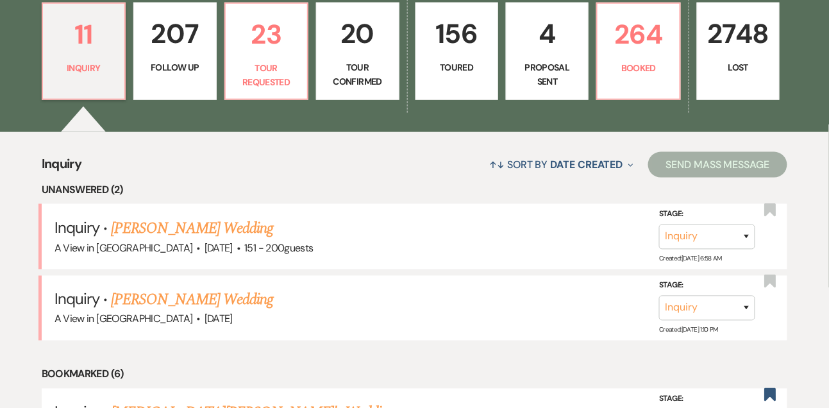
scroll to position [362, 0]
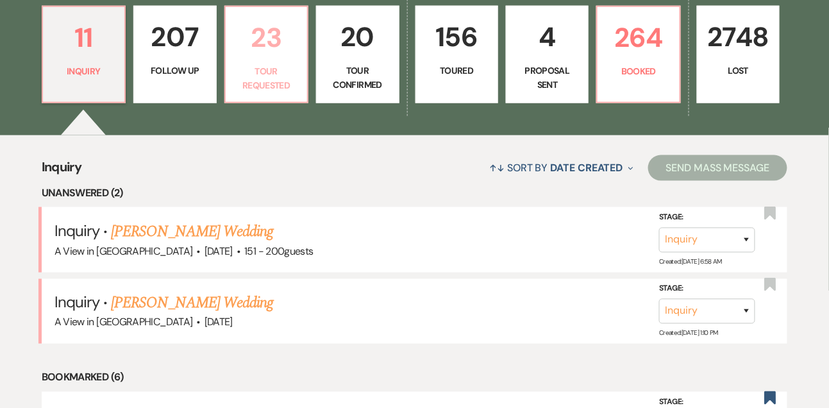
click at [287, 59] on p "23" at bounding box center [266, 37] width 66 height 43
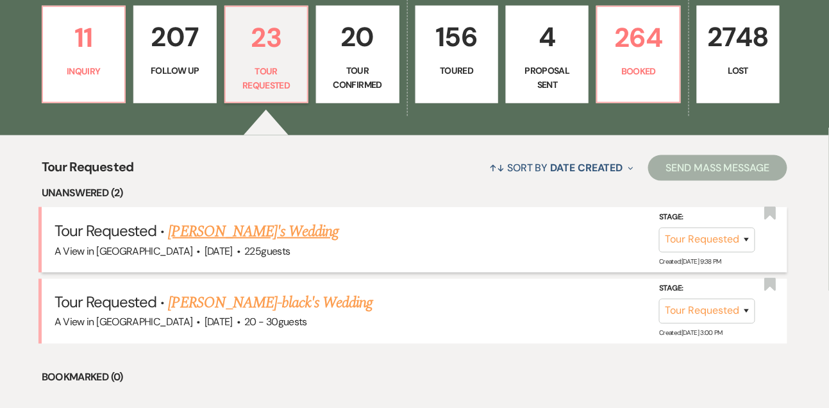
click at [239, 242] on link "Ava Limbo's Wedding" at bounding box center [254, 231] width 171 height 23
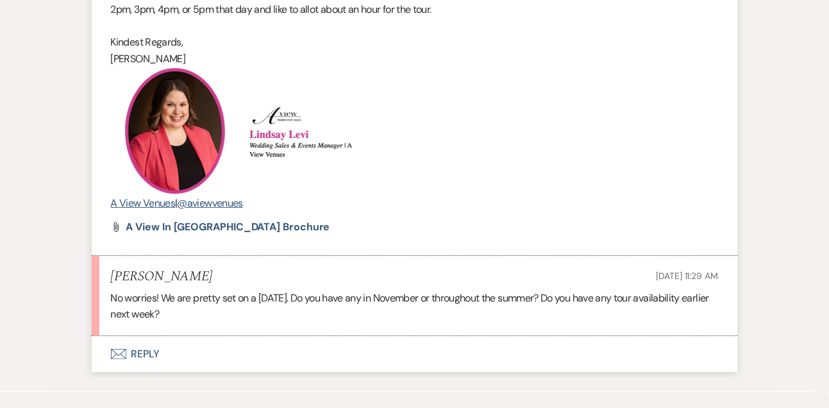
scroll to position [1314, 0]
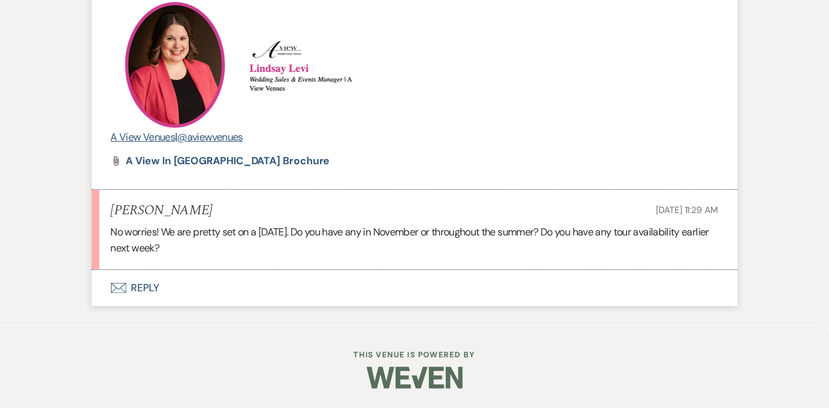
click at [154, 290] on button "Envelope Reply" at bounding box center [415, 288] width 646 height 36
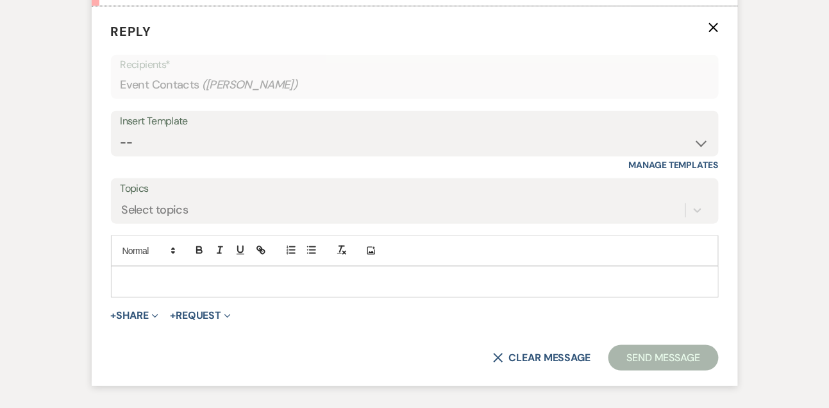
scroll to position [1571, 0]
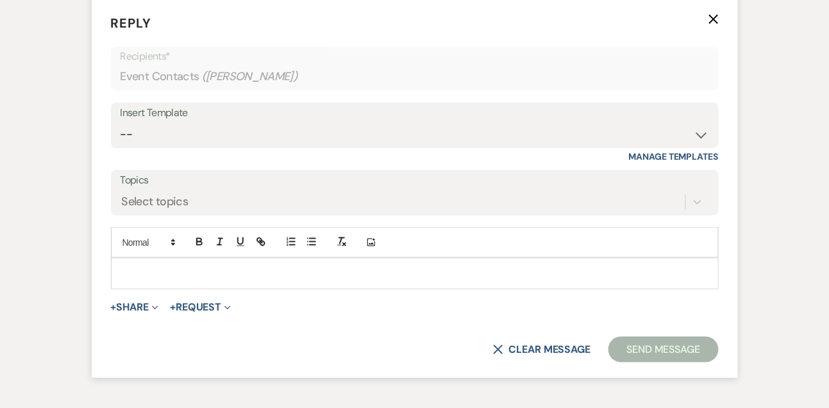
click at [154, 280] on p at bounding box center [414, 273] width 587 height 14
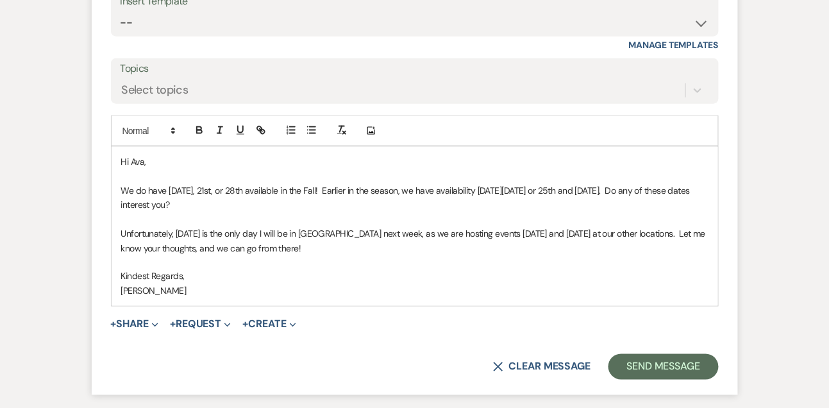
scroll to position [1694, 0]
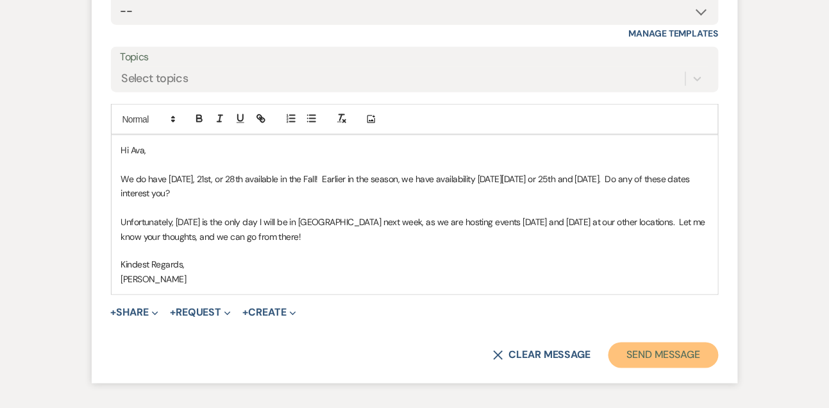
click at [634, 368] on button "Send Message" at bounding box center [663, 355] width 110 height 26
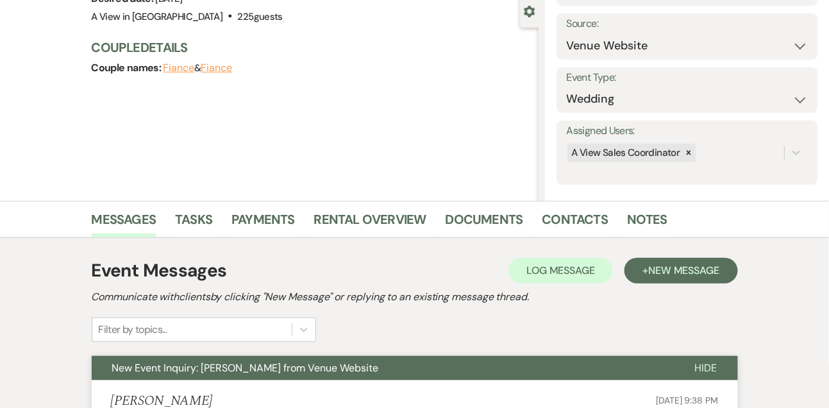
scroll to position [0, 0]
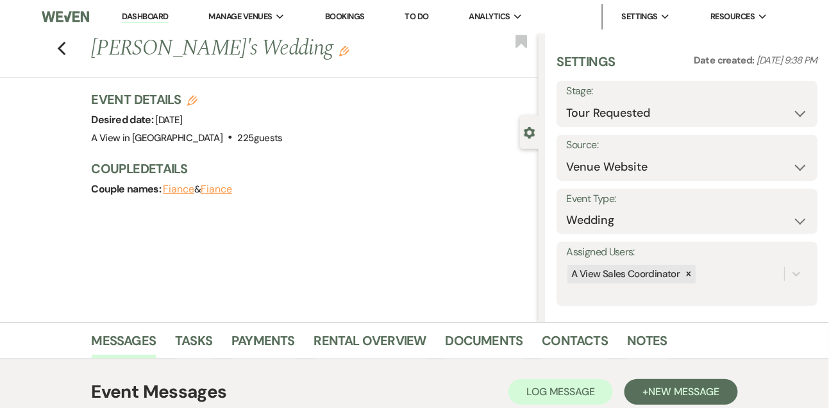
click at [156, 13] on link "Dashboard" at bounding box center [145, 17] width 46 height 12
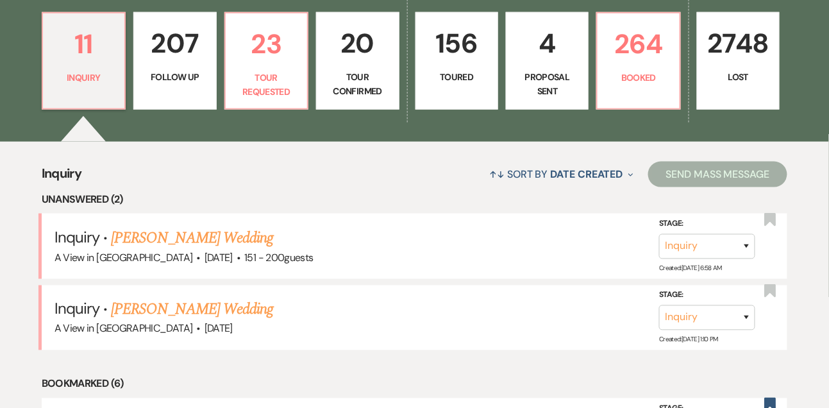
scroll to position [283, 0]
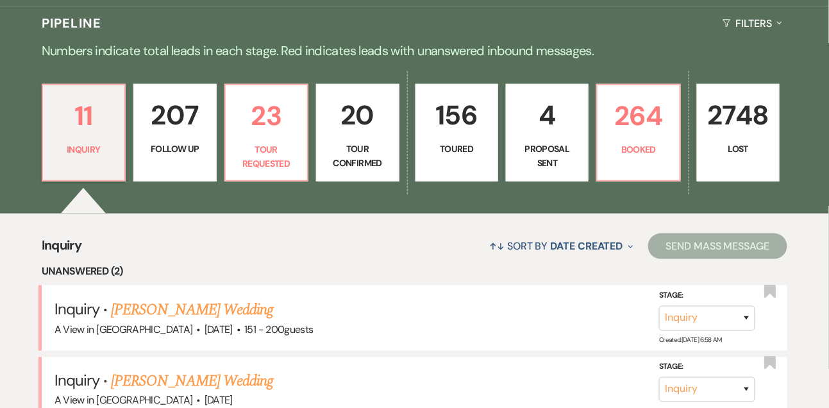
click at [371, 121] on p "20" at bounding box center [357, 115] width 66 height 43
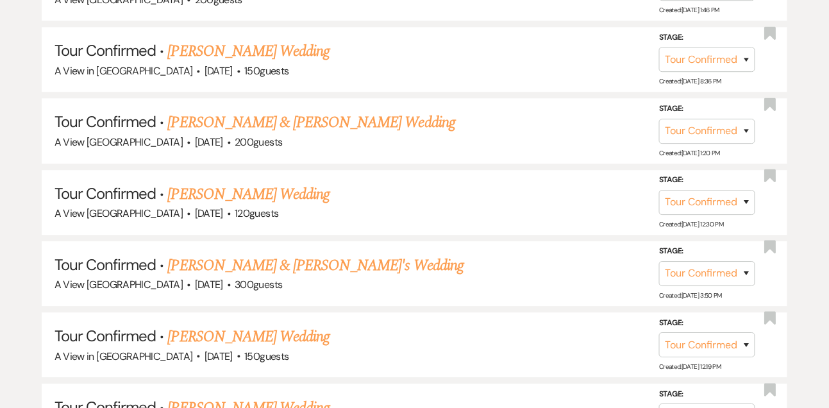
scroll to position [842, 0]
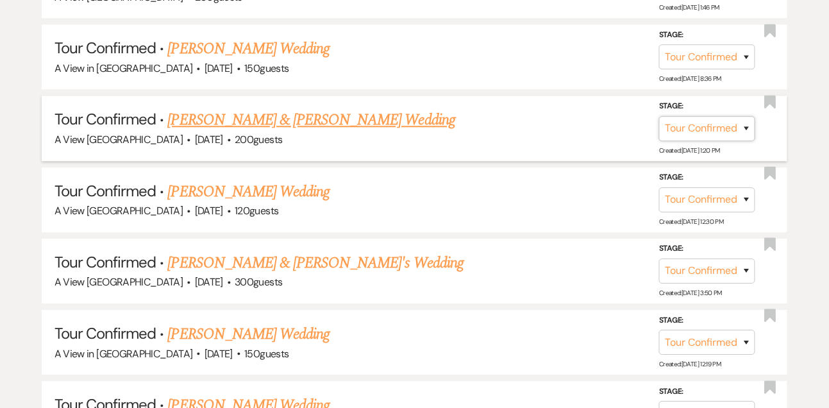
click at [728, 138] on select "Inquiry Follow Up Tour Requested Tour Confirmed Toured Proposal Sent Booked Lost" at bounding box center [707, 127] width 96 height 25
click at [659, 123] on select "Inquiry Follow Up Tour Requested Tour Confirmed Toured Proposal Sent Booked Lost" at bounding box center [707, 127] width 96 height 25
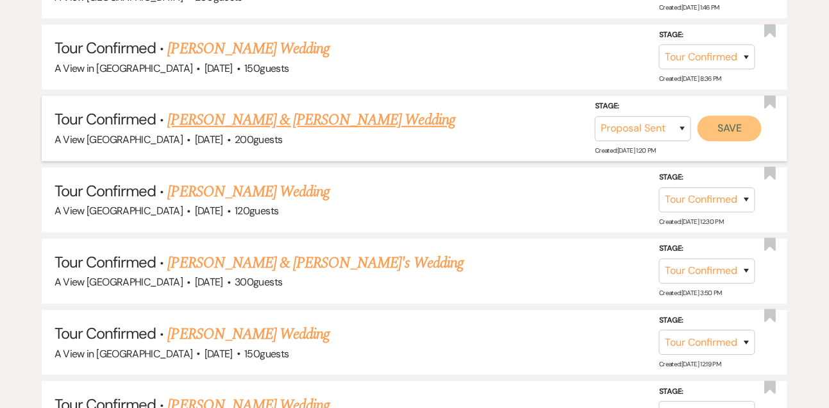
click at [746, 135] on button "Save" at bounding box center [729, 128] width 64 height 26
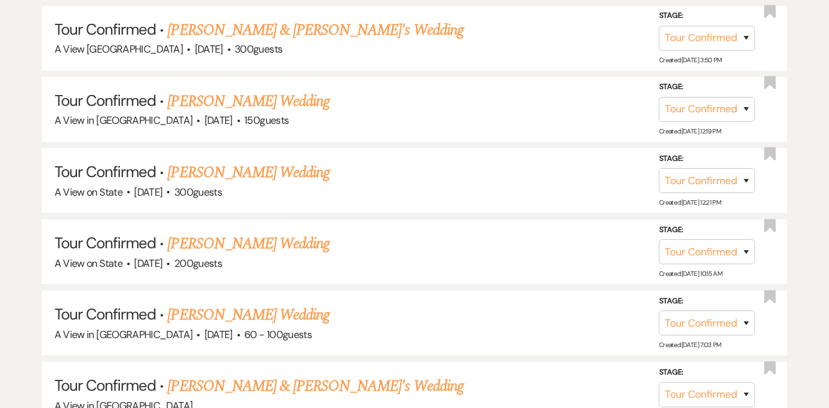
scroll to position [1028, 0]
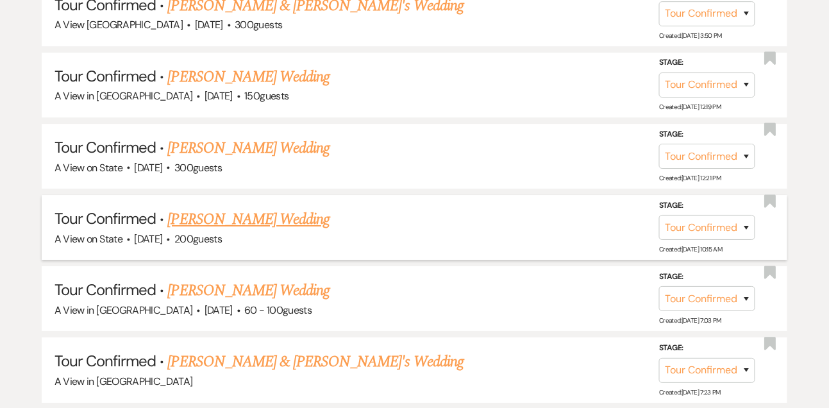
click at [262, 213] on link "Sheryl Benkis's Wedding" at bounding box center [249, 219] width 162 height 23
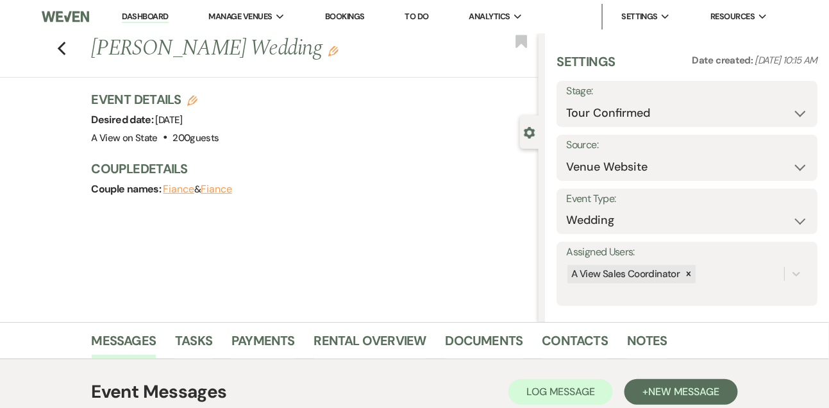
scroll to position [216, 0]
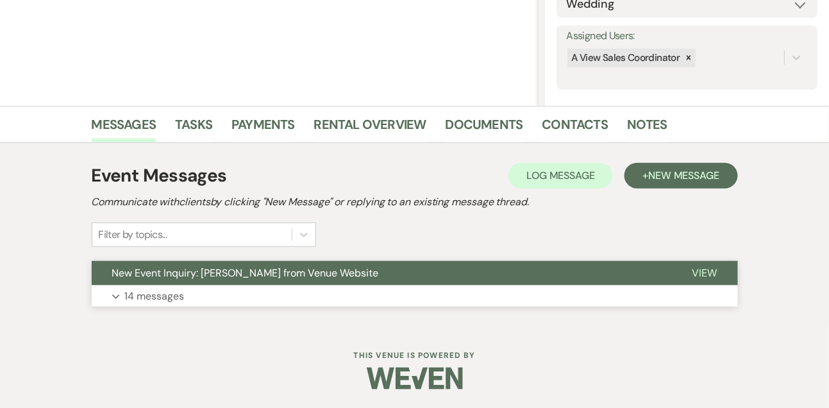
click at [291, 290] on button "Expand 14 messages" at bounding box center [415, 296] width 646 height 22
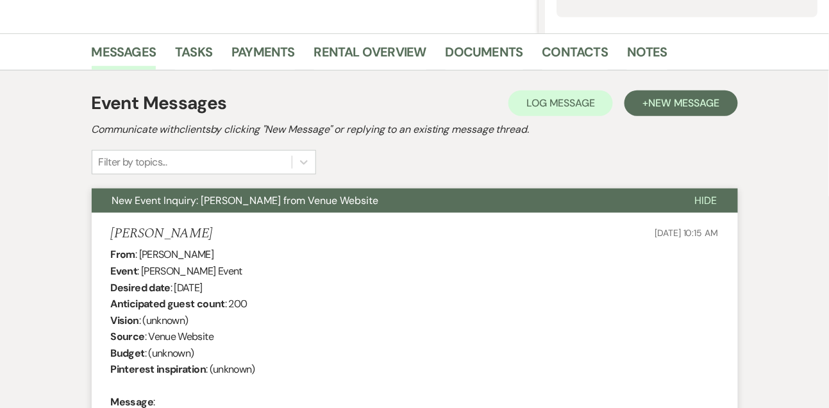
scroll to position [244, 0]
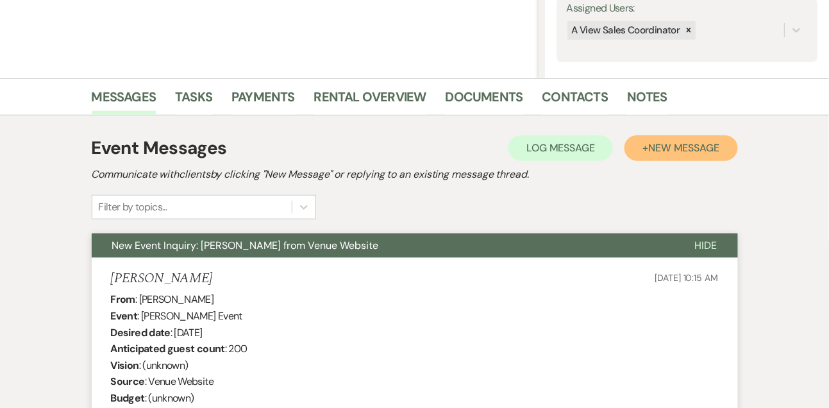
click at [669, 147] on span "New Message" at bounding box center [683, 147] width 71 height 13
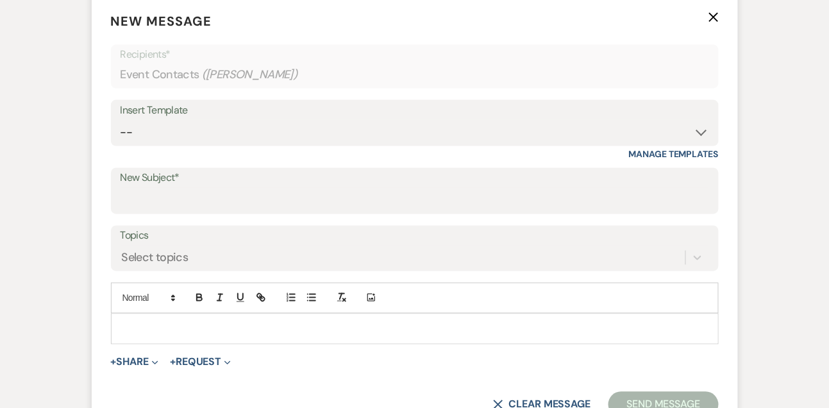
scroll to position [540, 0]
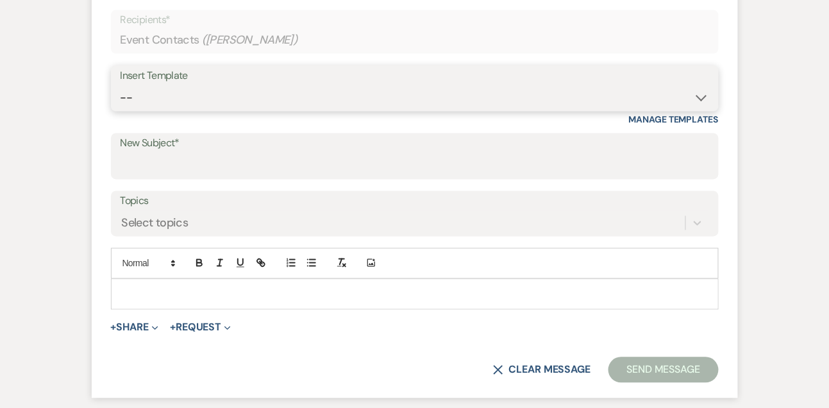
click at [147, 101] on select "-- Tour Confirmation Contract (Pre-Booked Leads) Out of office Inquiry Email Al…" at bounding box center [415, 97] width 588 height 25
click at [121, 85] on select "-- Tour Confirmation Contract (Pre-Booked Leads) Out of office Inquiry Email Al…" at bounding box center [415, 97] width 588 height 25
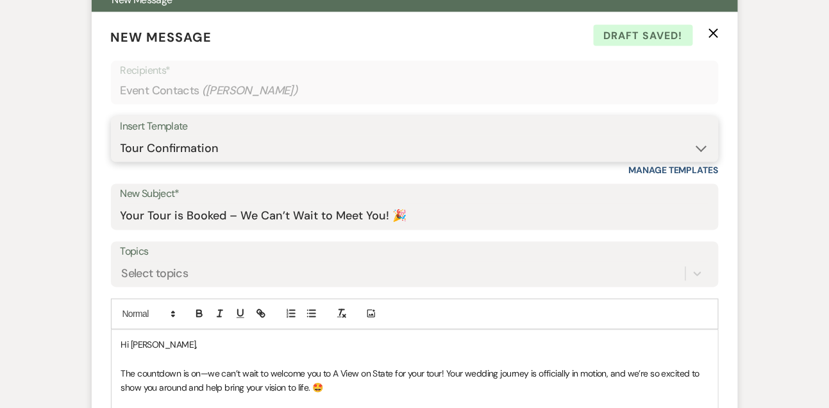
scroll to position [421, 0]
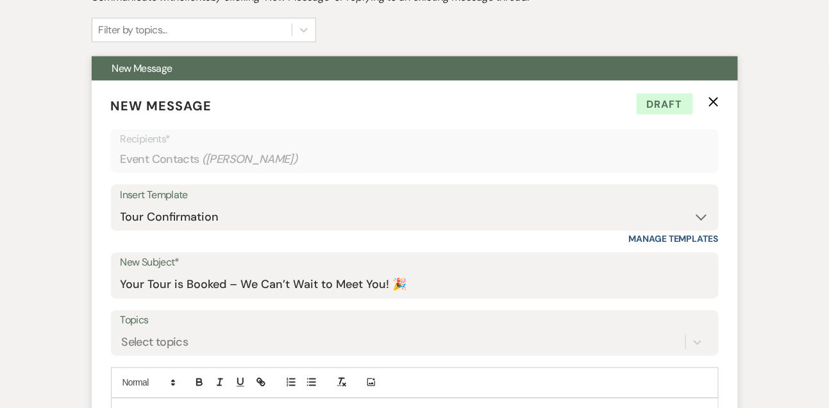
click at [715, 101] on icon "X" at bounding box center [713, 102] width 10 height 10
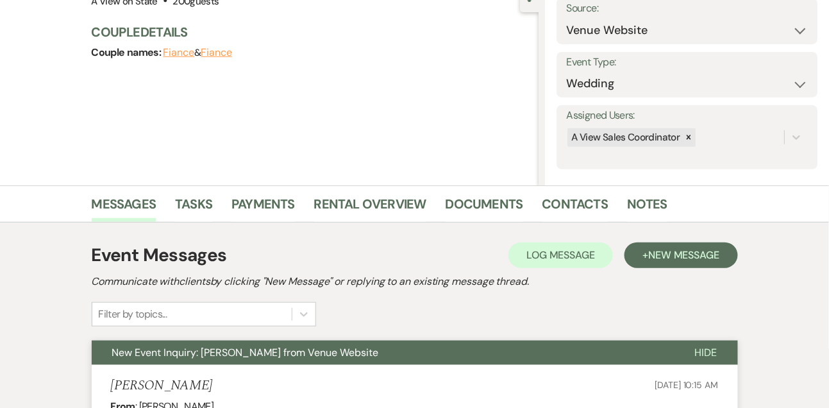
scroll to position [0, 0]
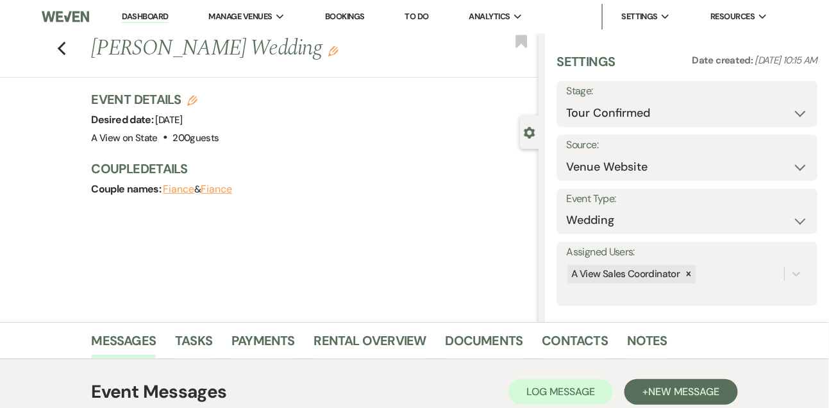
click at [328, 53] on icon "Edit" at bounding box center [333, 51] width 10 height 10
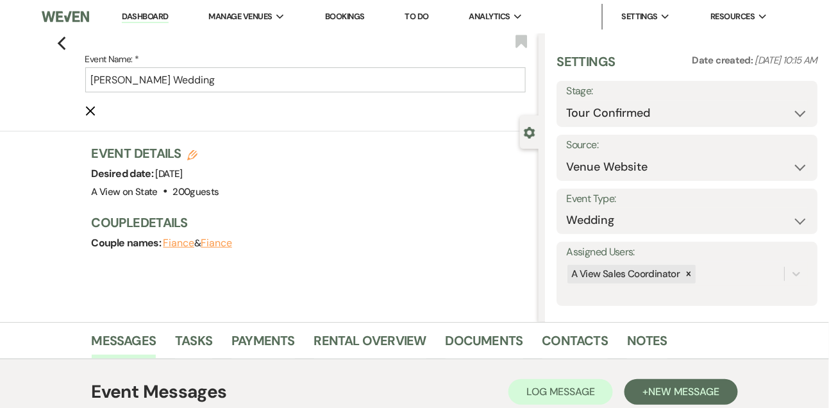
click at [190, 154] on icon "Edit" at bounding box center [192, 155] width 10 height 10
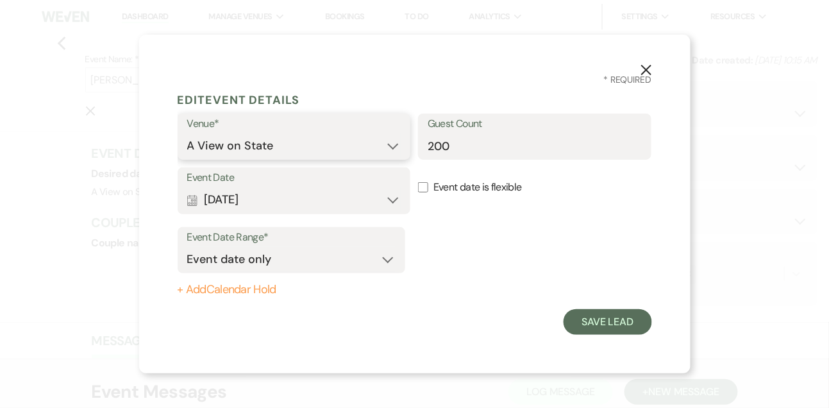
click at [214, 138] on select "A View in Fontenelle Hills A View West Shores A View on State" at bounding box center [294, 145] width 214 height 25
click at [187, 133] on select "A View in Fontenelle Hills A View West Shores A View on State" at bounding box center [294, 145] width 214 height 25
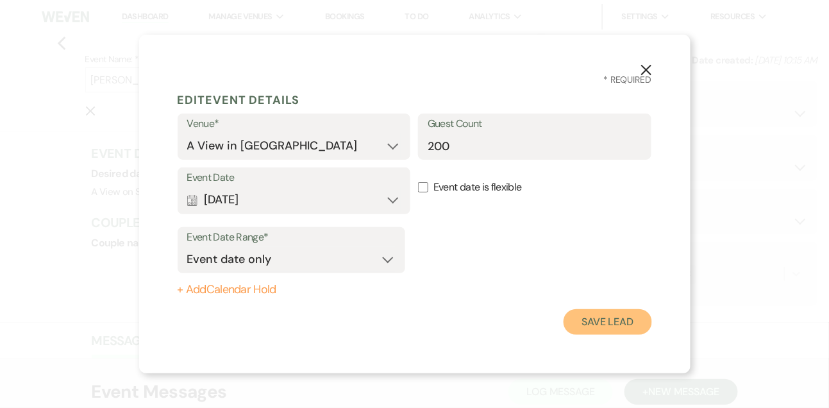
click at [610, 317] on button "Save Lead" at bounding box center [607, 322] width 88 height 26
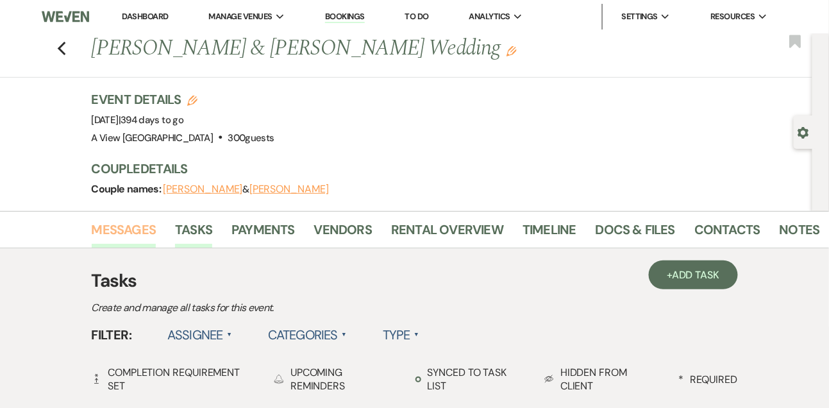
click at [123, 242] on link "Messages" at bounding box center [124, 233] width 65 height 28
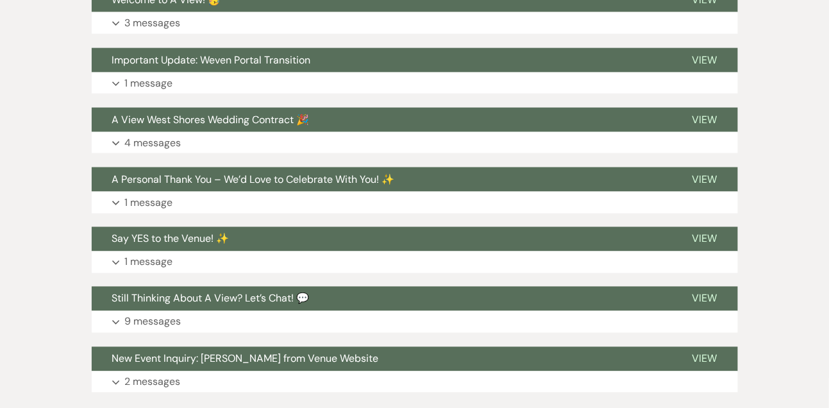
scroll to position [405, 0]
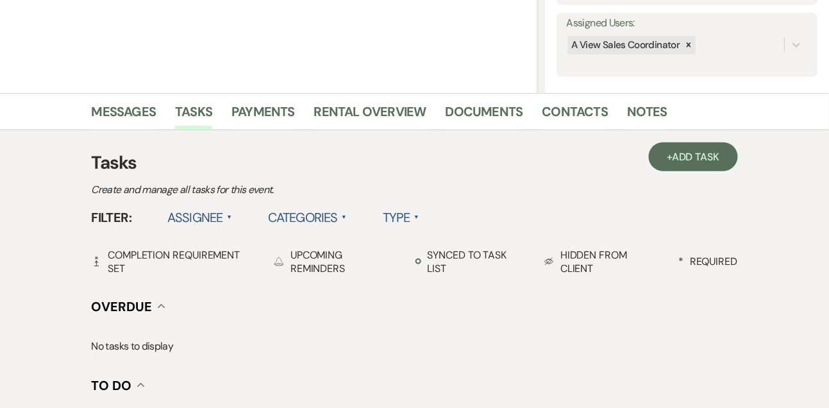
scroll to position [288, 0]
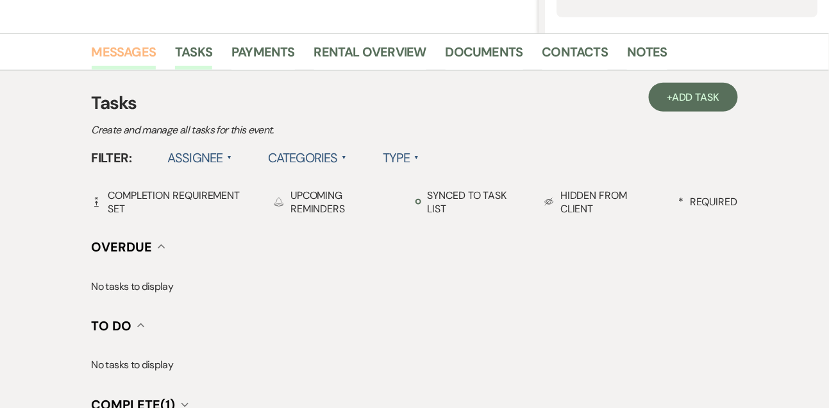
click at [132, 62] on link "Messages" at bounding box center [124, 56] width 65 height 28
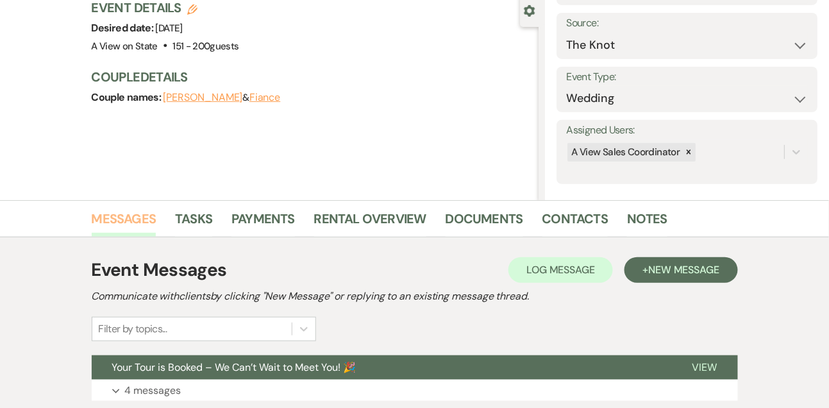
scroll to position [288, 0]
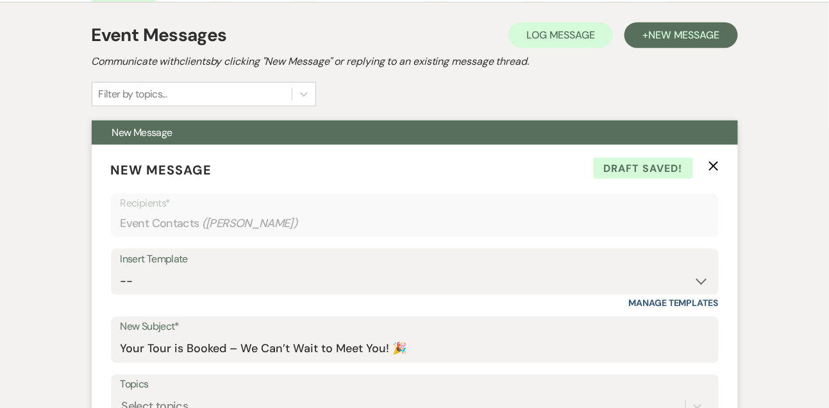
click at [714, 167] on icon "X" at bounding box center [713, 166] width 10 height 10
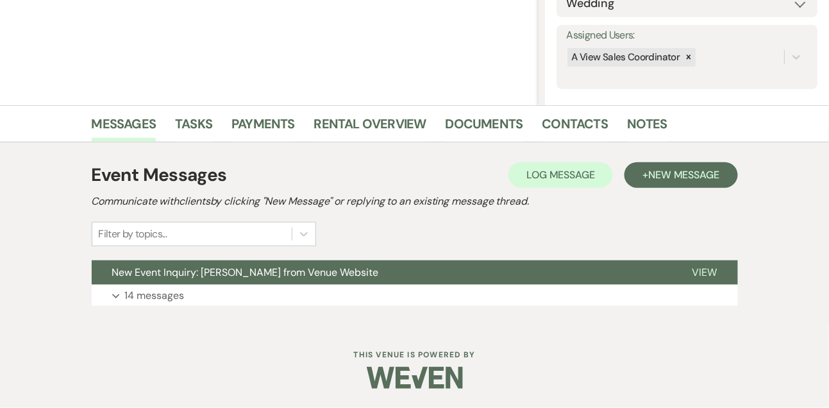
scroll to position [216, 0]
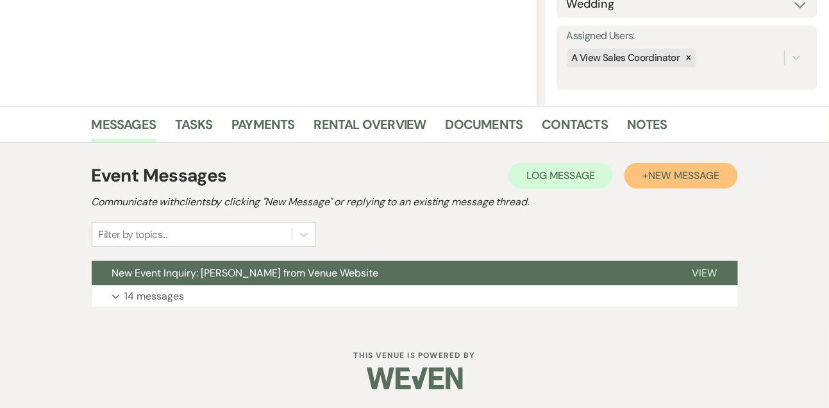
click at [669, 165] on button "+ New Message" at bounding box center [680, 176] width 113 height 26
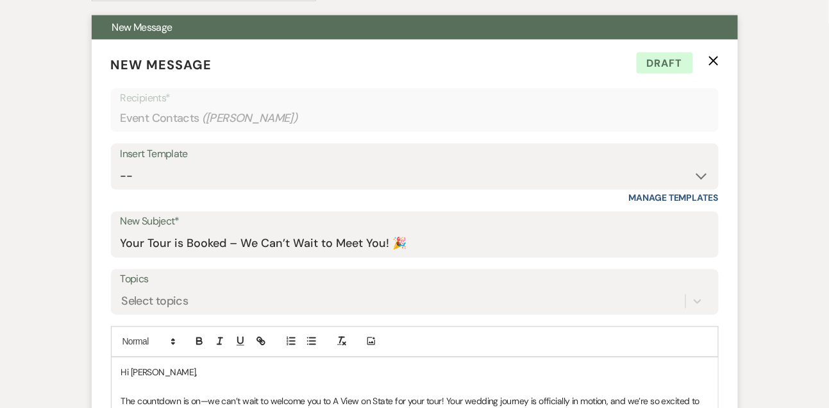
scroll to position [479, 0]
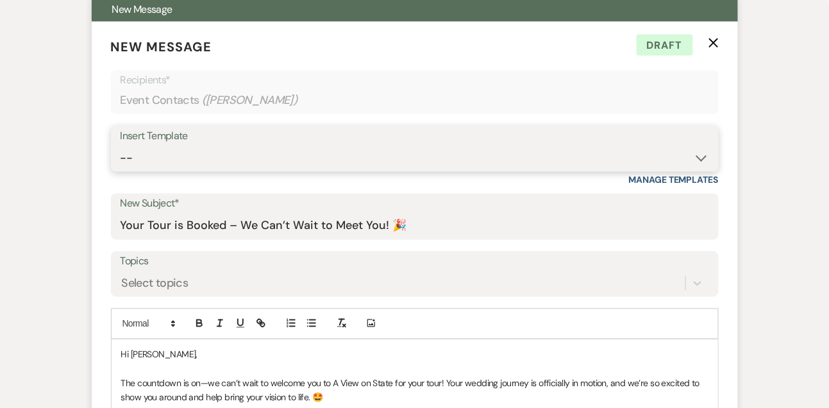
click at [247, 165] on select "-- Tour Confirmation Contract (Pre-Booked Leads) Out of office Inquiry Email Al…" at bounding box center [415, 158] width 588 height 25
select select "3203"
click at [121, 146] on select "-- Tour Confirmation Contract (Pre-Booked Leads) Out of office Inquiry Email Al…" at bounding box center [415, 158] width 588 height 25
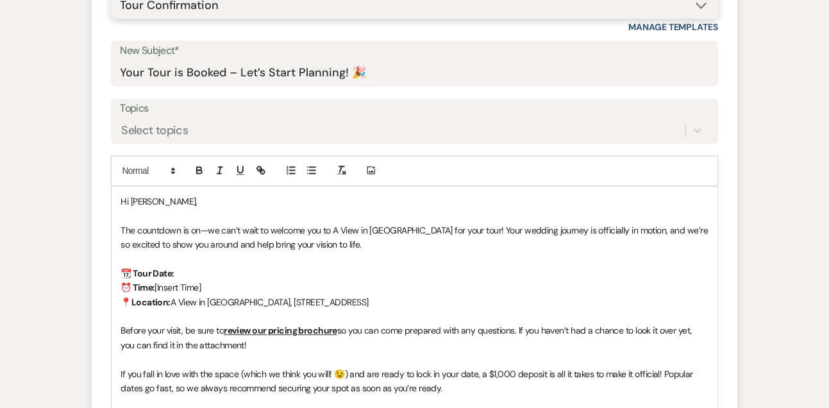
scroll to position [635, 0]
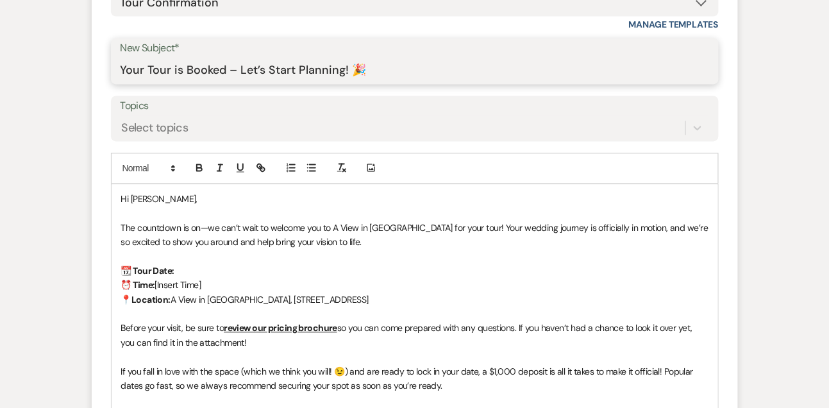
drag, startPoint x: 241, startPoint y: 69, endPoint x: 386, endPoint y: 67, distance: 144.9
click at [385, 67] on input "Your Tour is Booked – Let’s Start Planning! 🎉" at bounding box center [415, 70] width 588 height 25
type input "Your Tour is Booked – We Can’t Wait to Meet You! 🎉"
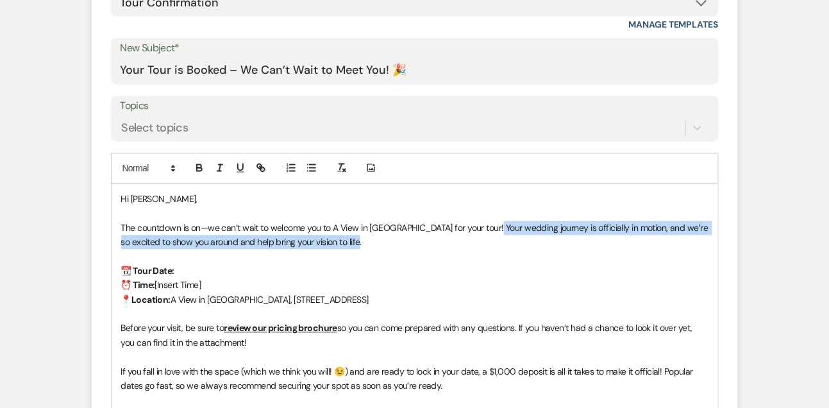
drag, startPoint x: 479, startPoint y: 228, endPoint x: 481, endPoint y: 236, distance: 8.6
click at [481, 236] on p "The countdown is on—we can’t wait to welcome you to A View in Fontenelle Hills …" at bounding box center [414, 235] width 587 height 29
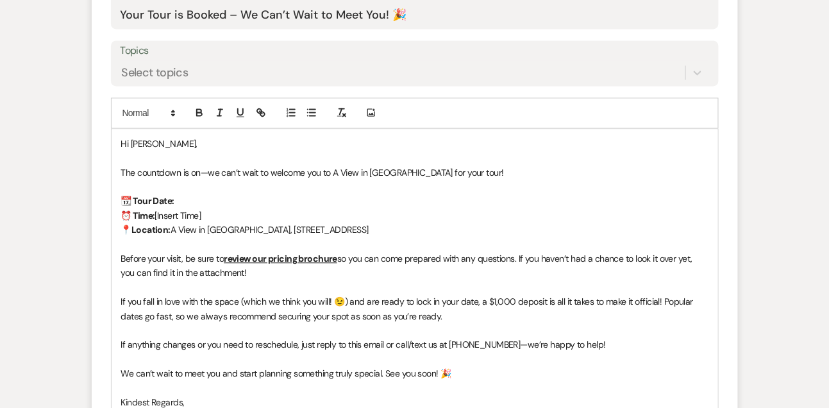
scroll to position [696, 0]
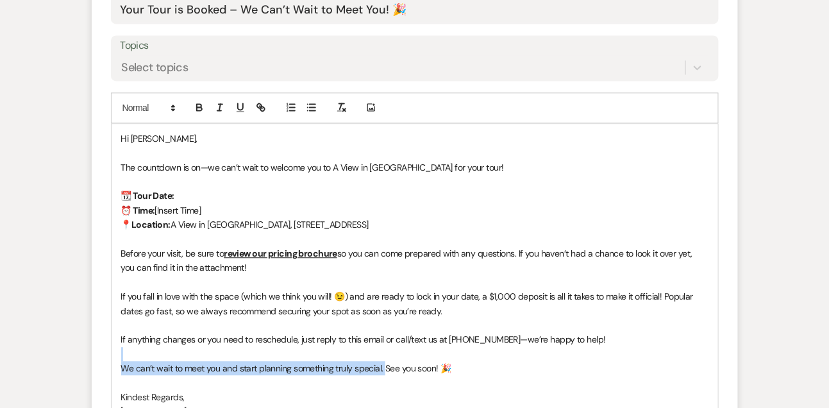
click at [387, 363] on div "Hi Sheryl, The countdown is on—we can’t wait to welcome you to A View in Fonten…" at bounding box center [415, 339] width 606 height 431
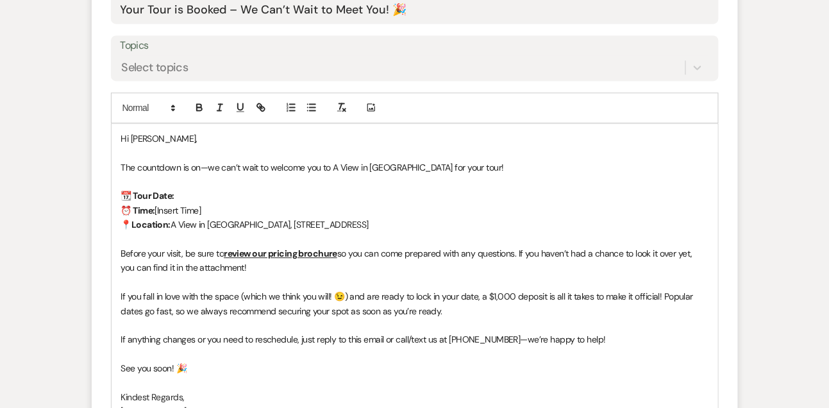
click at [360, 196] on p "📆 Tour Date:" at bounding box center [414, 195] width 587 height 14
drag, startPoint x: 155, startPoint y: 207, endPoint x: 237, endPoint y: 204, distance: 82.1
click at [237, 204] on p "⏰ Time: [Insert Time]" at bounding box center [414, 210] width 587 height 14
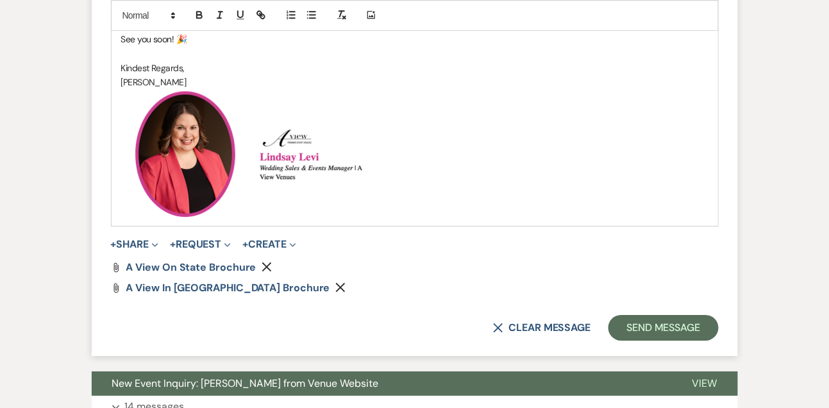
scroll to position [1025, 0]
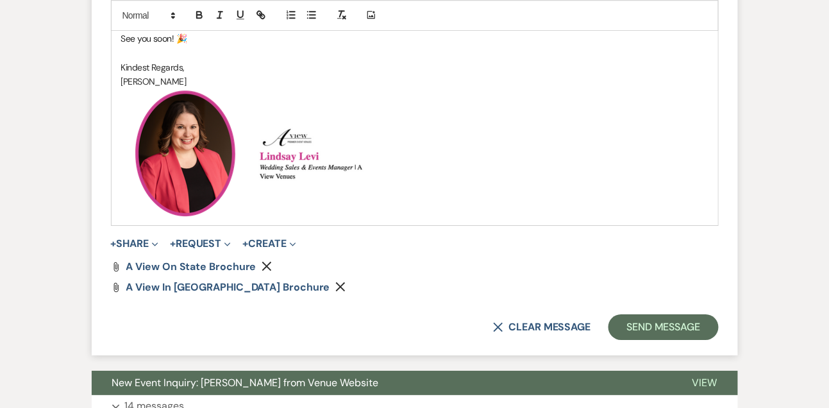
click at [265, 265] on use "button" at bounding box center [267, 267] width 10 height 10
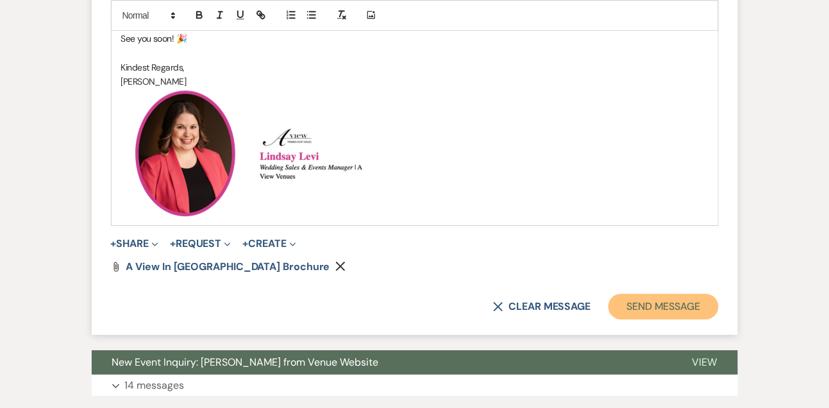
click at [638, 304] on button "Send Message" at bounding box center [663, 307] width 110 height 26
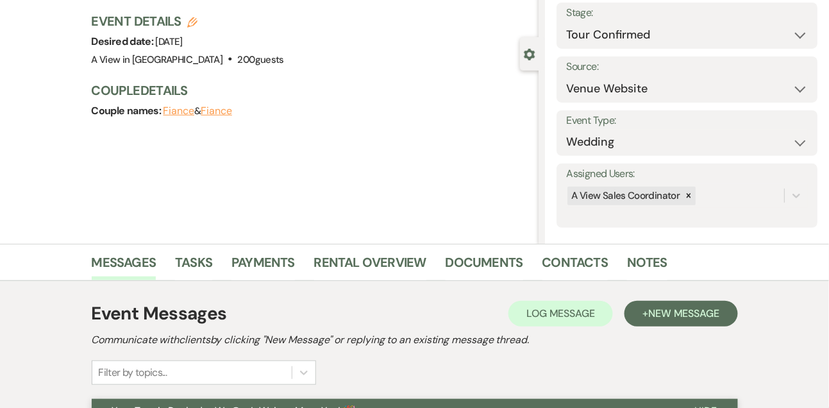
scroll to position [0, 0]
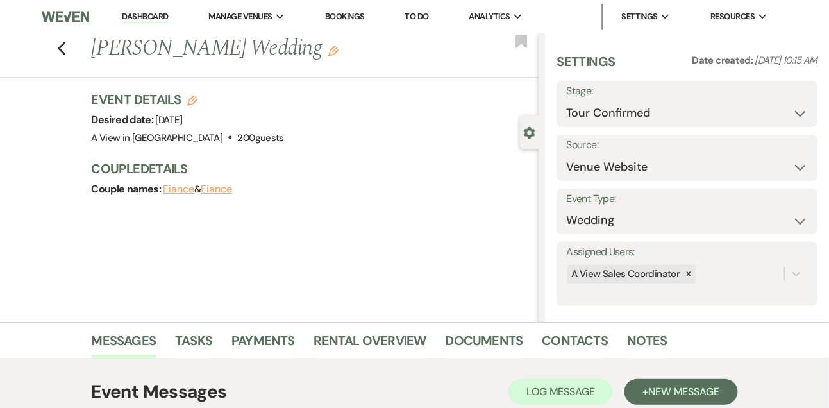
click at [156, 17] on link "Dashboard" at bounding box center [145, 17] width 46 height 12
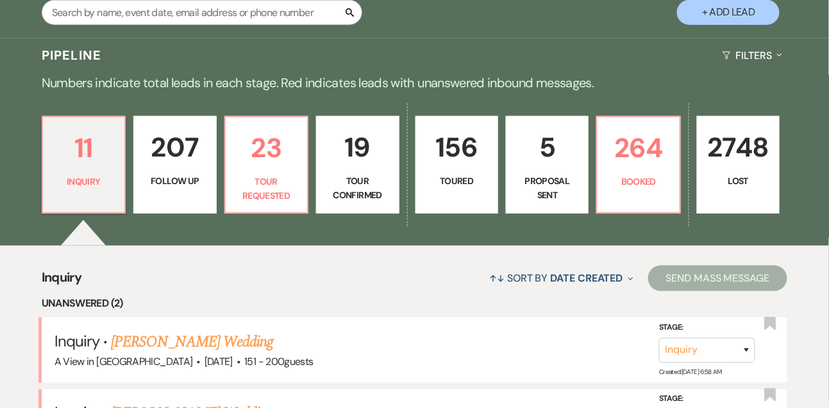
scroll to position [390, 0]
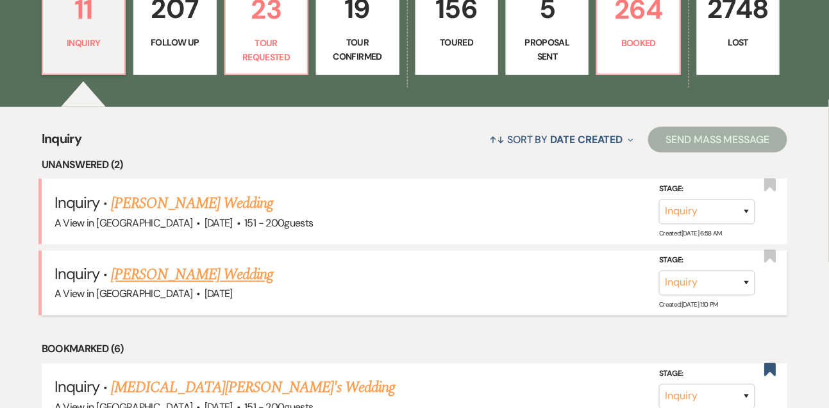
click at [149, 287] on link "[PERSON_NAME] Wedding" at bounding box center [192, 274] width 162 height 23
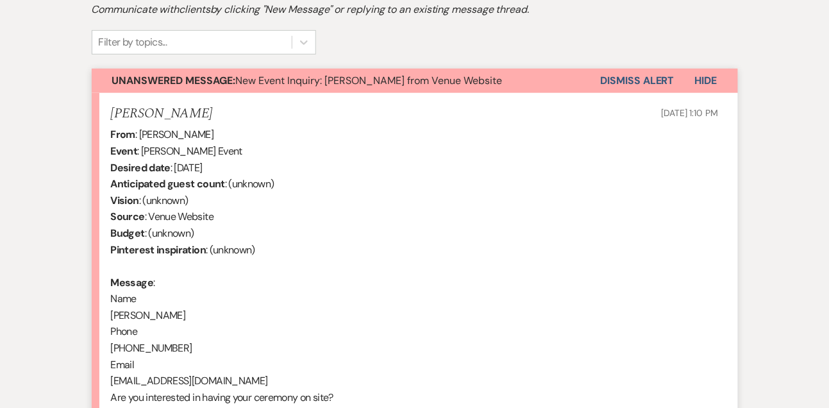
select select "5"
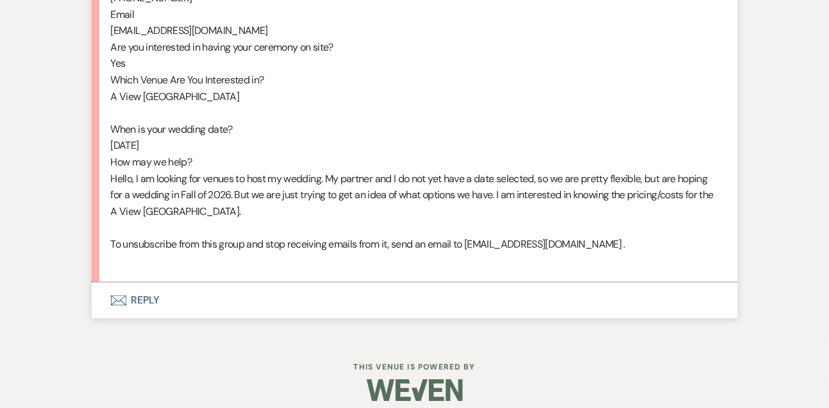
scroll to position [786, 0]
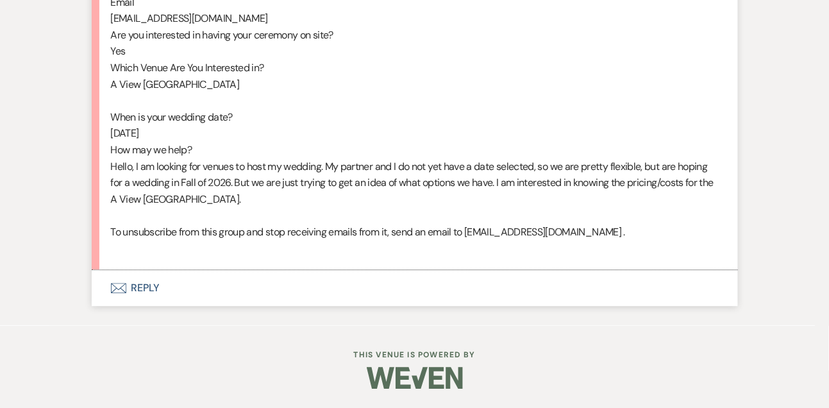
click at [140, 292] on button "Envelope Reply" at bounding box center [415, 288] width 646 height 36
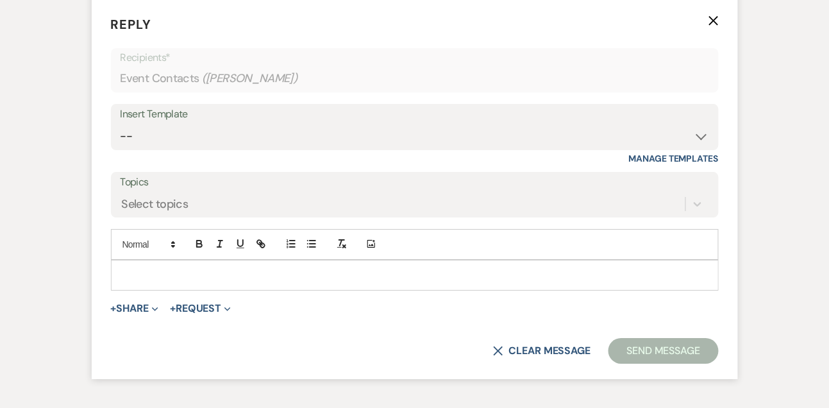
scroll to position [1042, 0]
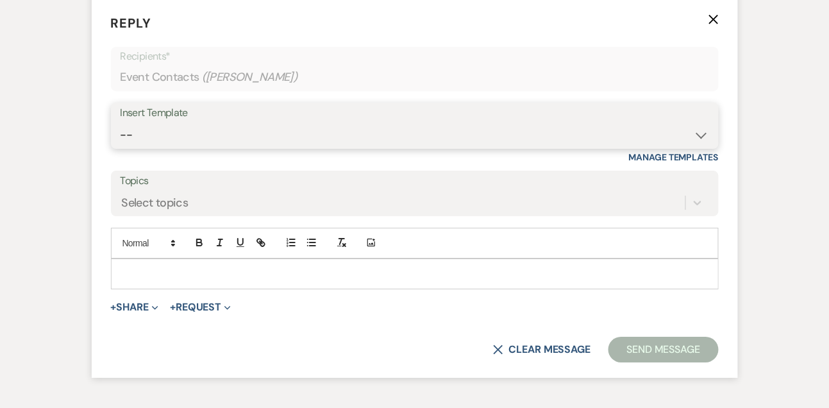
click at [149, 147] on select "-- Tour Confirmation Contract (Pre-Booked Leads) Out of office Inquiry Email Al…" at bounding box center [415, 134] width 588 height 25
select select "3299"
click at [121, 138] on select "-- Tour Confirmation Contract (Pre-Booked Leads) Out of office Inquiry Email Al…" at bounding box center [415, 134] width 588 height 25
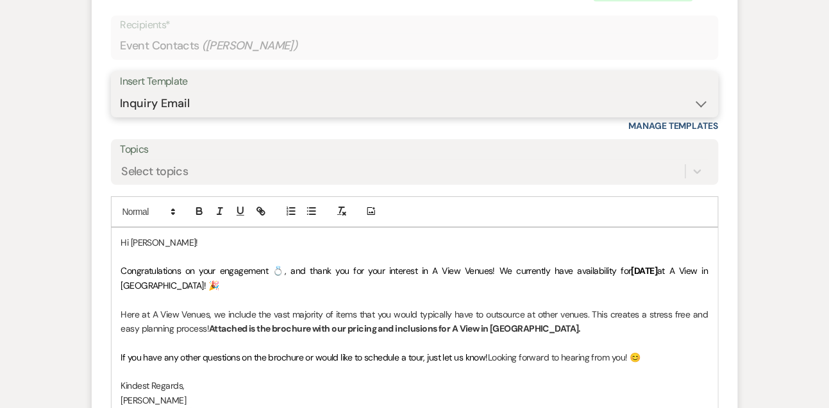
scroll to position [1222, 0]
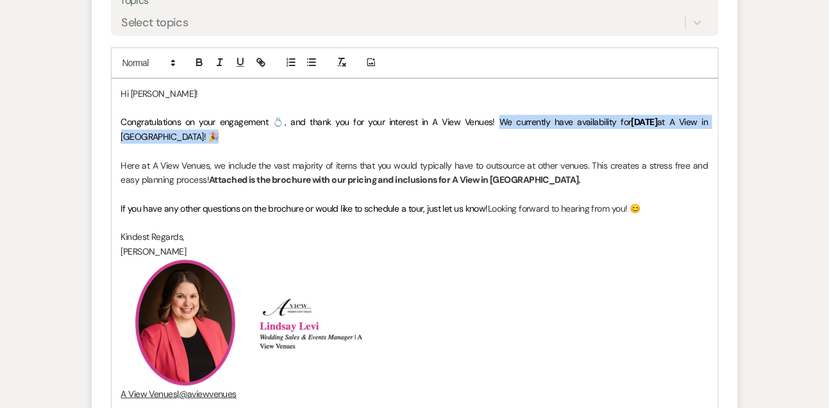
drag, startPoint x: 485, startPoint y: 137, endPoint x: 488, endPoint y: 147, distance: 10.1
click at [488, 144] on p "Congratulations on your engagement 💍, and thank you for your interest in A View…" at bounding box center [414, 129] width 587 height 29
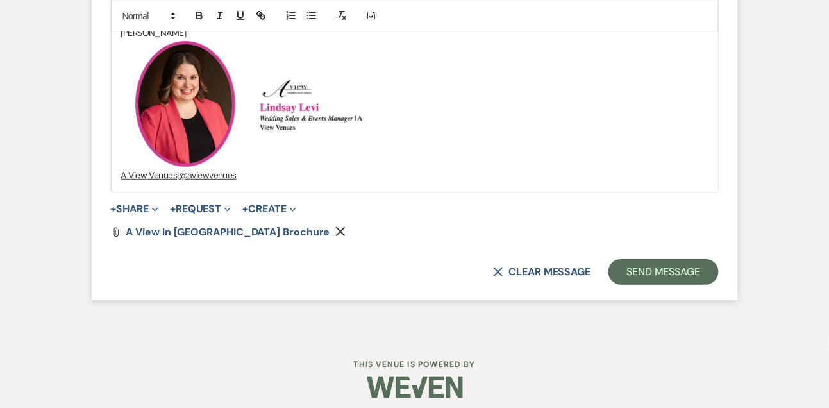
scroll to position [1449, 0]
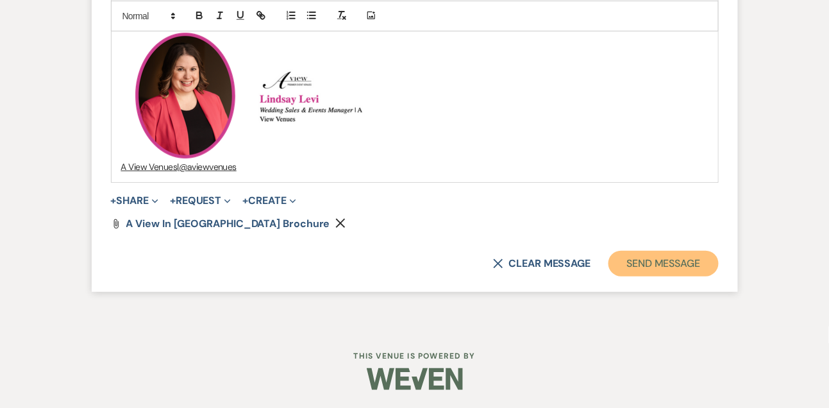
click at [687, 274] on button "Send Message" at bounding box center [663, 264] width 110 height 26
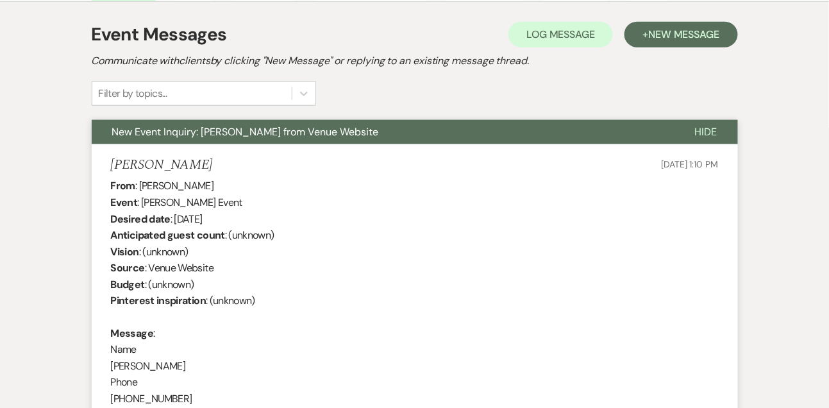
scroll to position [0, 0]
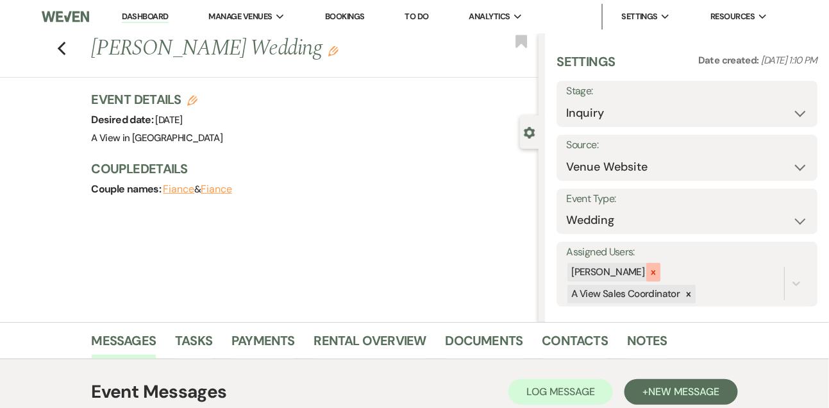
click at [658, 269] on icon at bounding box center [653, 272] width 9 height 9
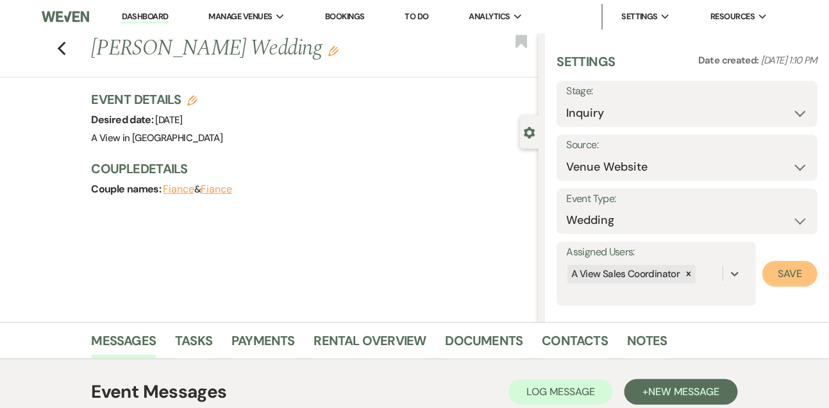
click at [781, 283] on button "Save" at bounding box center [789, 274] width 55 height 26
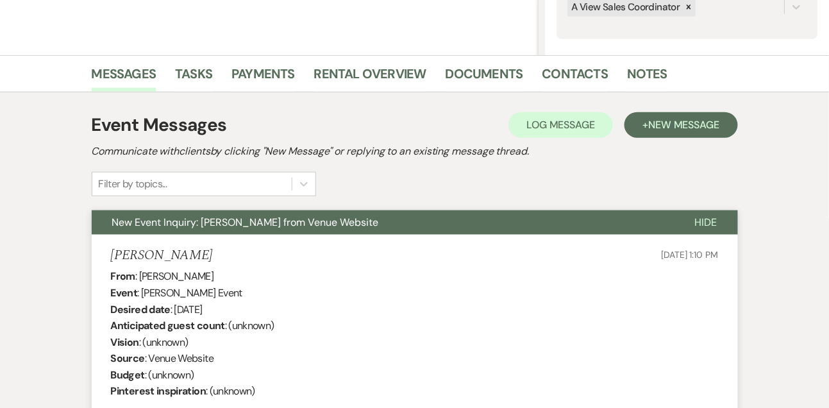
scroll to position [349, 0]
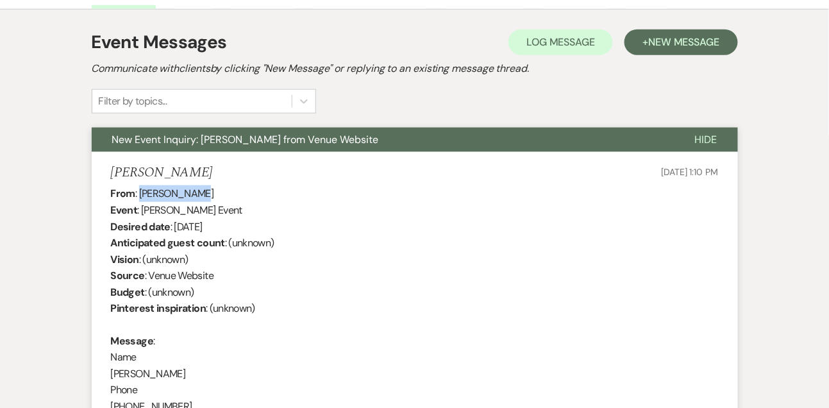
drag, startPoint x: 141, startPoint y: 194, endPoint x: 222, endPoint y: 191, distance: 81.5
copy div "Kenadie Doty"
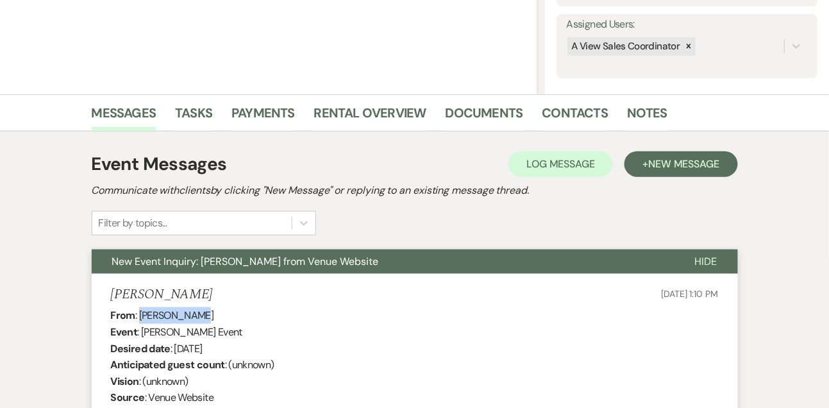
scroll to position [0, 0]
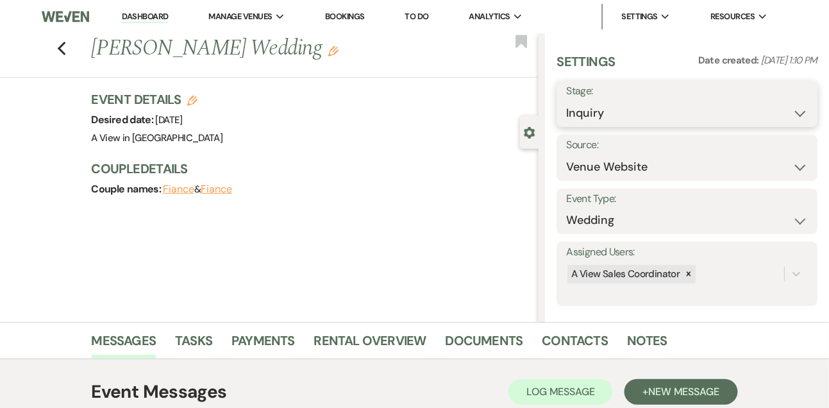
click at [597, 116] on select "Inquiry Follow Up Tour Requested Tour Confirmed Toured Proposal Sent Booked Lost" at bounding box center [687, 113] width 242 height 25
select select "9"
click at [566, 101] on select "Inquiry Follow Up Tour Requested Tour Confirmed Toured Proposal Sent Booked Lost" at bounding box center [687, 113] width 242 height 25
click at [798, 99] on button "Save" at bounding box center [790, 104] width 54 height 26
click at [203, 356] on link "Tasks" at bounding box center [193, 344] width 37 height 28
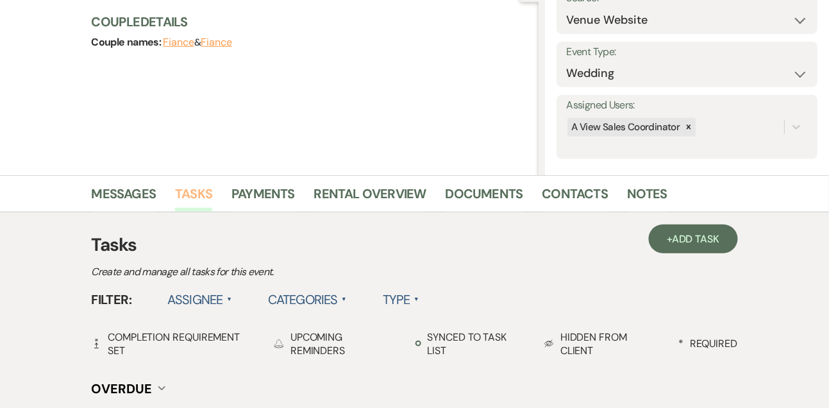
scroll to position [153, 0]
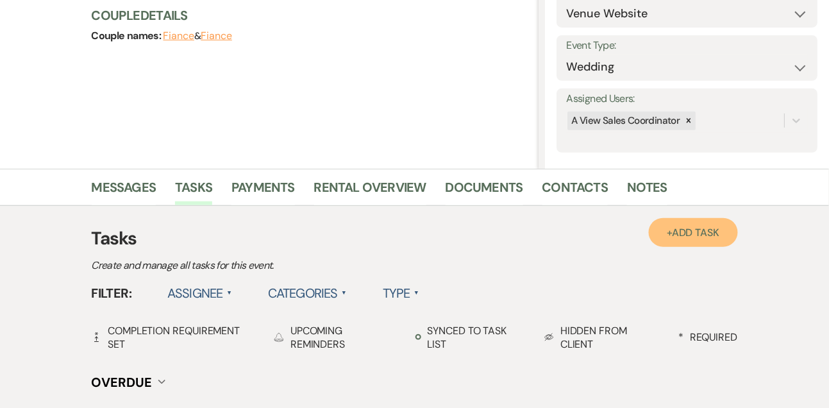
click at [689, 244] on link "+ Add Task" at bounding box center [693, 232] width 88 height 29
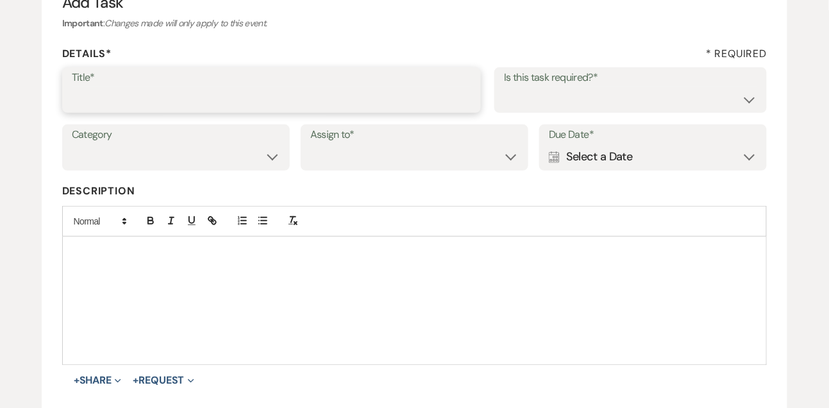
click at [163, 88] on input "Title*" at bounding box center [272, 99] width 400 height 25
type input "1st email follow up"
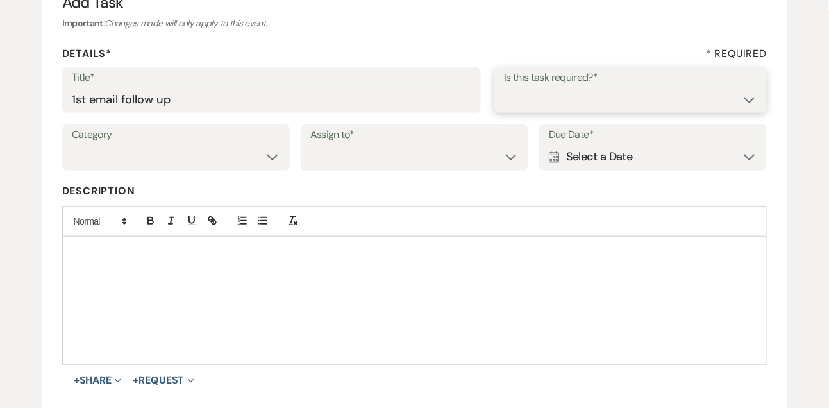
click at [524, 102] on select "Yes No" at bounding box center [630, 99] width 253 height 25
select select "true"
click at [504, 87] on select "Yes No" at bounding box center [630, 99] width 253 height 25
click at [247, 158] on select "Venue Vendors Guests Details Finalize & Share" at bounding box center [176, 156] width 208 height 25
select select "31"
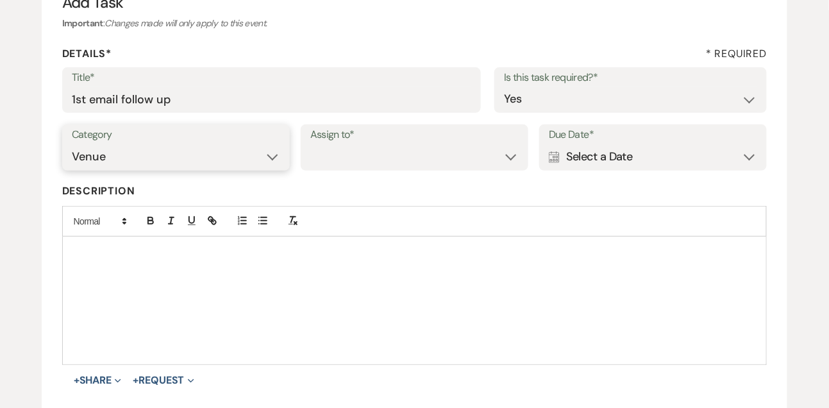
click at [72, 144] on select "Venue Vendors Guests Details Finalize & Share" at bounding box center [176, 156] width 208 height 25
click at [317, 164] on select "Venue Client" at bounding box center [414, 156] width 208 height 25
select select "venueHost"
click at [310, 144] on select "Venue Client" at bounding box center [414, 156] width 208 height 25
click at [578, 155] on div "Calendar Select a Date Expand" at bounding box center [653, 156] width 208 height 25
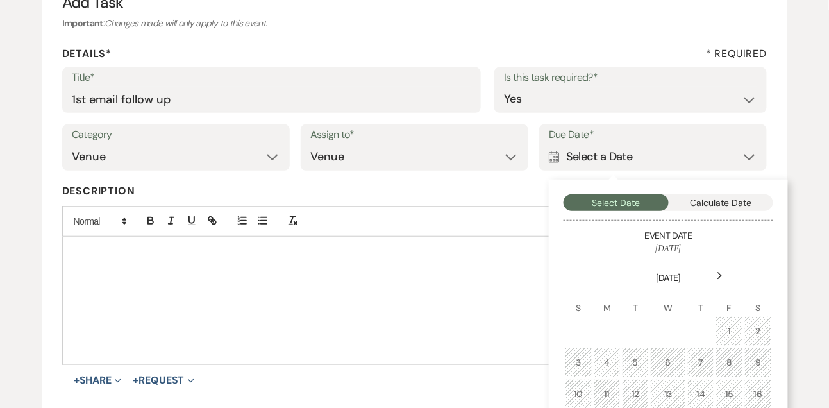
click at [721, 276] on use at bounding box center [720, 275] width 4 height 7
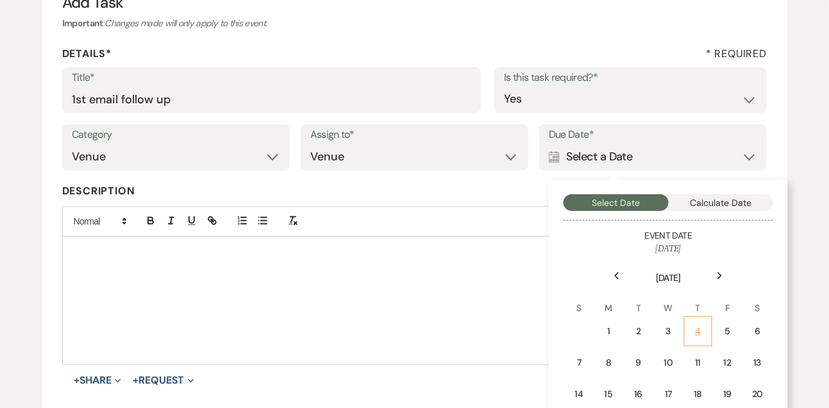
click at [697, 331] on div "4" at bounding box center [698, 330] width 12 height 13
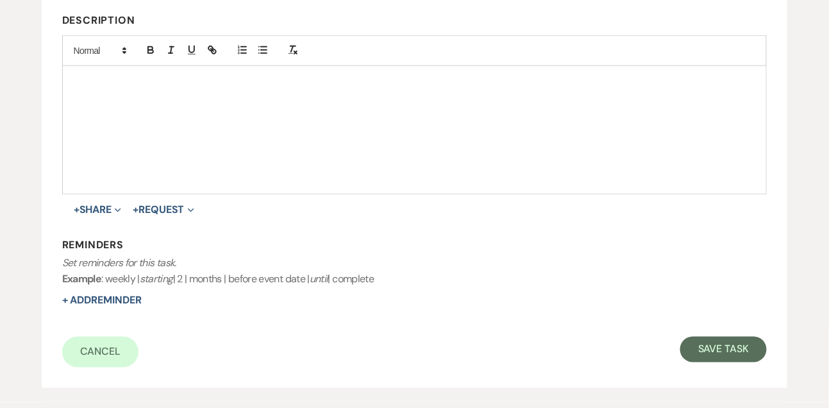
scroll to position [334, 0]
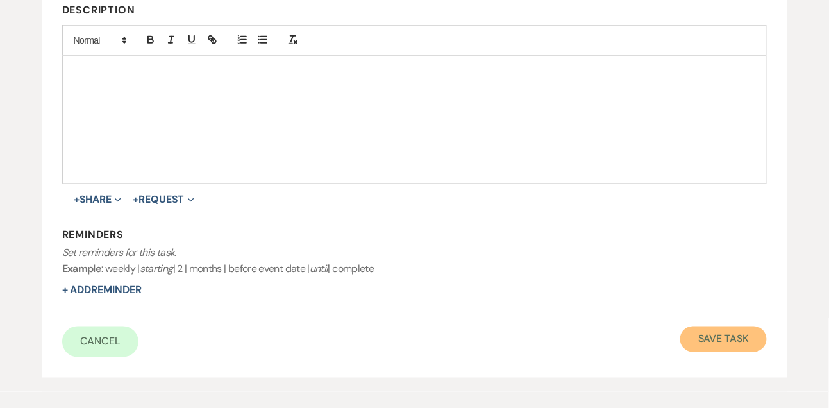
click at [729, 340] on button "Save Task" at bounding box center [723, 339] width 87 height 26
select select "9"
select select "5"
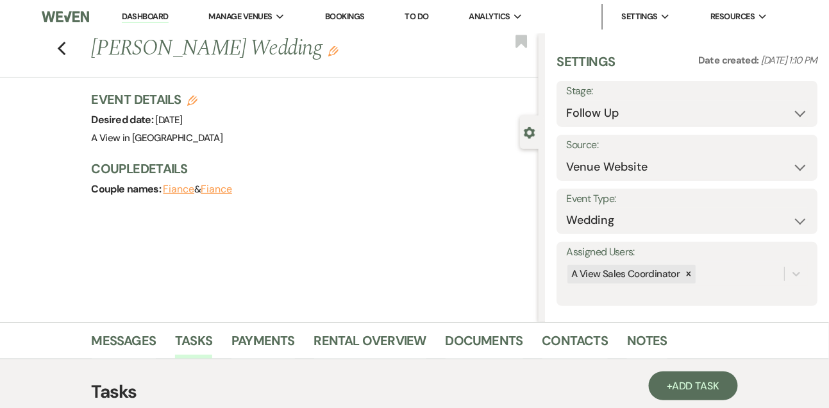
click at [158, 22] on link "Dashboard" at bounding box center [145, 17] width 46 height 12
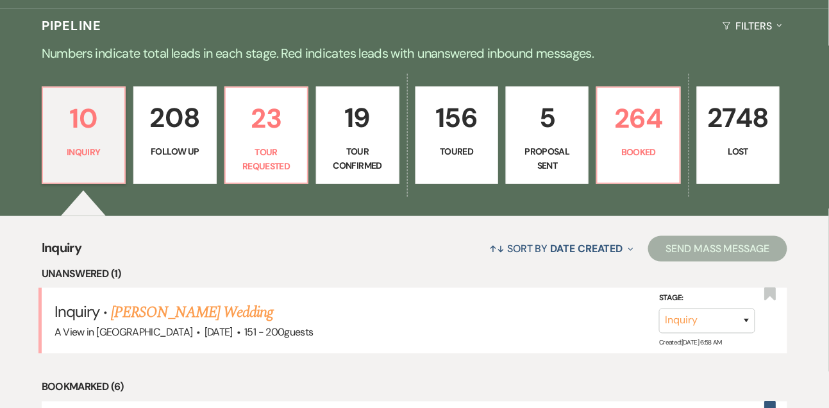
scroll to position [282, 0]
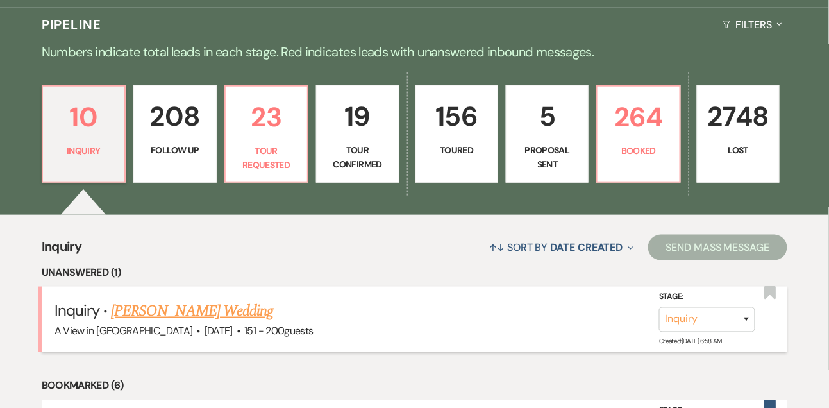
click at [184, 317] on link "Kathleen Brandt's Wedding" at bounding box center [192, 310] width 162 height 23
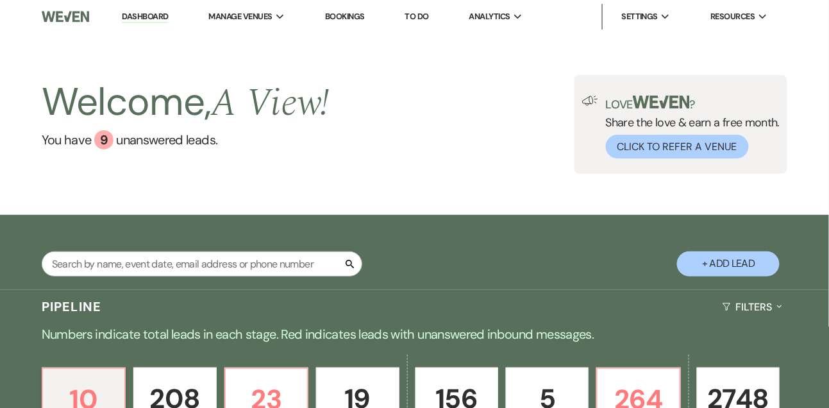
select select "2"
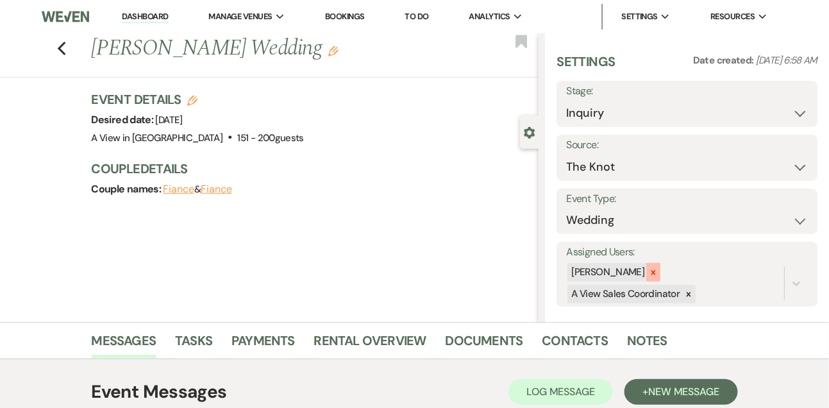
click at [660, 269] on div at bounding box center [653, 272] width 14 height 19
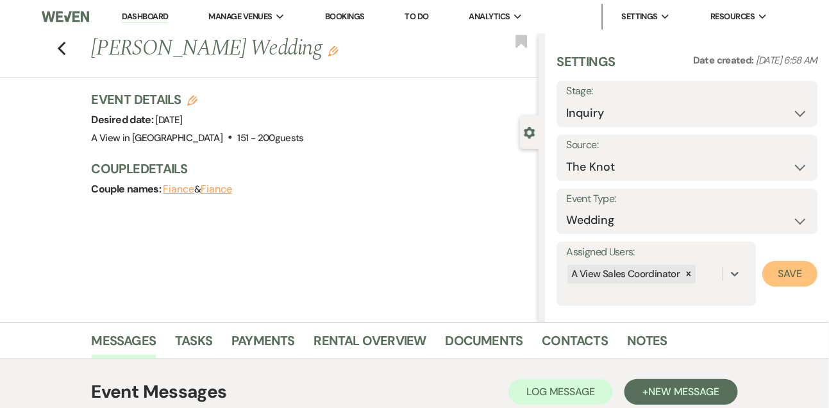
click at [788, 274] on button "Save" at bounding box center [789, 274] width 55 height 26
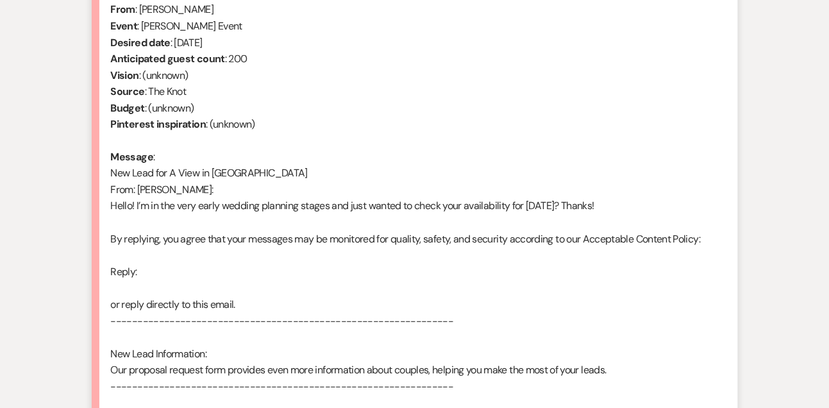
scroll to position [587, 0]
